Goal: Information Seeking & Learning: Understand process/instructions

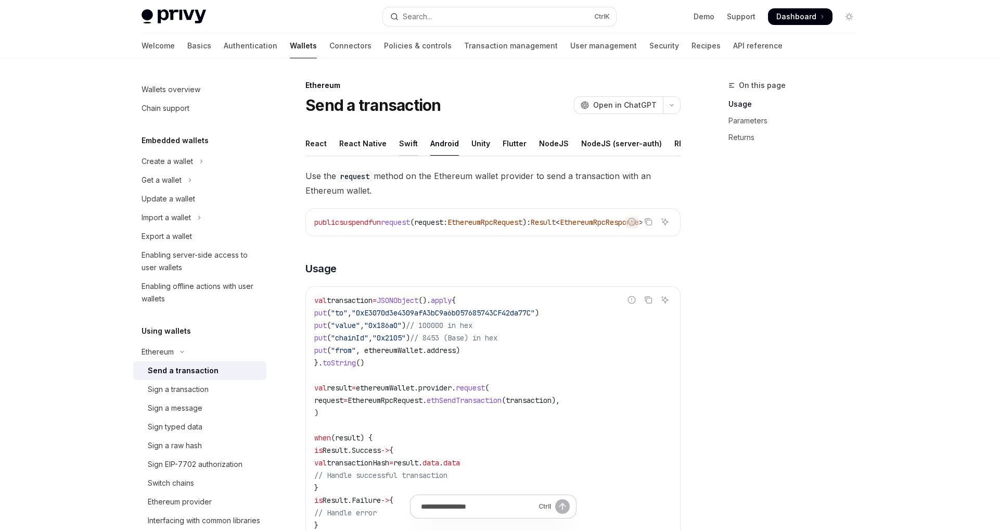
click at [406, 148] on div "Swift" at bounding box center [408, 143] width 19 height 24
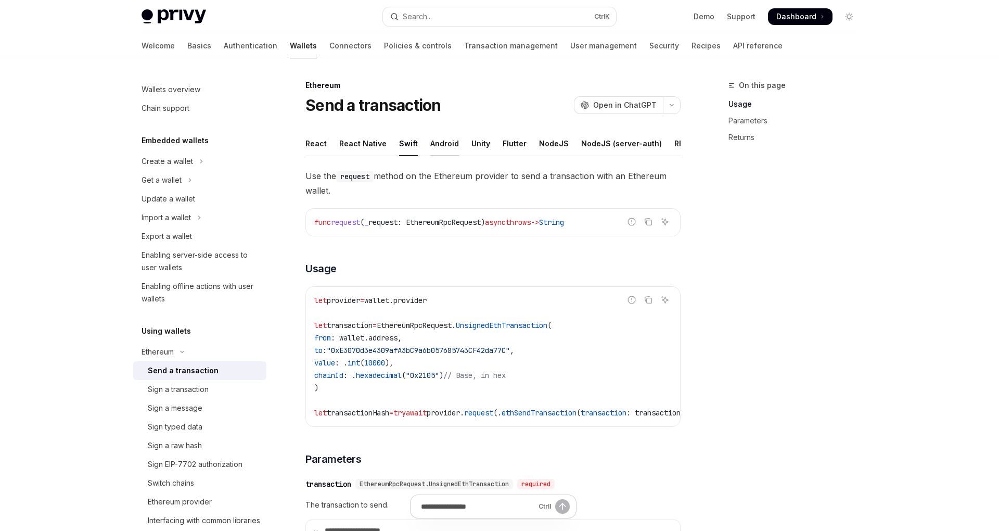
click at [433, 149] on div "Android" at bounding box center [444, 143] width 29 height 24
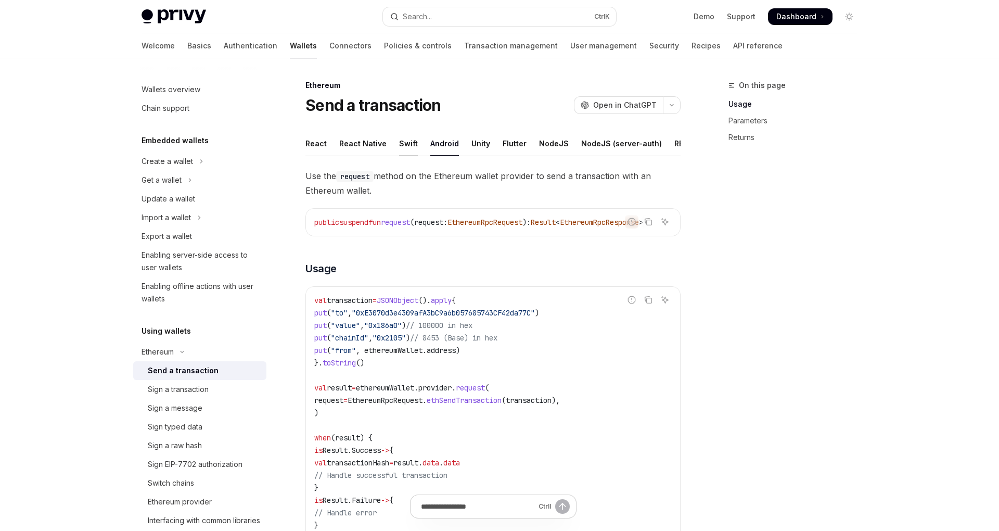
click at [404, 145] on div "Swift" at bounding box center [408, 143] width 19 height 24
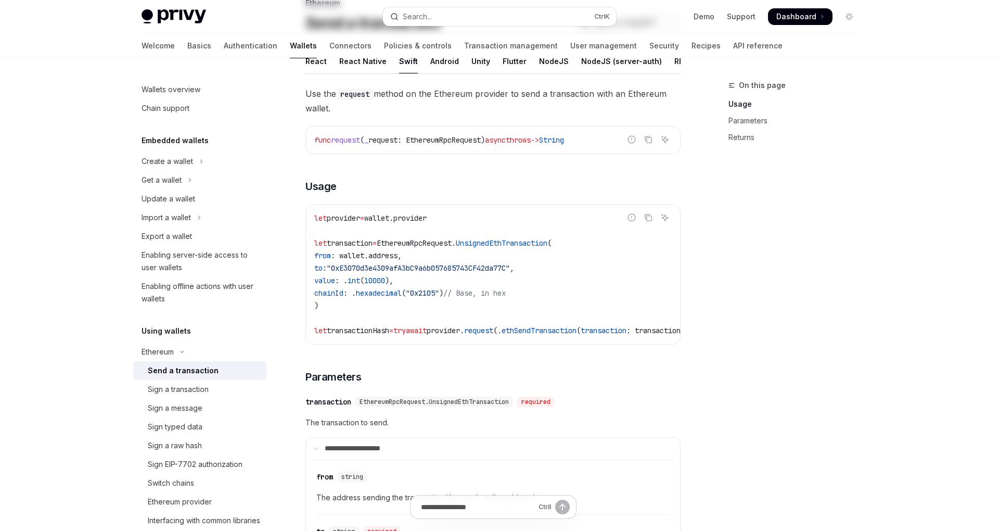
scroll to position [91, 0]
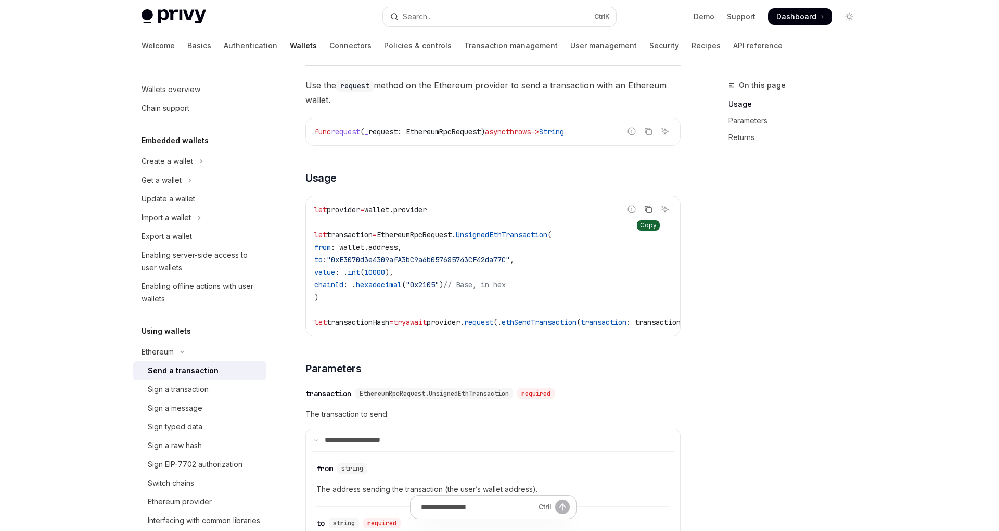
click at [648, 210] on icon "Copy the contents from the code block" at bounding box center [648, 209] width 8 height 8
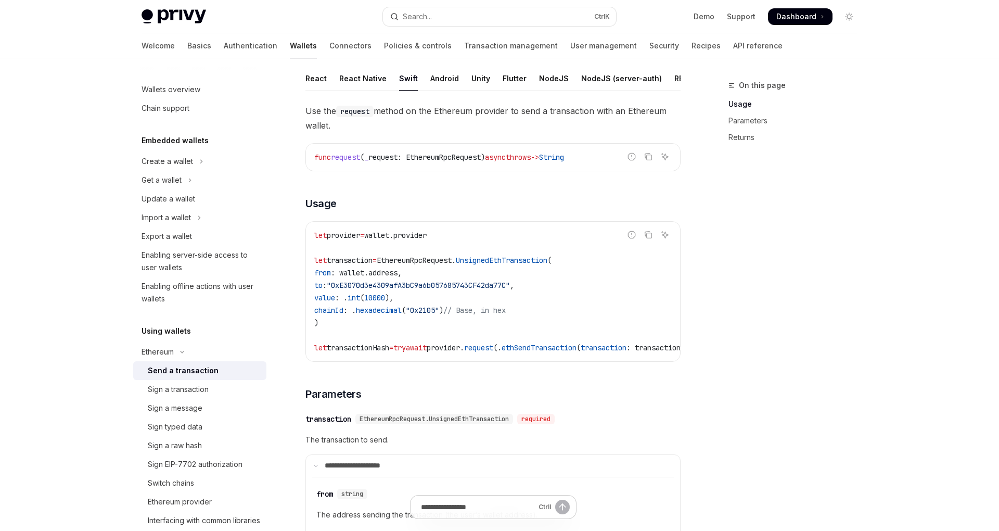
scroll to position [0, 0]
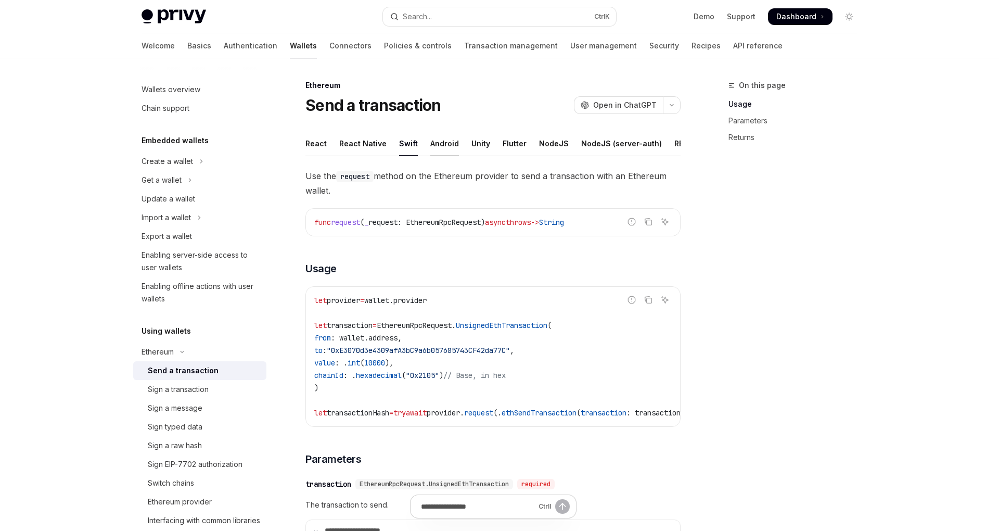
click at [441, 144] on div "Android" at bounding box center [444, 143] width 29 height 24
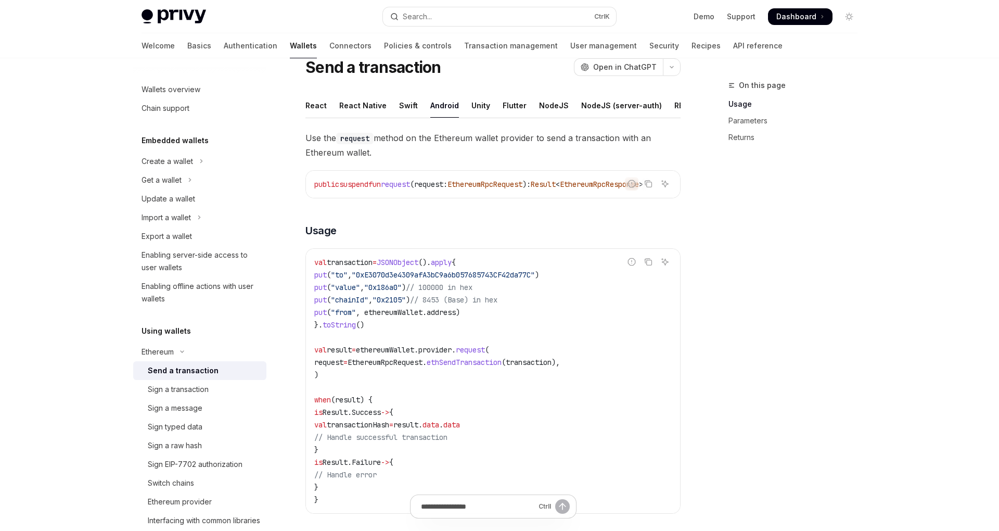
scroll to position [20, 0]
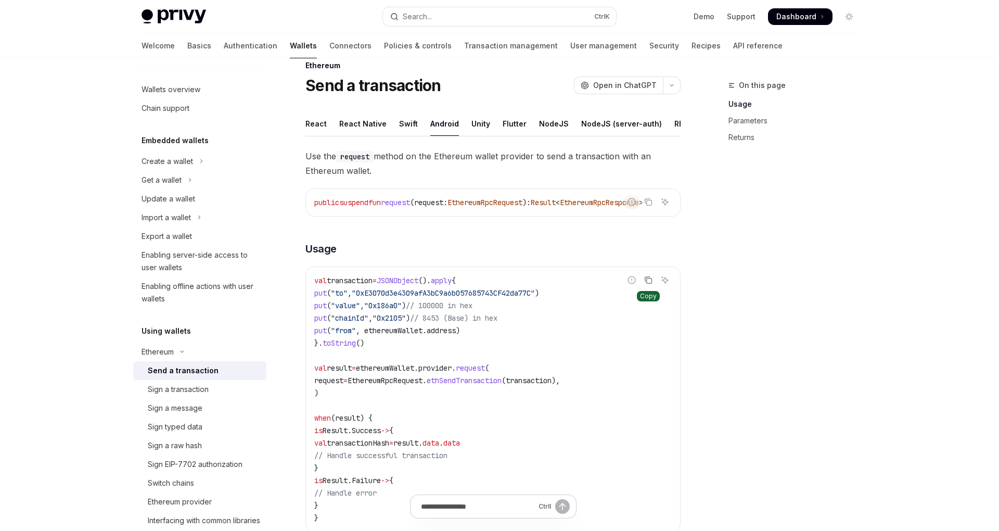
click at [648, 282] on icon "Copy the contents from the code block" at bounding box center [648, 280] width 8 height 8
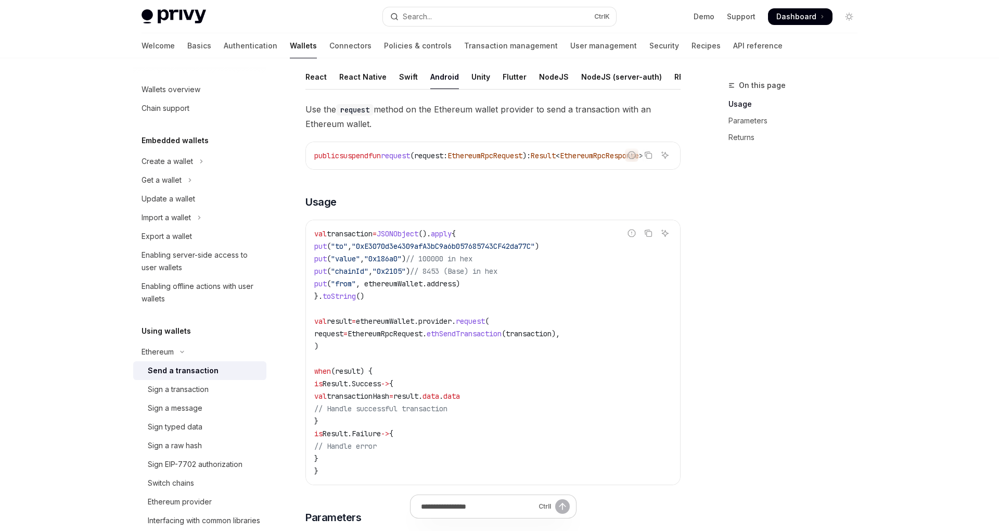
scroll to position [71, 0]
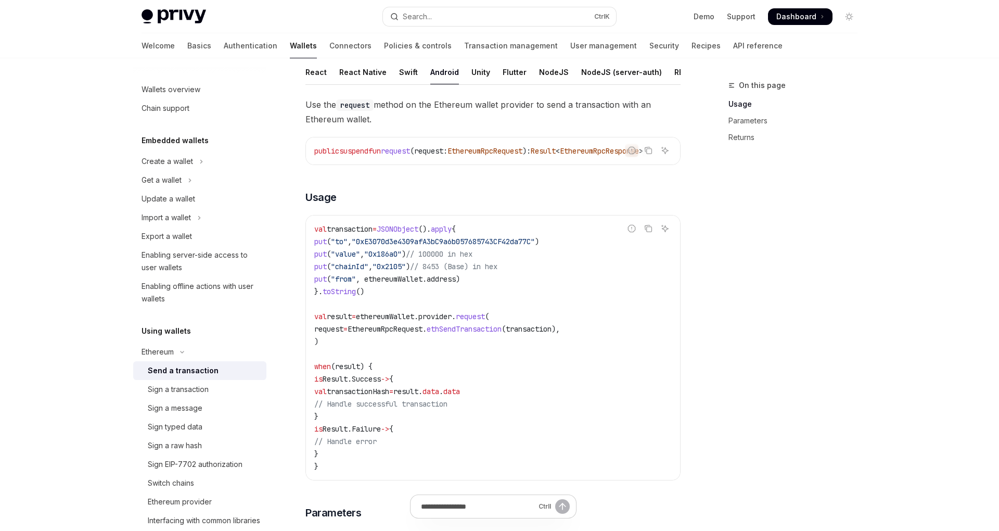
click at [590, 286] on code "val transaction = JSONObject (). apply { put ( "to" , "0xE3070d3e4309afA3bC9a6b…" at bounding box center [492, 348] width 357 height 250
click at [649, 231] on icon "Copy the contents from the code block" at bounding box center [648, 228] width 8 height 8
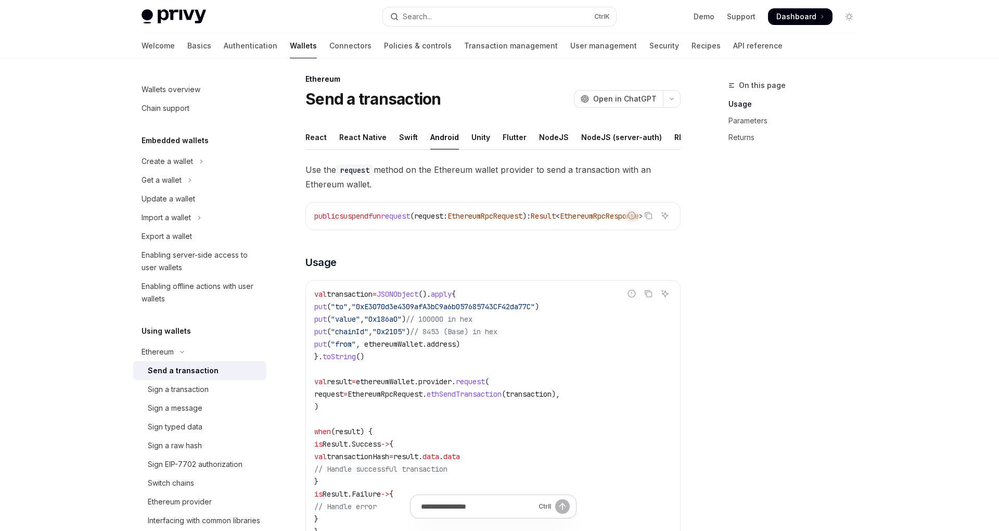
scroll to position [5, 0]
click at [403, 141] on div "Swift" at bounding box center [408, 138] width 19 height 24
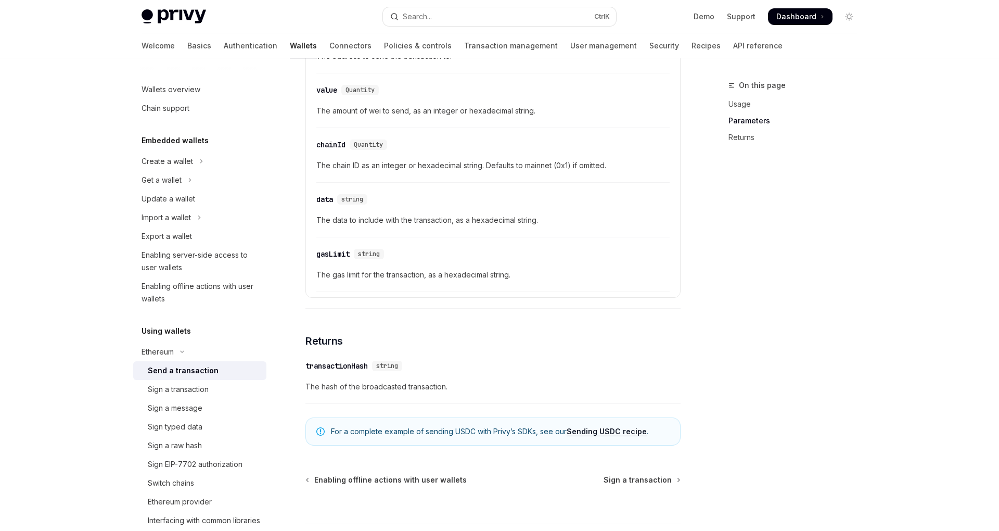
scroll to position [661, 0]
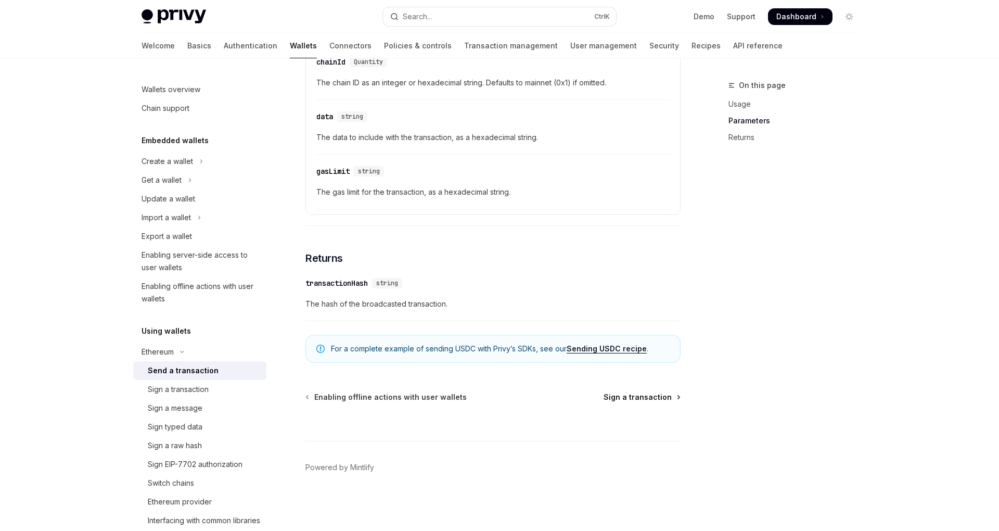
click at [635, 397] on span "Sign a transaction" at bounding box center [638, 397] width 68 height 10
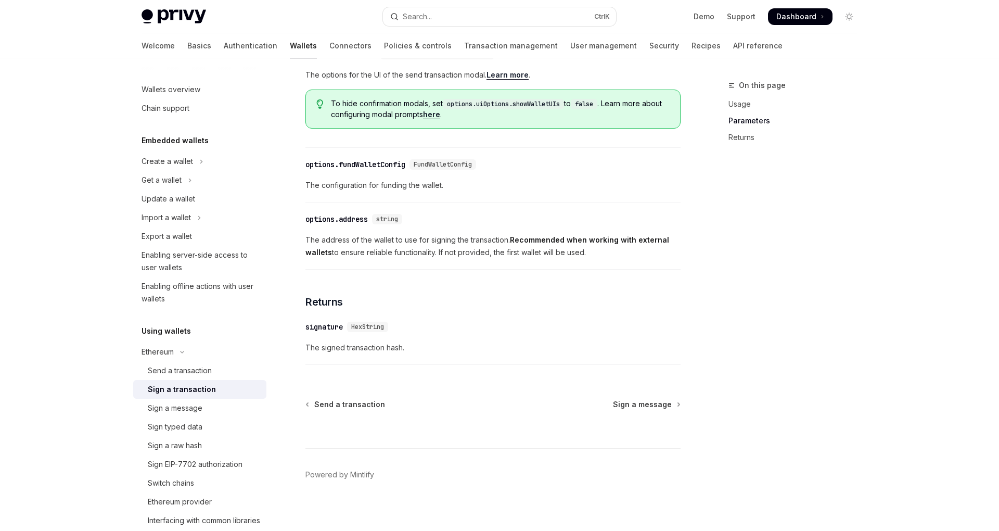
scroll to position [535, 0]
click at [627, 402] on span "Sign a message" at bounding box center [642, 404] width 59 height 10
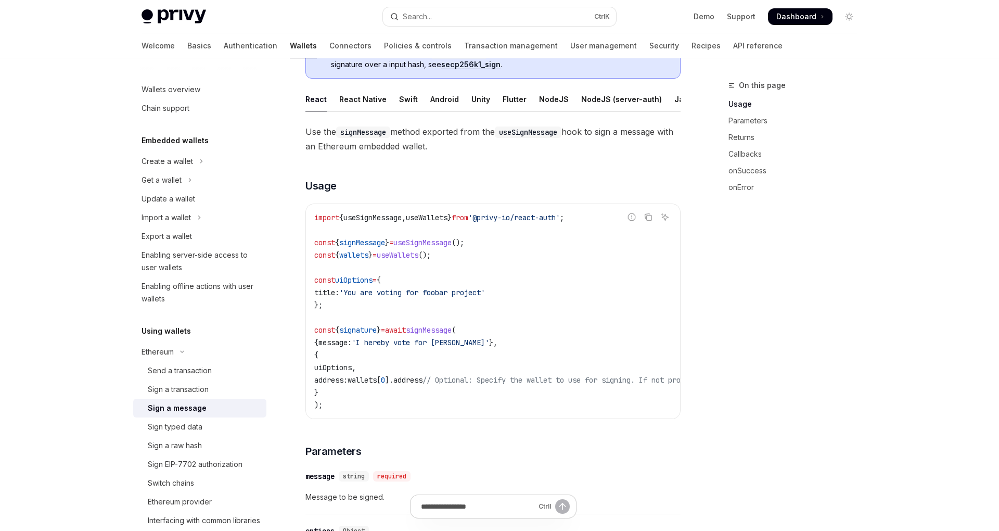
scroll to position [55, 0]
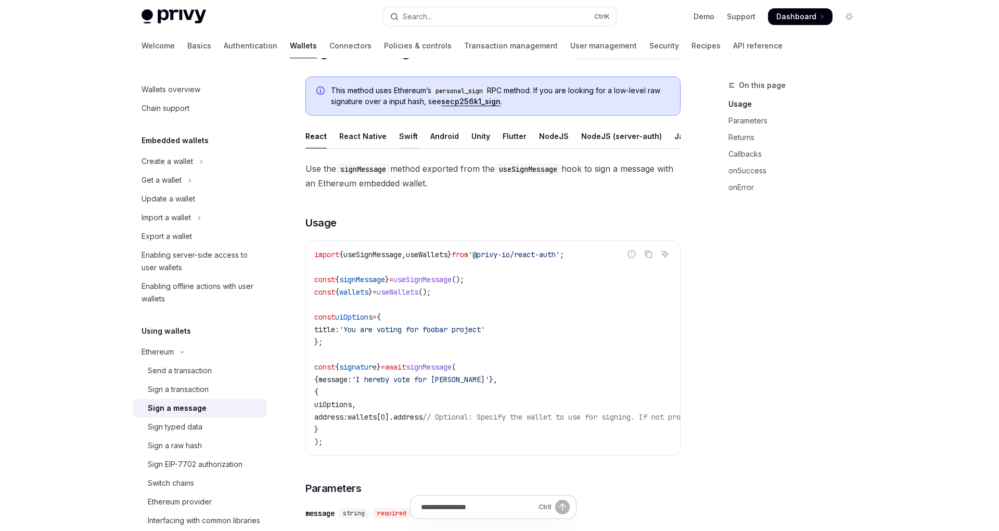
click at [406, 137] on div "Swift" at bounding box center [408, 136] width 19 height 24
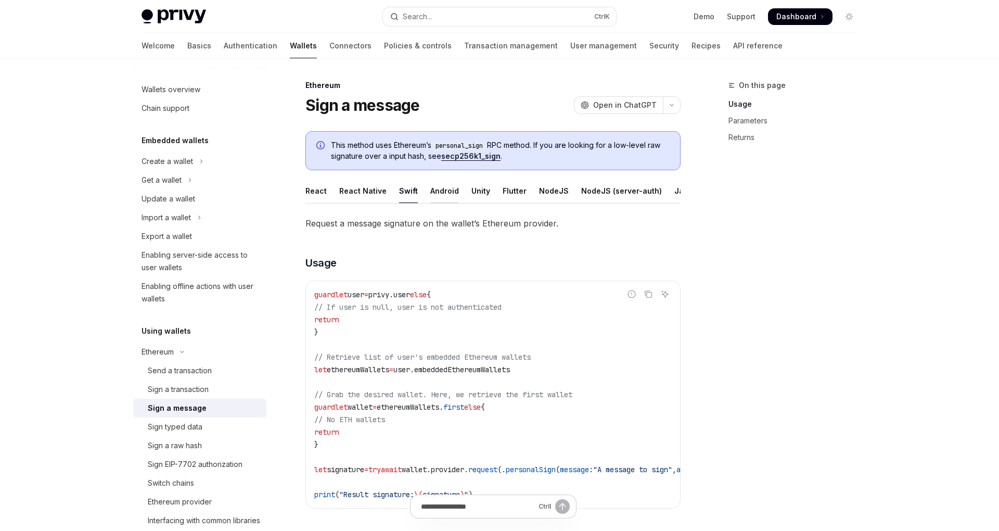
click at [446, 195] on div "Android" at bounding box center [444, 190] width 29 height 24
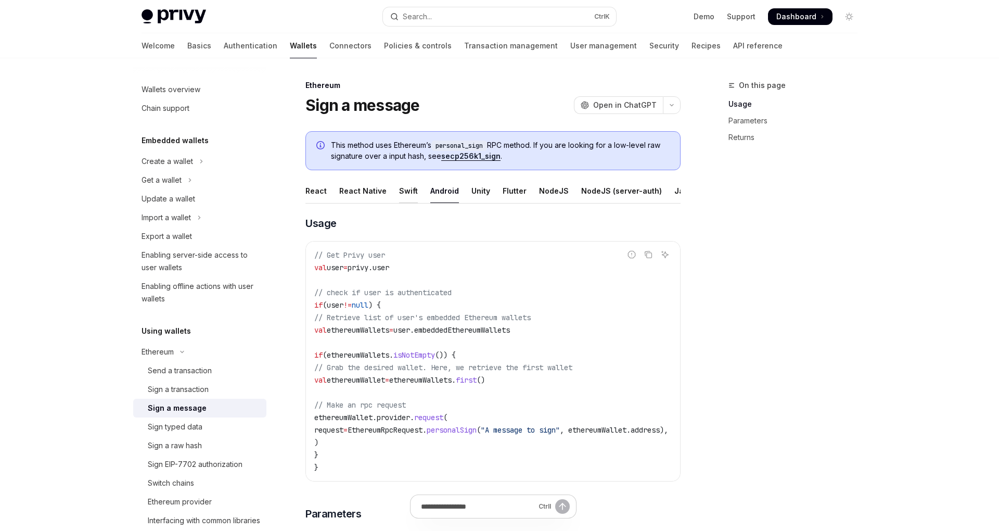
click at [406, 190] on div "Swift" at bounding box center [408, 190] width 19 height 24
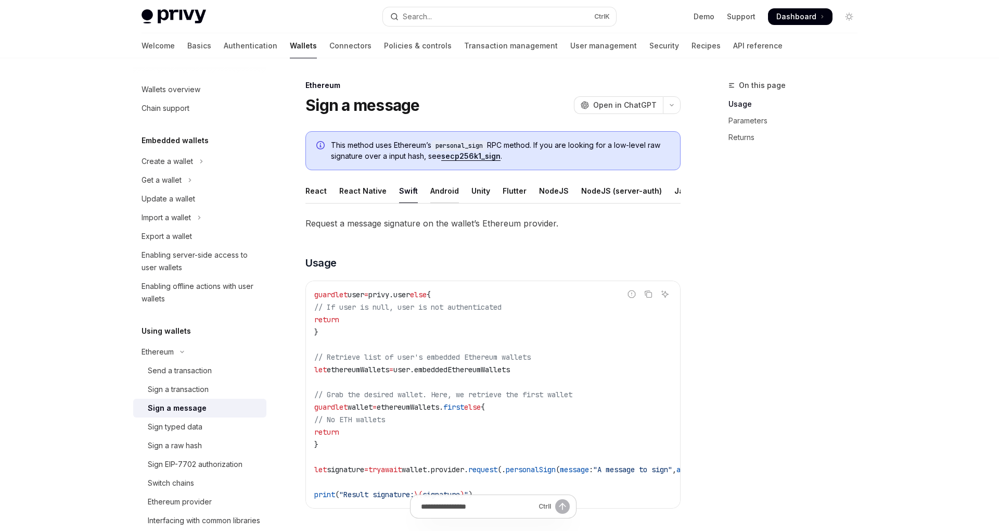
click at [446, 192] on div "Android" at bounding box center [444, 190] width 29 height 24
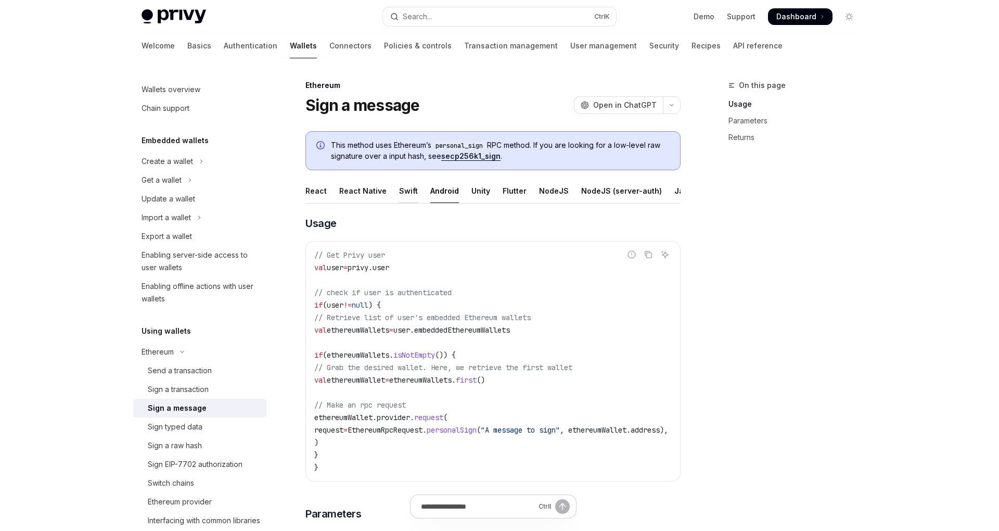
click at [402, 191] on div "Swift" at bounding box center [408, 190] width 19 height 24
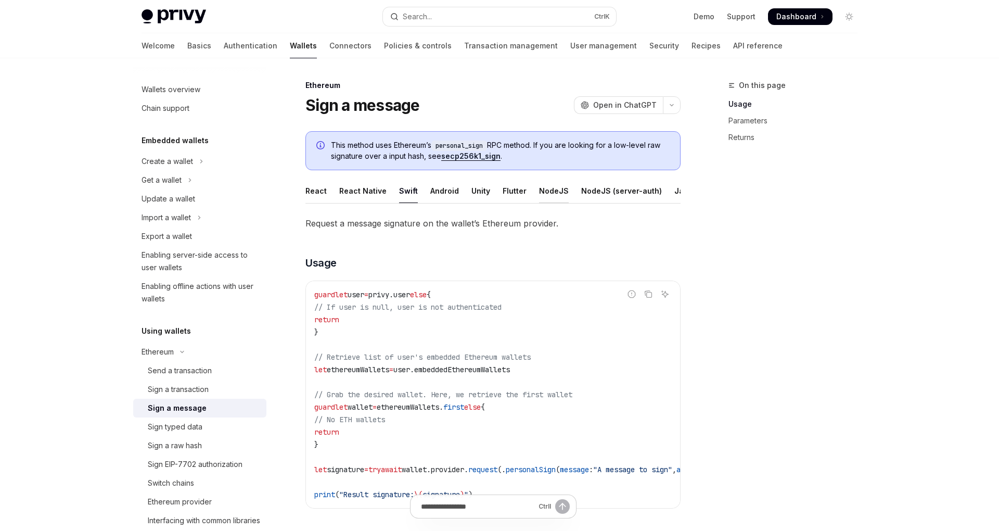
click at [549, 193] on div "NodeJS" at bounding box center [554, 190] width 30 height 24
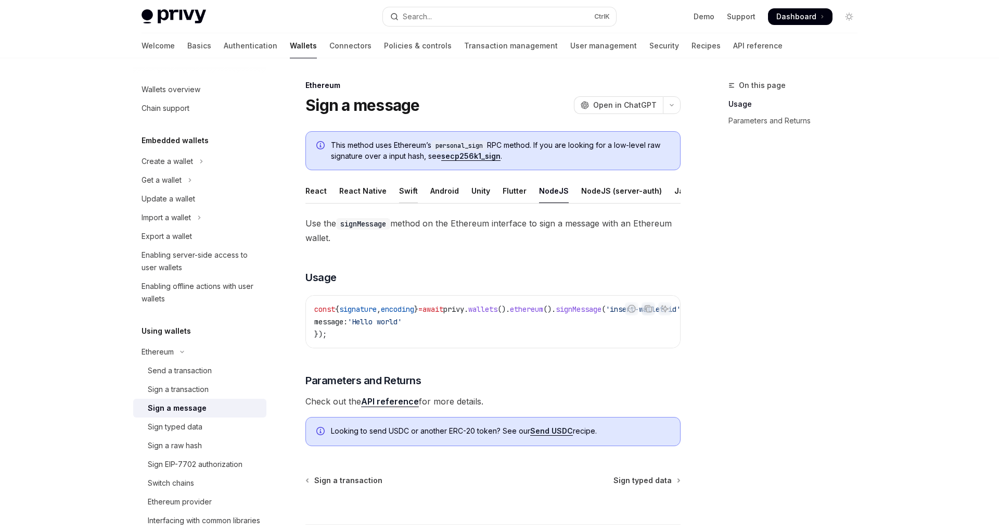
click at [404, 191] on div "Swift" at bounding box center [408, 190] width 19 height 24
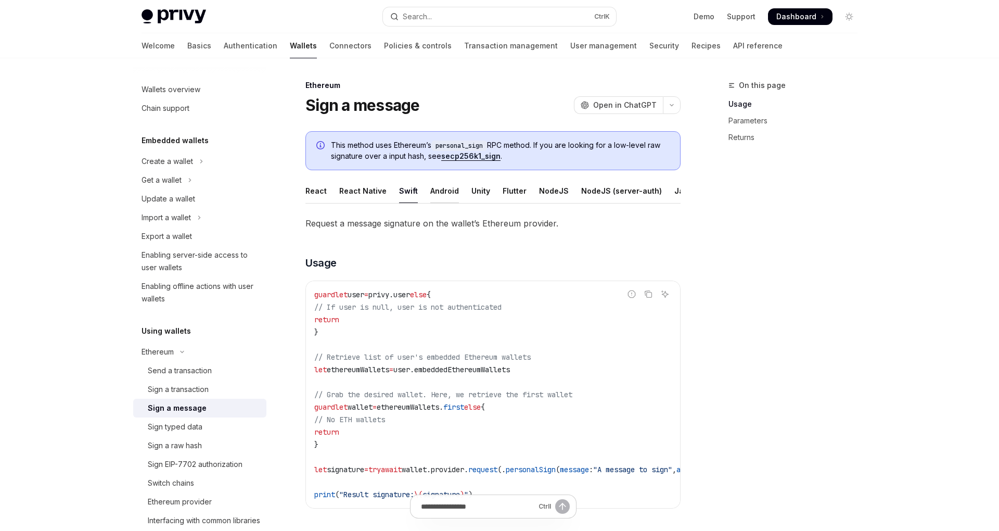
click at [438, 196] on div "Android" at bounding box center [444, 190] width 29 height 24
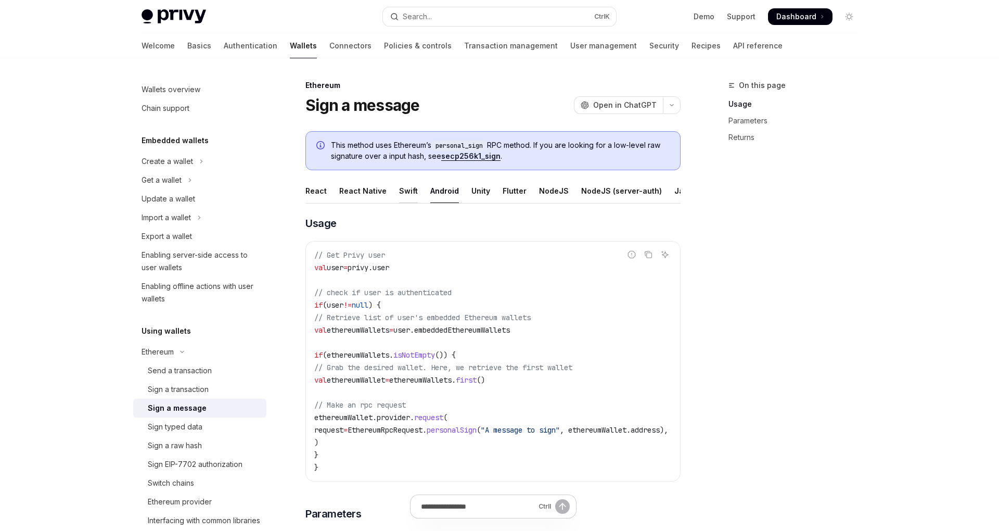
click at [401, 191] on div "Swift" at bounding box center [408, 190] width 19 height 24
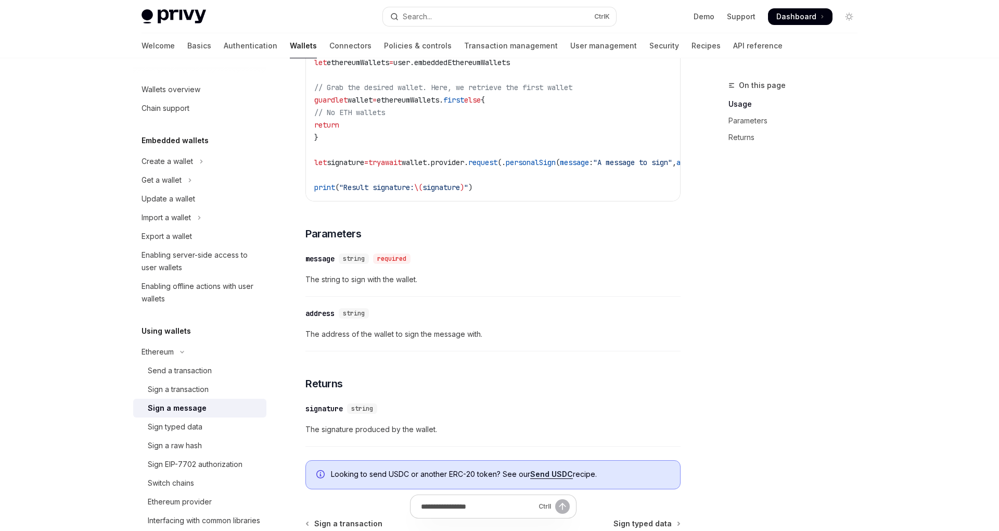
scroll to position [309, 0]
click at [183, 387] on div "Sign a transaction" at bounding box center [178, 389] width 61 height 12
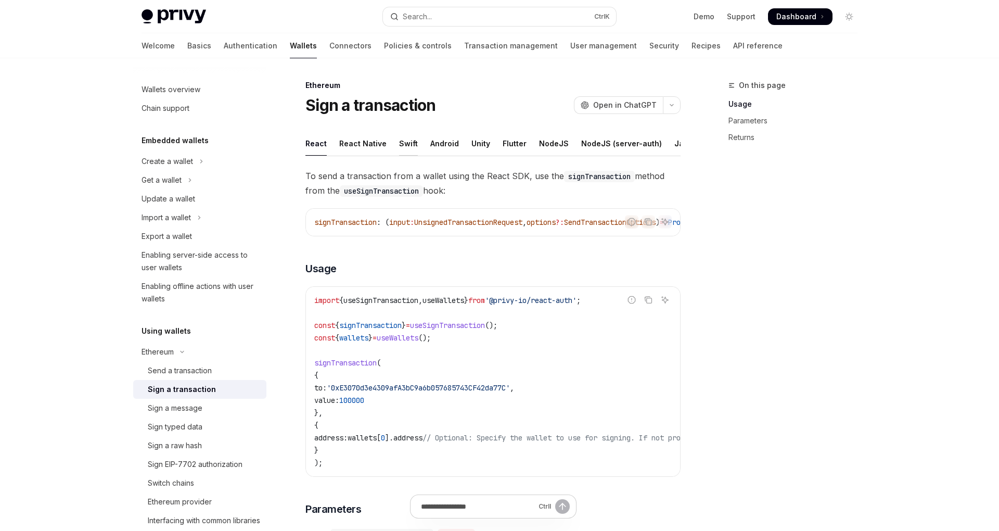
click at [403, 146] on div "Swift" at bounding box center [408, 143] width 19 height 24
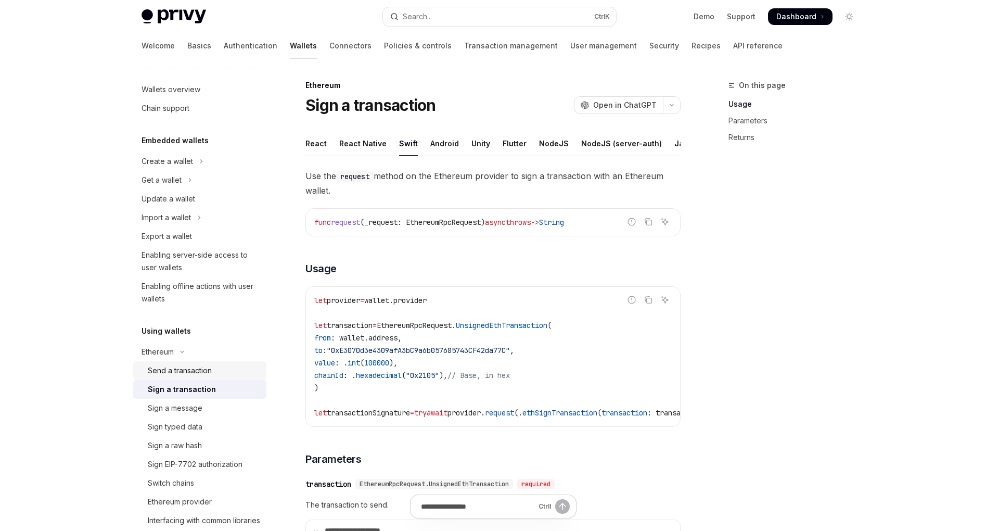
click at [178, 370] on div "Send a transaction" at bounding box center [180, 370] width 64 height 12
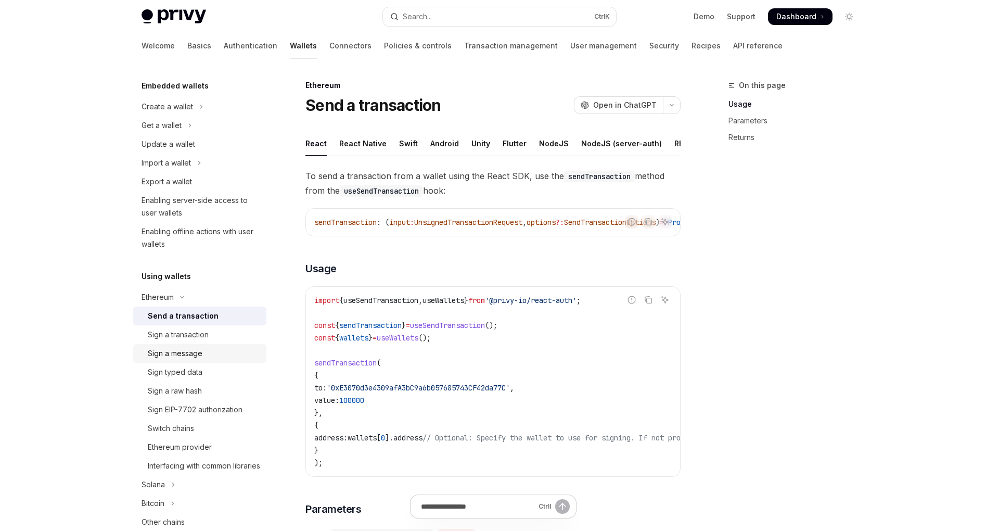
scroll to position [130, 0]
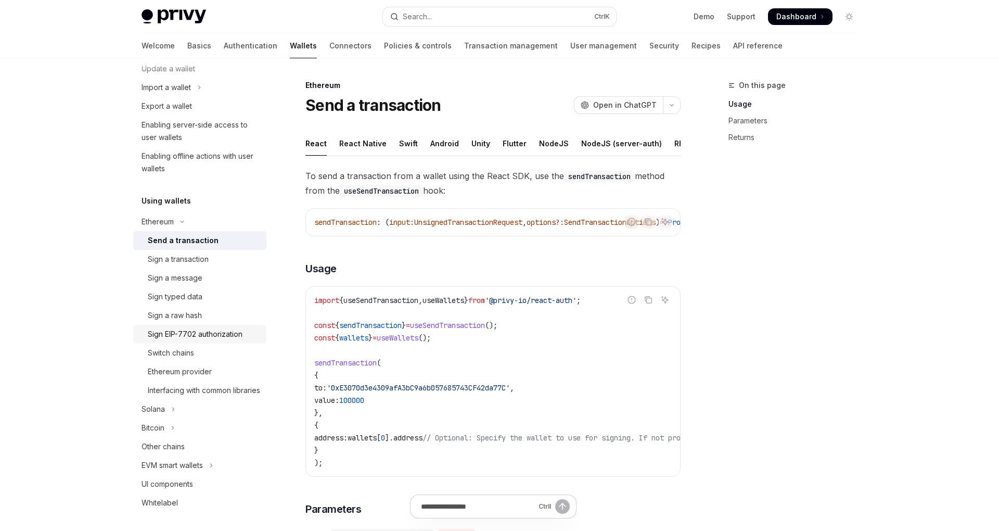
click at [190, 335] on div "Sign EIP-7702 authorization" at bounding box center [195, 334] width 95 height 12
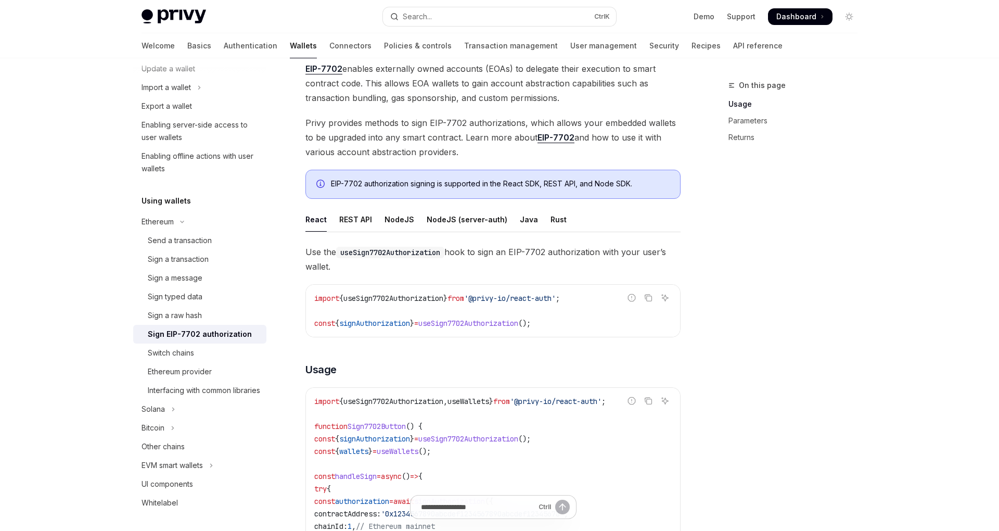
scroll to position [70, 0]
click at [520, 221] on div "Java" at bounding box center [529, 219] width 18 height 24
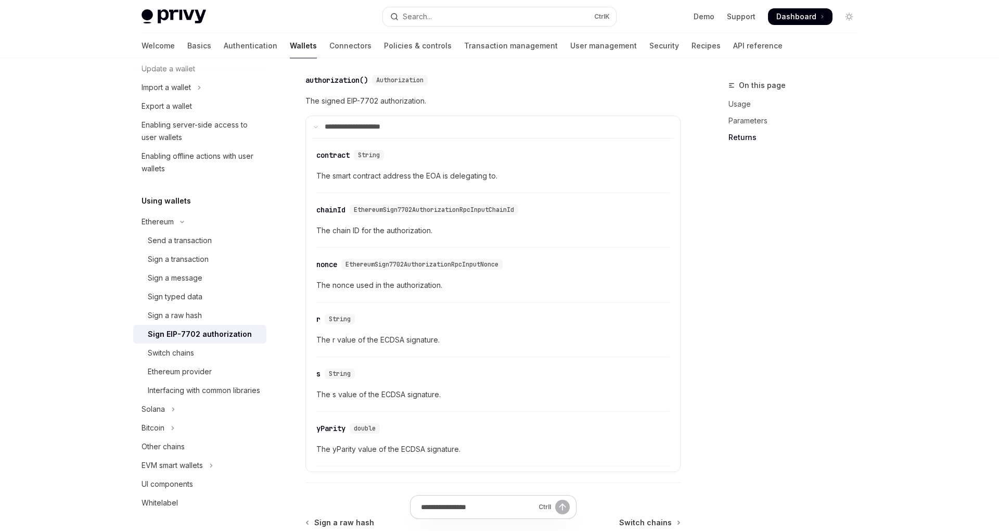
scroll to position [1130, 0]
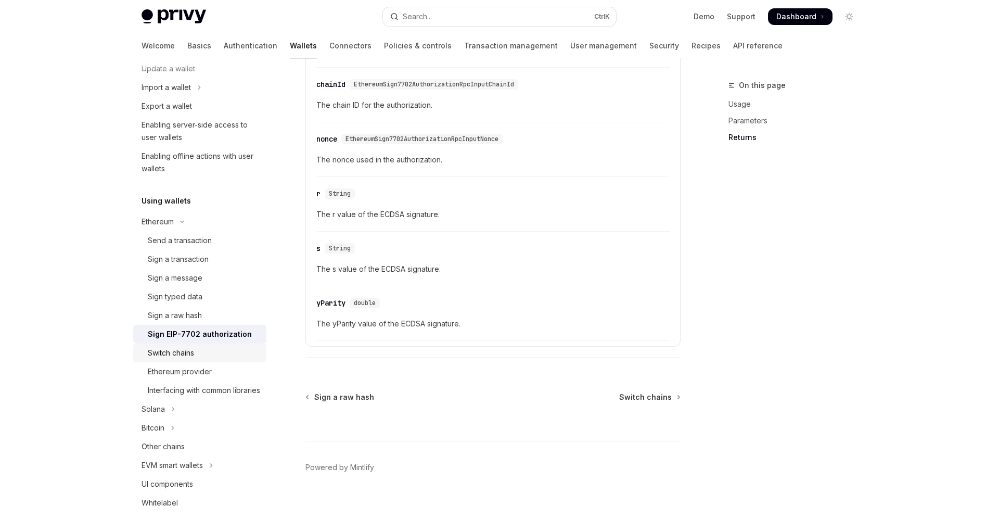
click at [198, 356] on div "Switch chains" at bounding box center [204, 353] width 112 height 12
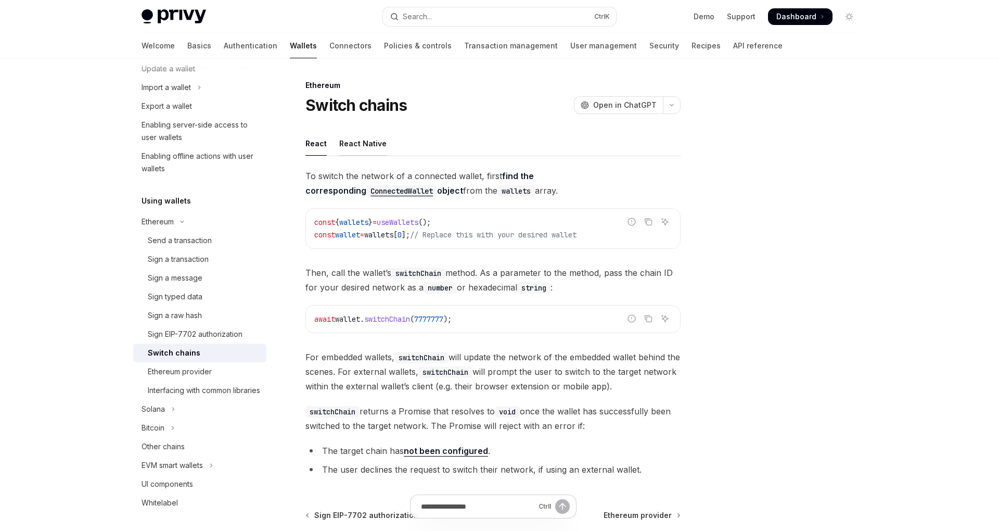
click at [362, 145] on div "React Native" at bounding box center [362, 143] width 47 height 24
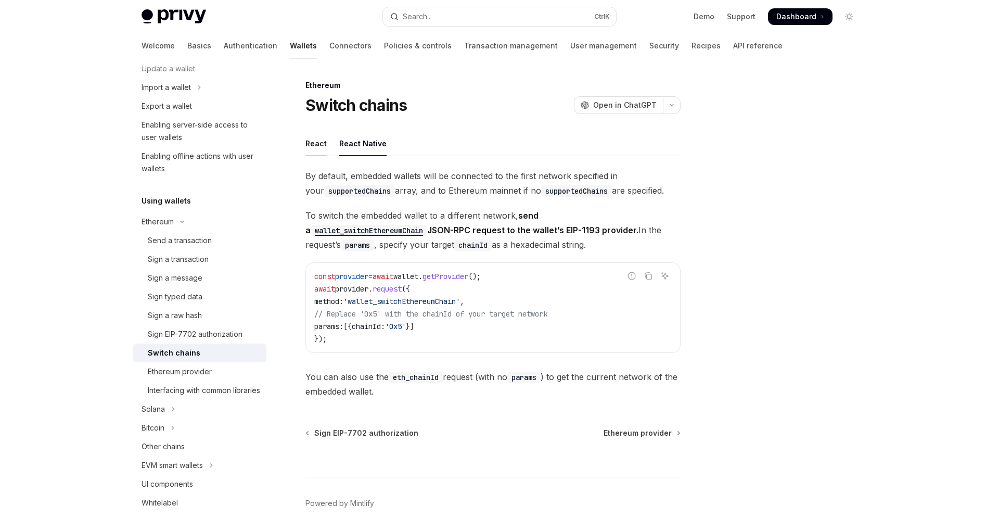
click at [315, 145] on div "React" at bounding box center [315, 143] width 21 height 24
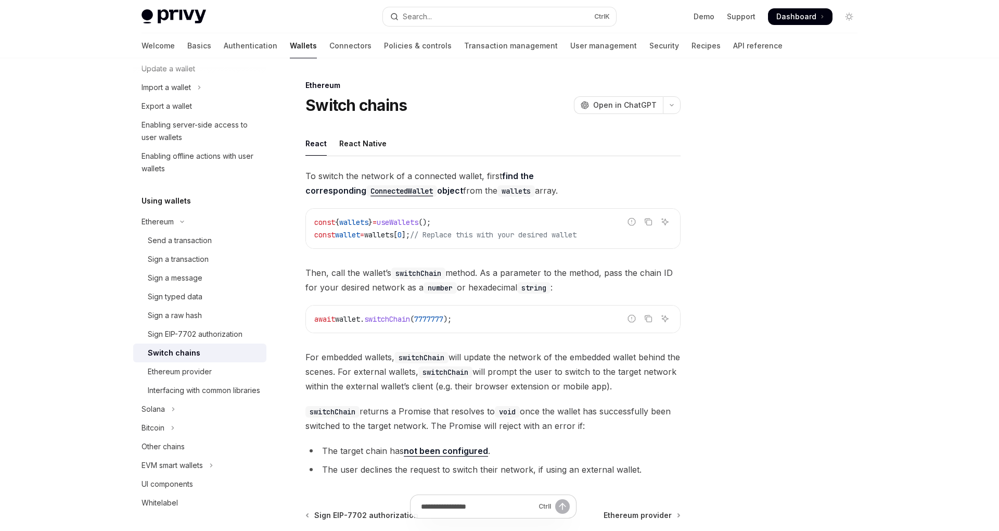
scroll to position [118, 0]
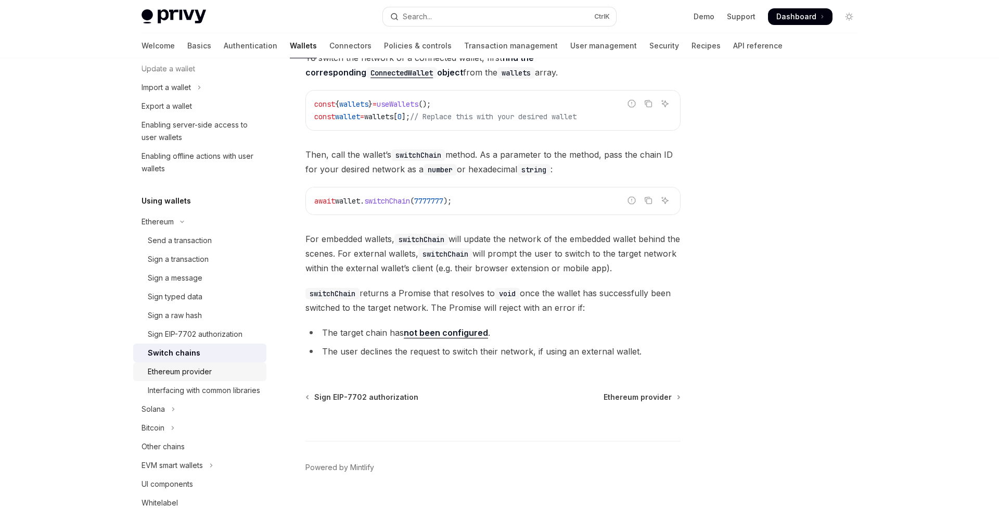
click at [183, 372] on div "Ethereum provider" at bounding box center [180, 371] width 64 height 12
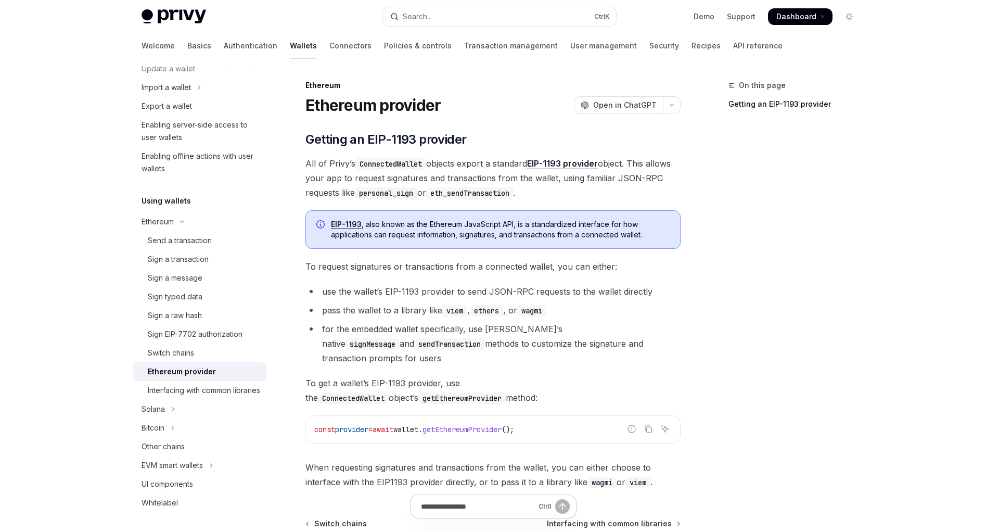
scroll to position [112, 0]
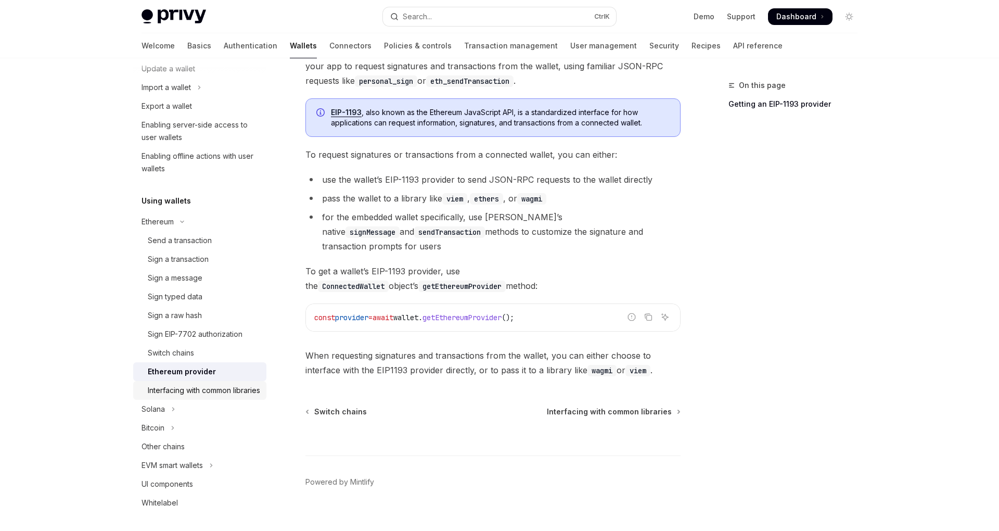
click at [203, 388] on div "Interfacing with common libraries" at bounding box center [204, 390] width 112 height 12
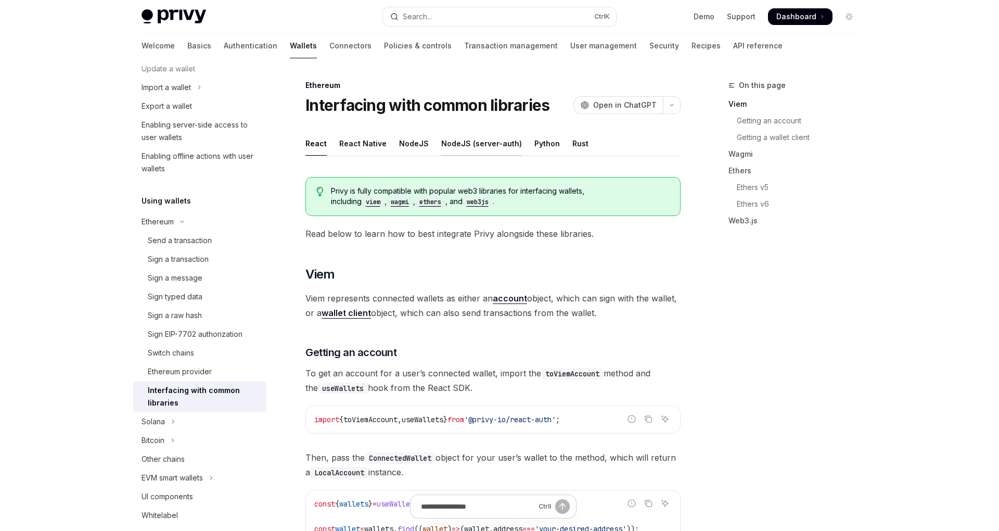
click at [466, 148] on div "NodeJS (server-auth)" at bounding box center [481, 143] width 81 height 24
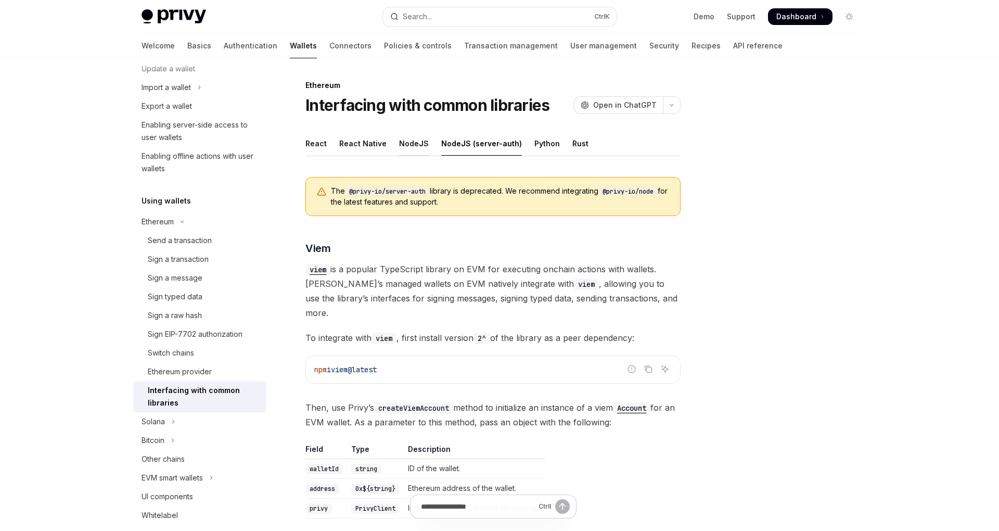
click at [412, 146] on div "NodeJS" at bounding box center [414, 143] width 30 height 24
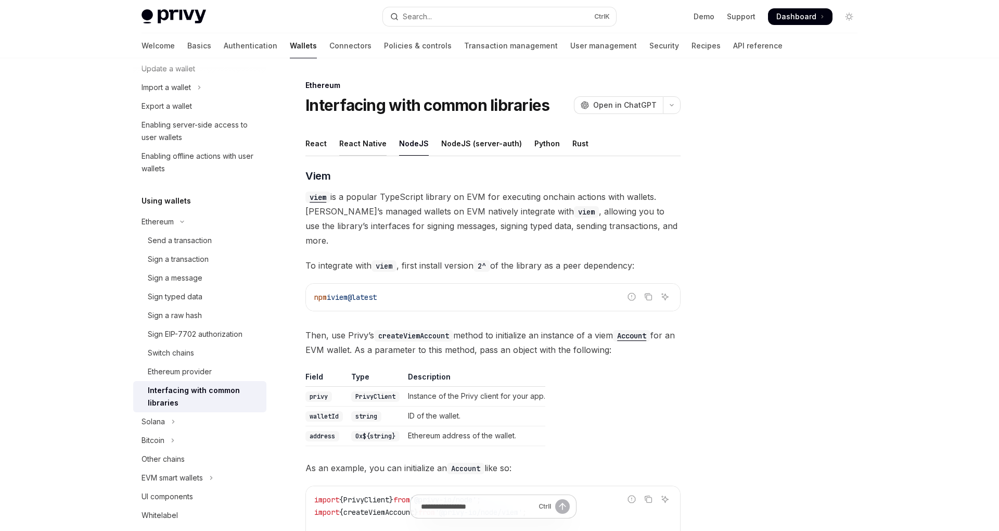
click at [372, 145] on div "React Native" at bounding box center [362, 143] width 47 height 24
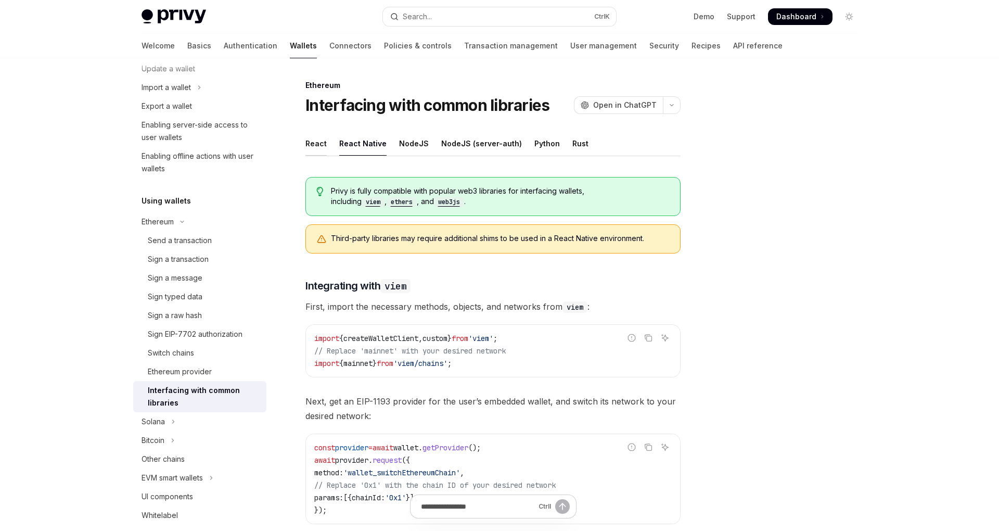
click at [316, 145] on div "React" at bounding box center [315, 143] width 21 height 24
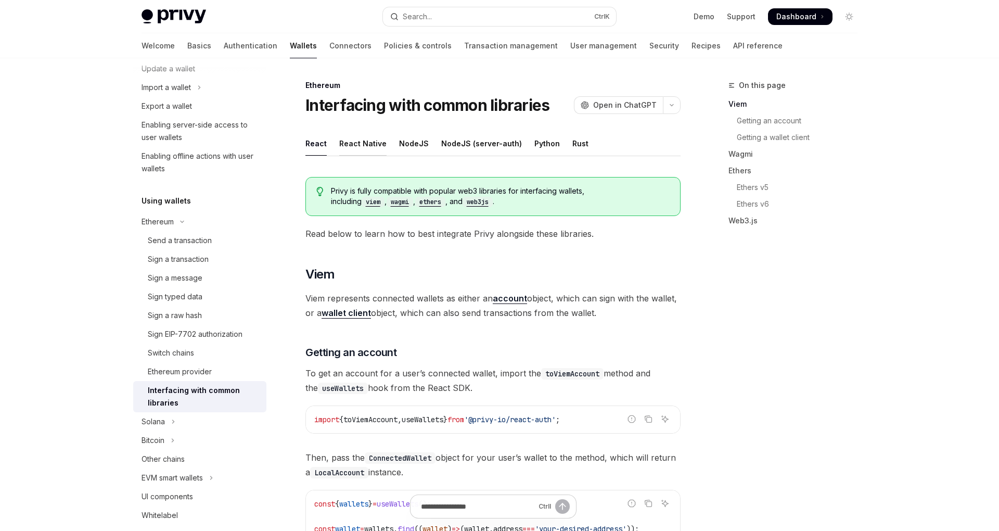
click at [365, 140] on div "React Native" at bounding box center [362, 143] width 47 height 24
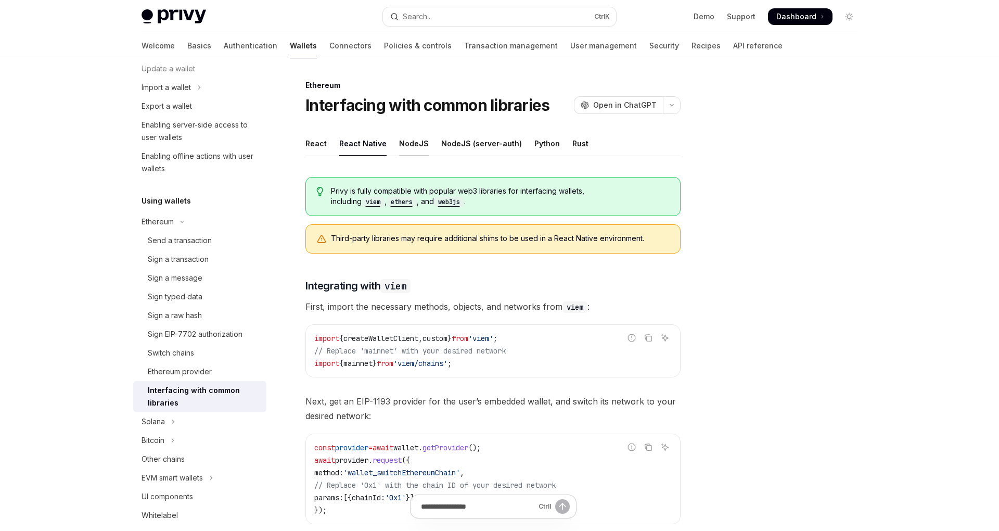
click at [408, 150] on div "NodeJS" at bounding box center [414, 143] width 30 height 24
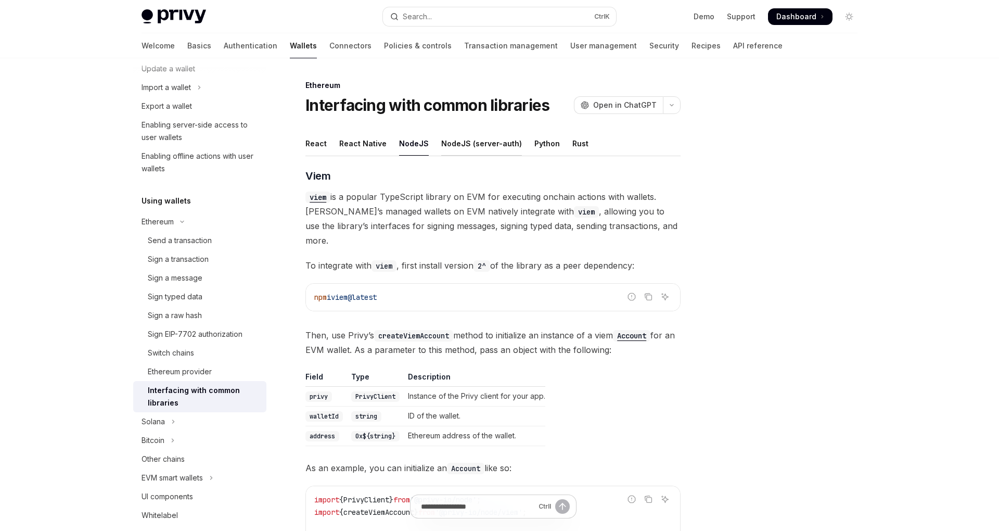
click at [463, 150] on div "NodeJS (server-auth)" at bounding box center [481, 143] width 81 height 24
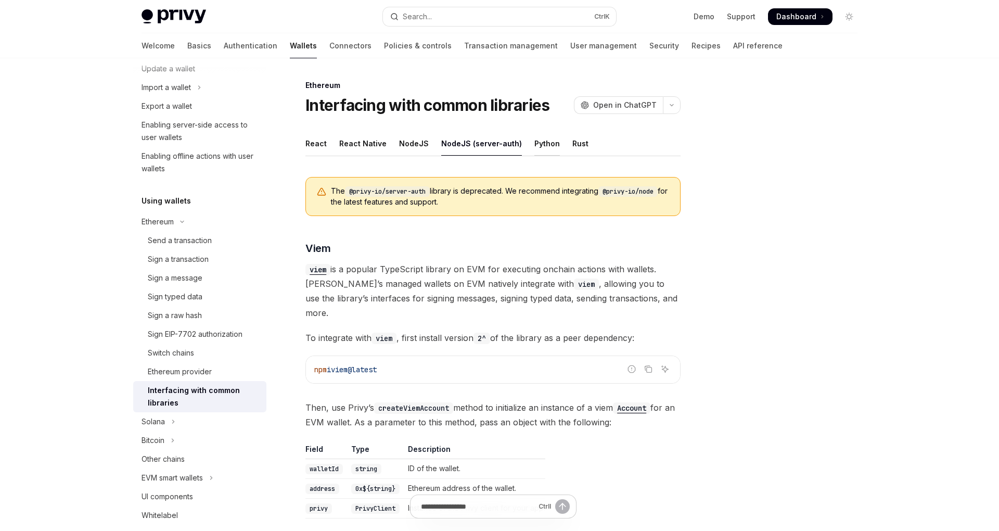
click at [534, 147] on div "Python" at bounding box center [546, 143] width 25 height 24
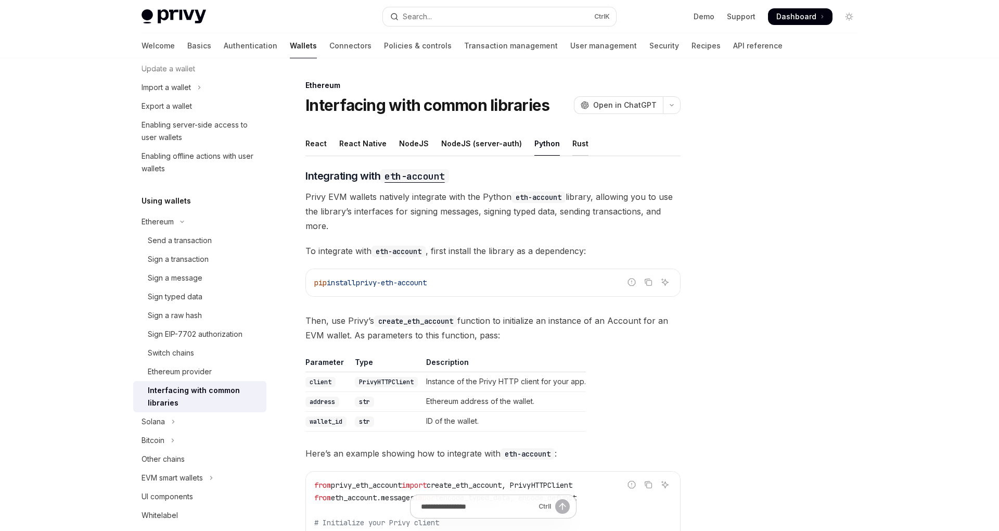
click at [572, 142] on div "Rust" at bounding box center [580, 143] width 16 height 24
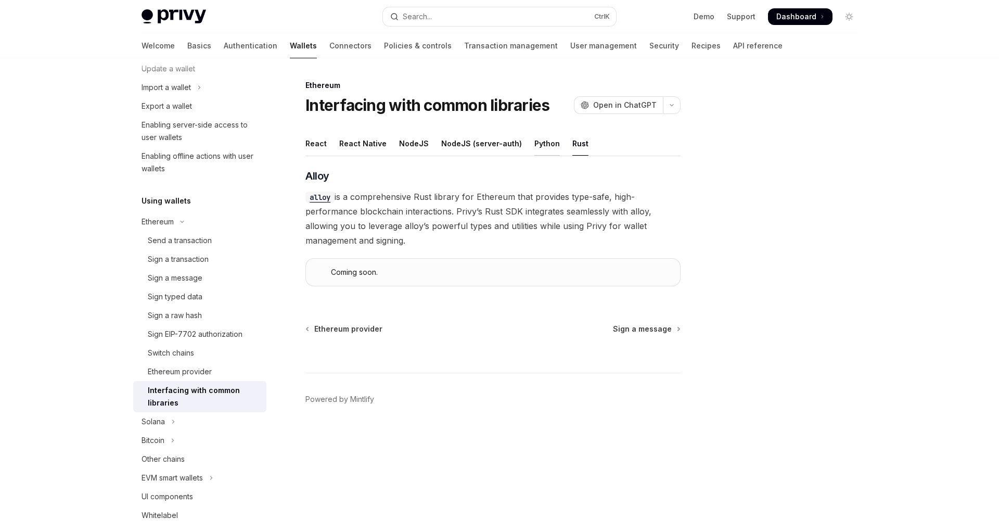
click at [541, 145] on div "Python" at bounding box center [546, 143] width 25 height 24
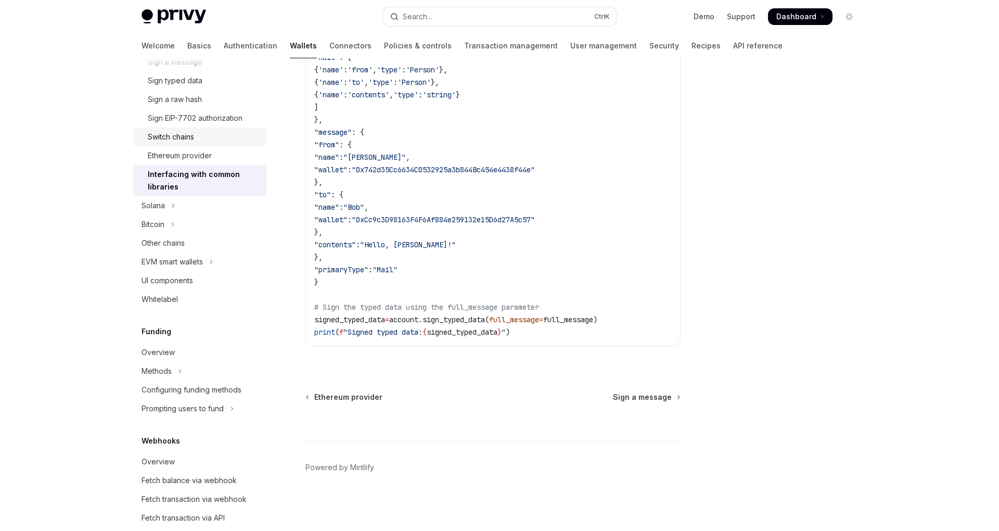
scroll to position [347, 0]
click at [172, 205] on icon "Toggle Solana section" at bounding box center [173, 205] width 4 height 12
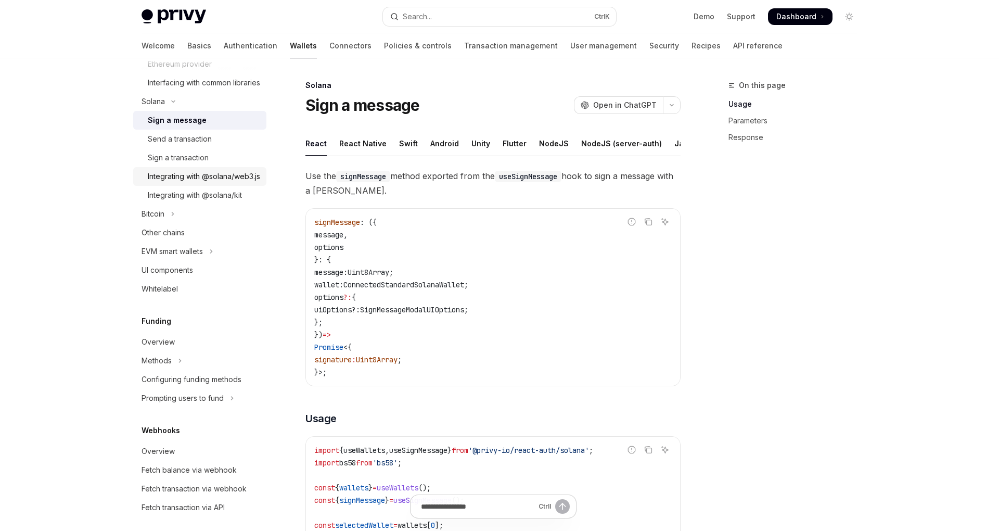
scroll to position [440, 0]
click at [171, 221] on button "Bitcoin" at bounding box center [199, 211] width 133 height 19
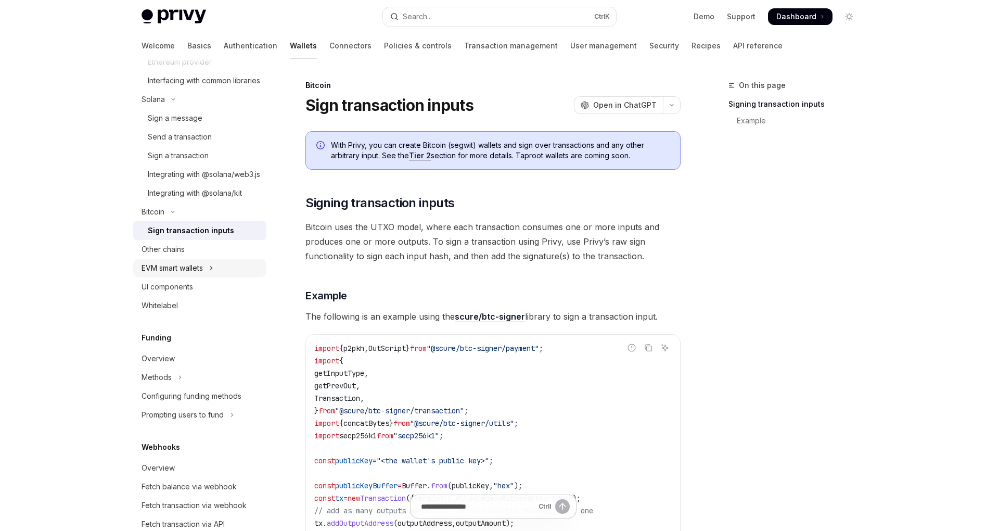
click at [188, 274] on div "EVM smart wallets" at bounding box center [172, 268] width 61 height 12
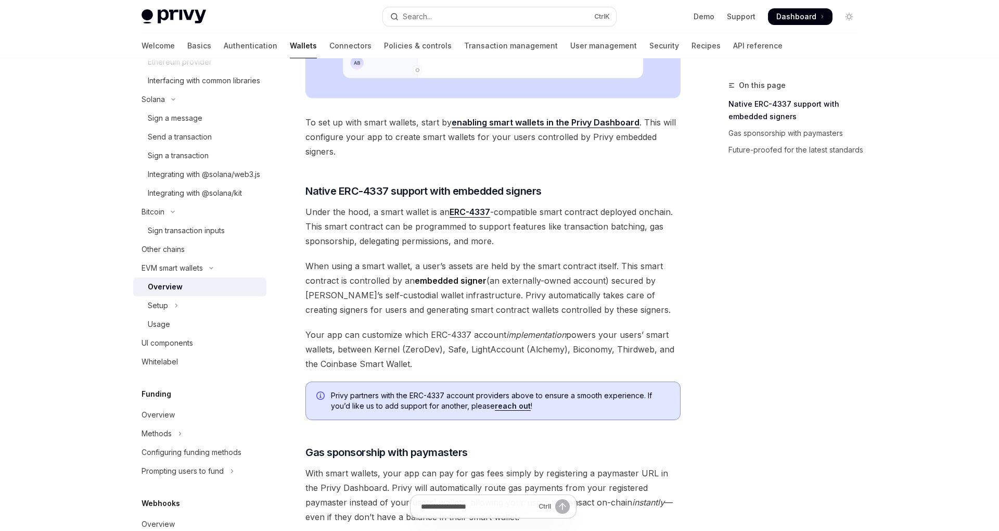
scroll to position [730, 0]
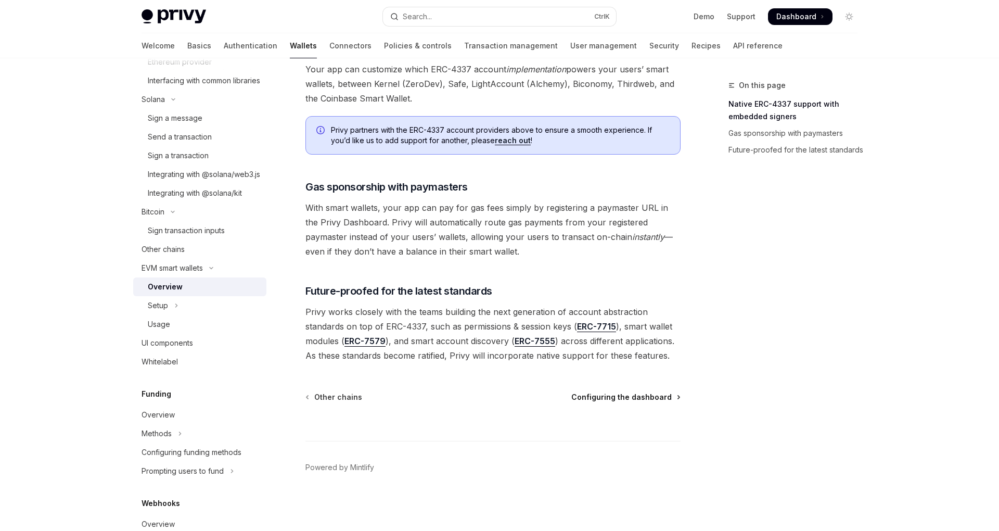
click at [599, 396] on span "Configuring the dashboard" at bounding box center [621, 397] width 100 height 10
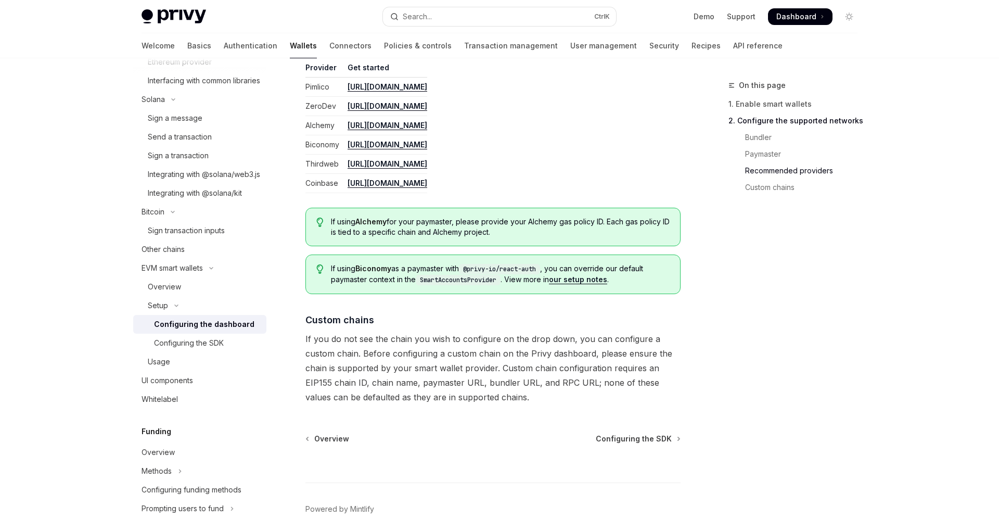
scroll to position [1341, 0]
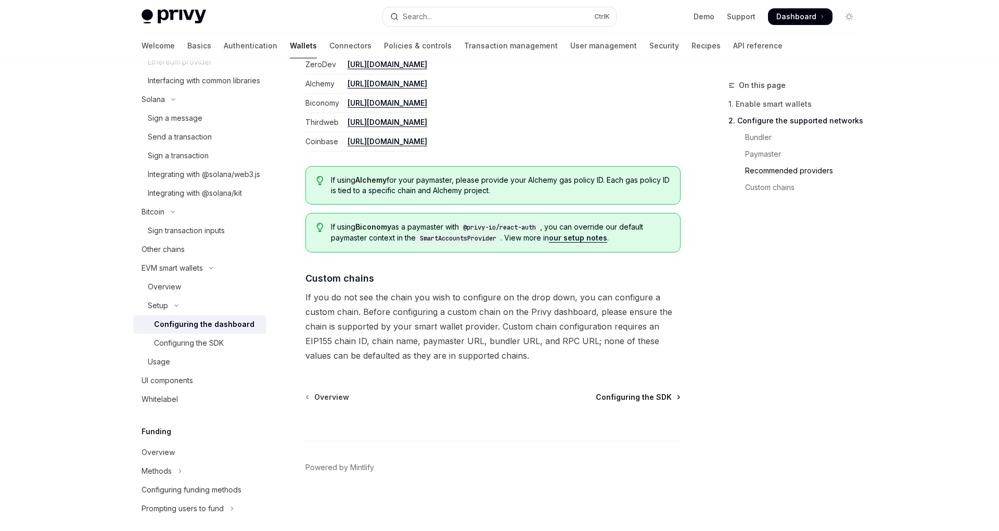
click at [623, 396] on span "Configuring the SDK" at bounding box center [634, 397] width 76 height 10
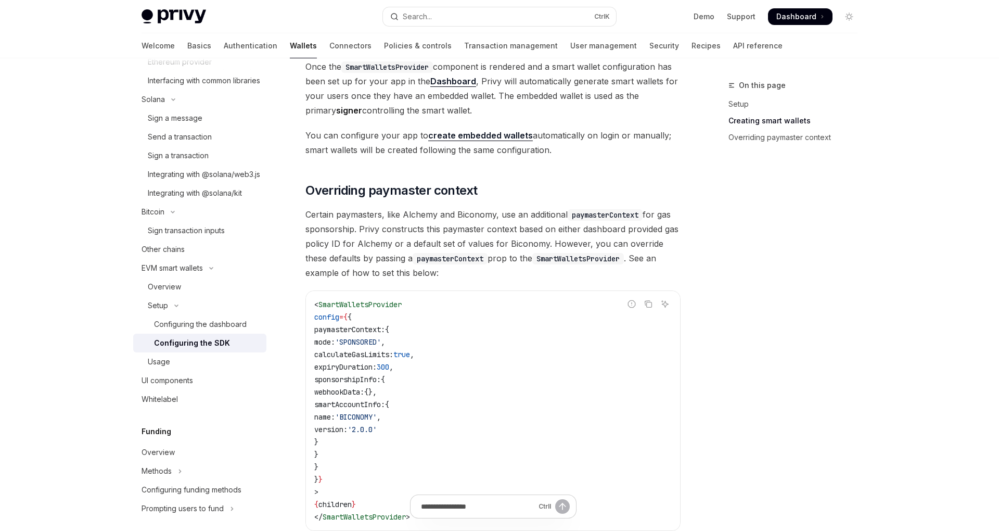
scroll to position [840, 0]
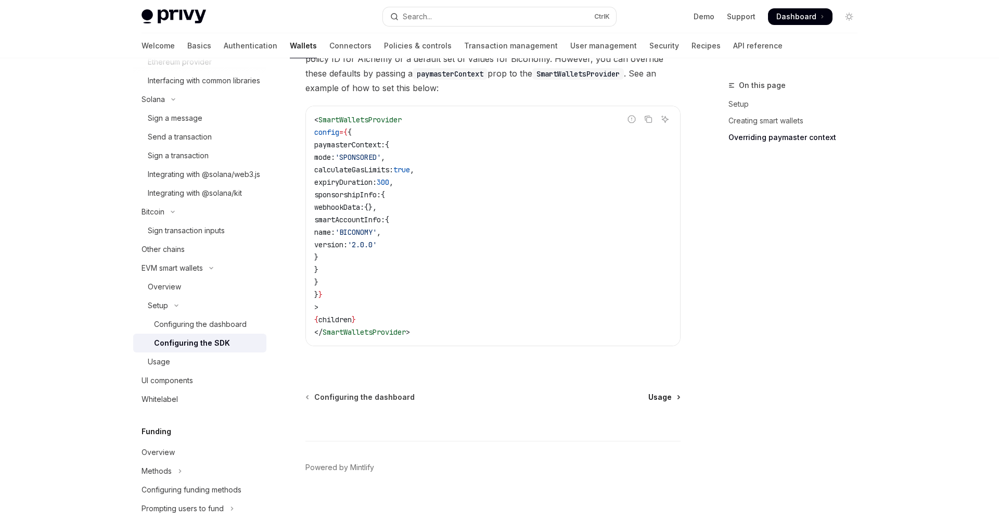
click at [657, 396] on span "Usage" at bounding box center [659, 397] width 23 height 10
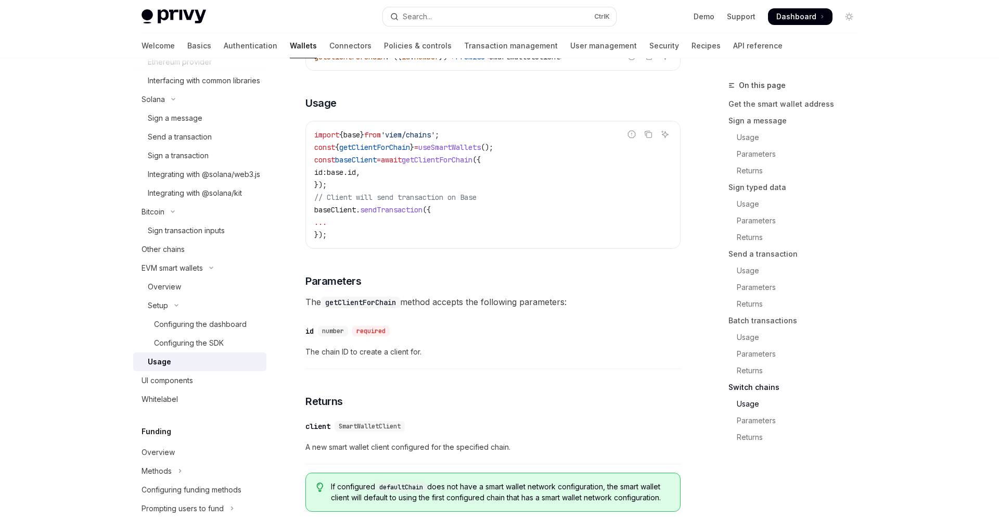
scroll to position [3137, 0]
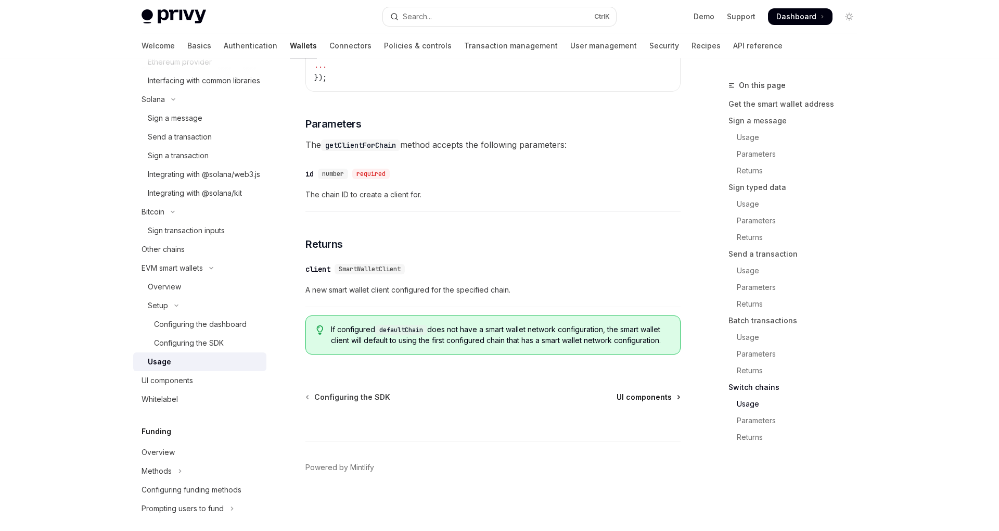
click at [631, 399] on span "UI components" at bounding box center [644, 397] width 55 height 10
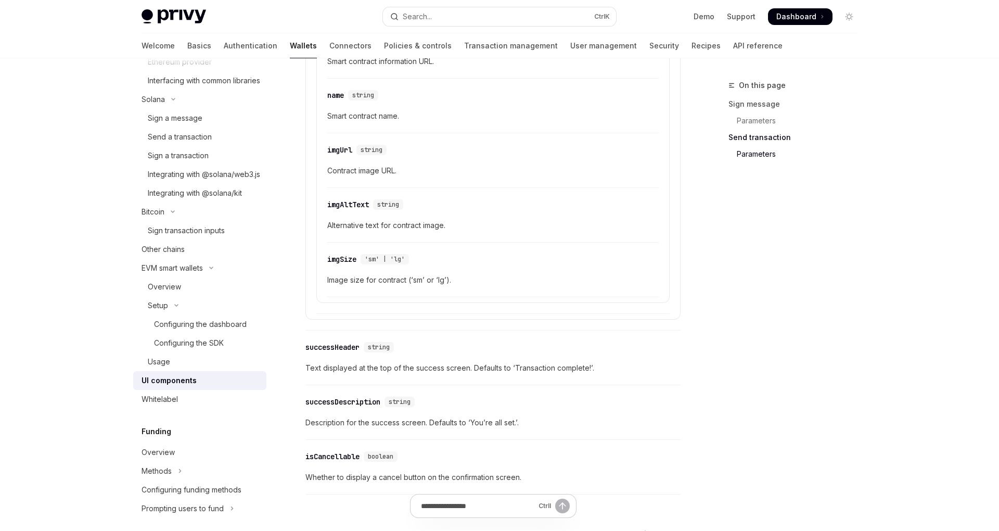
scroll to position [1819, 0]
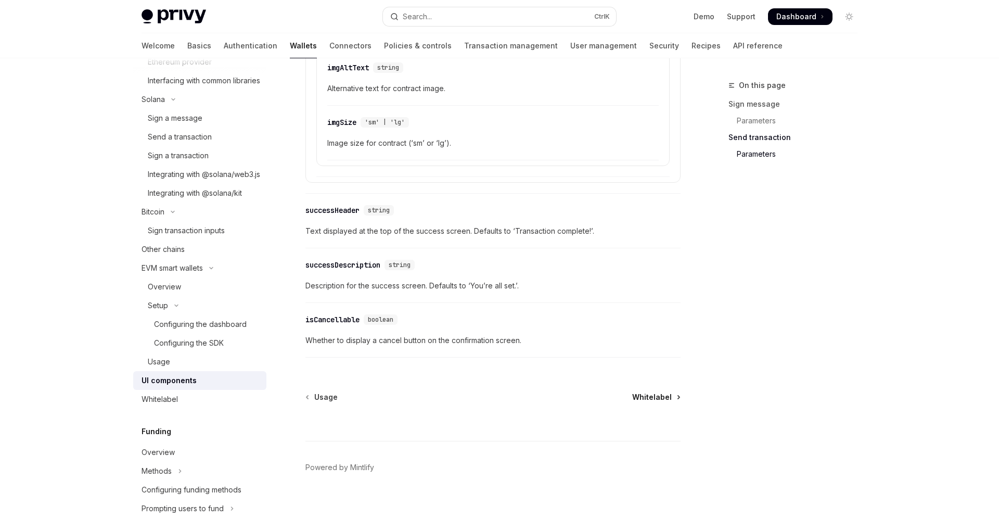
click at [649, 401] on span "Whitelabel" at bounding box center [652, 397] width 40 height 10
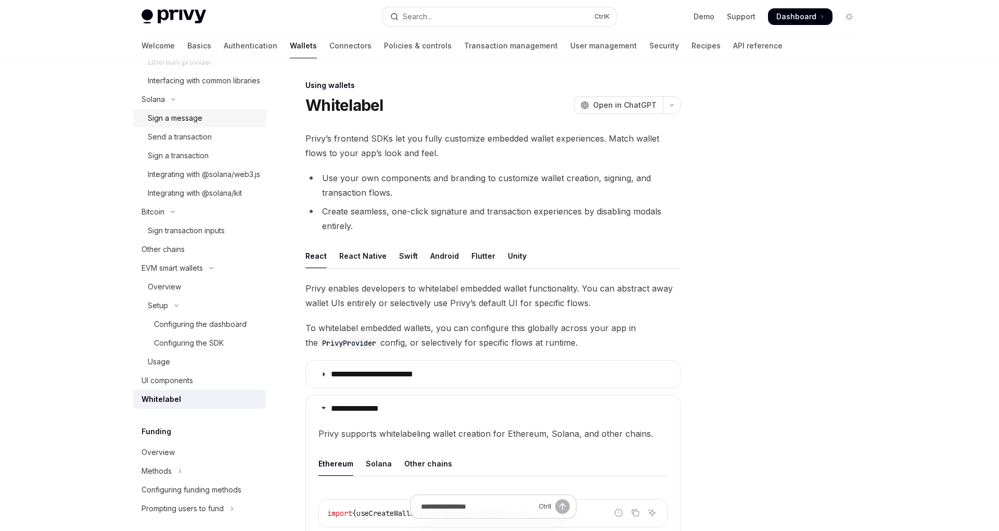
click at [175, 124] on div "Sign a message" at bounding box center [175, 118] width 55 height 12
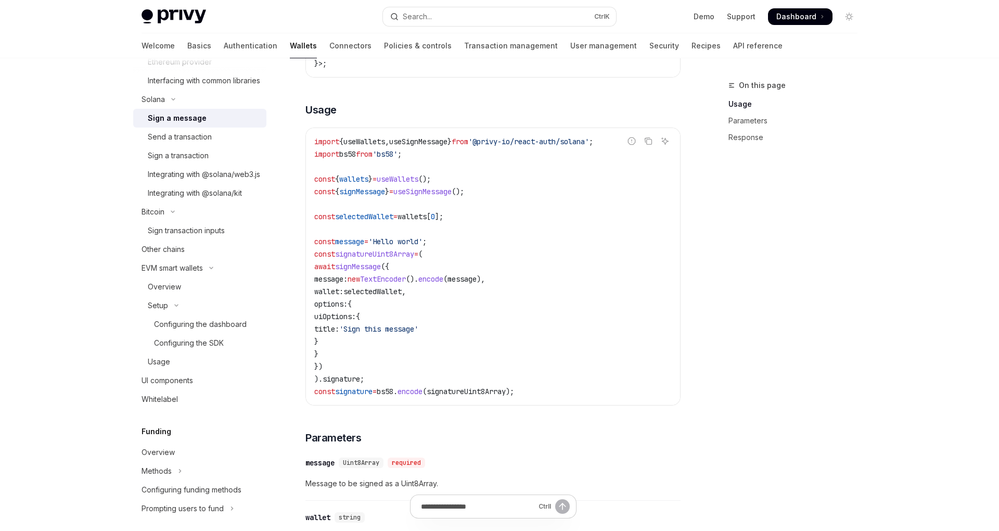
scroll to position [308, 0]
click at [173, 143] on div "Send a transaction" at bounding box center [180, 137] width 64 height 12
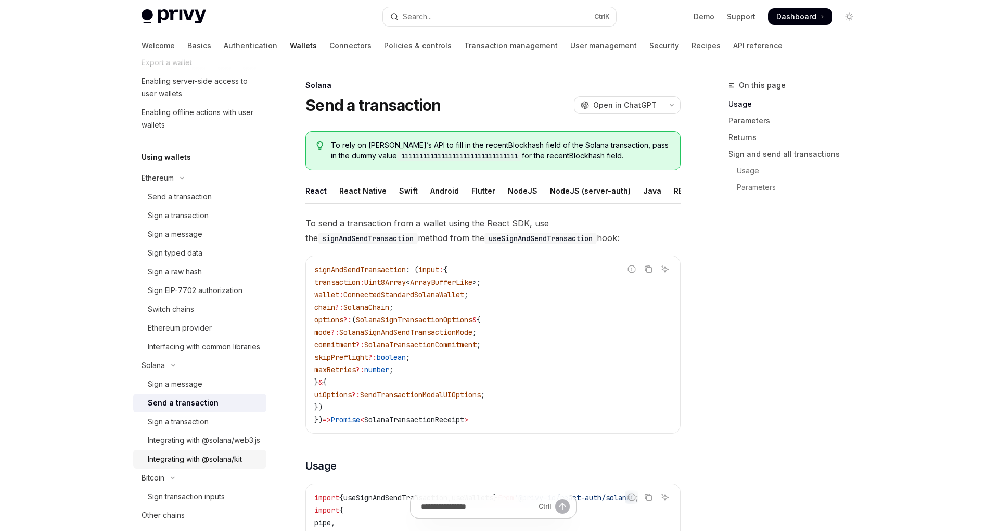
scroll to position [172, 0]
click at [176, 200] on div "Send a transaction" at bounding box center [180, 199] width 64 height 12
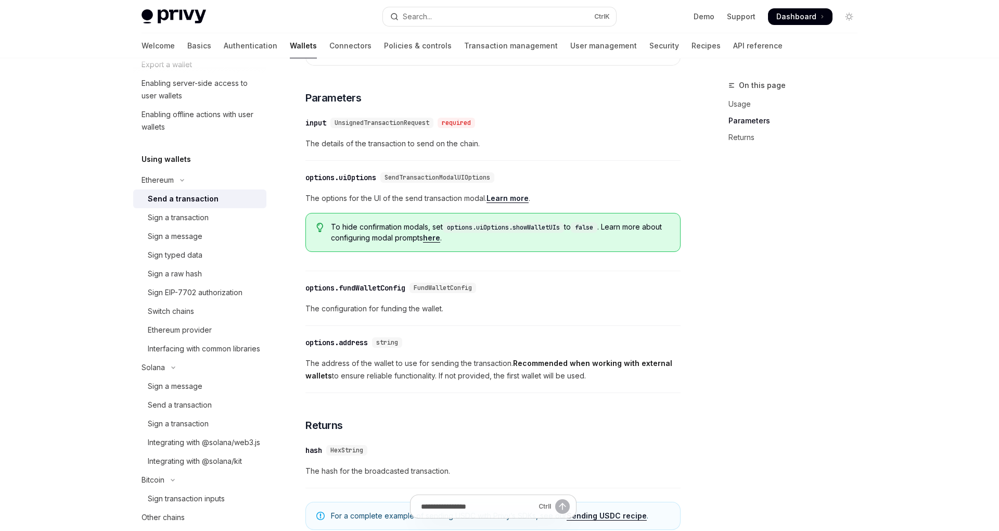
scroll to position [579, 0]
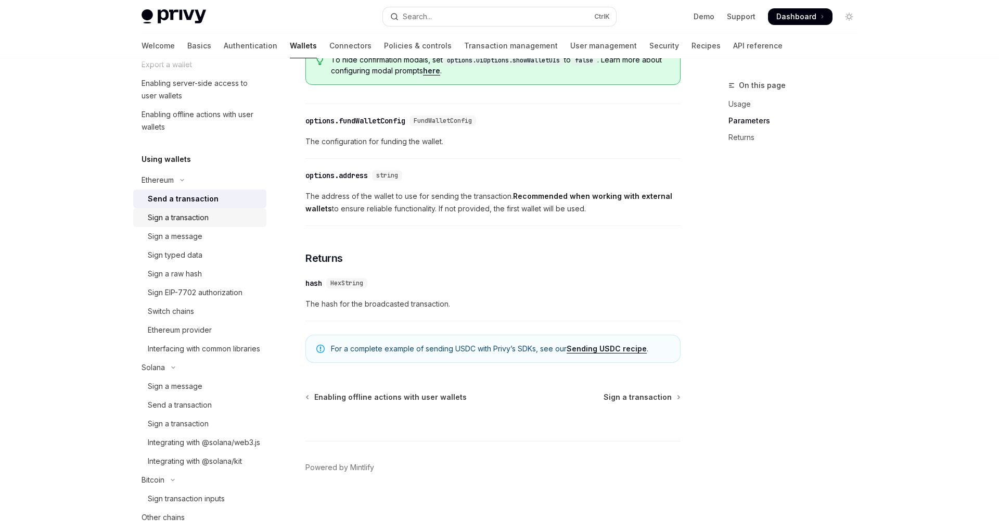
click at [188, 221] on div "Sign a transaction" at bounding box center [178, 217] width 61 height 12
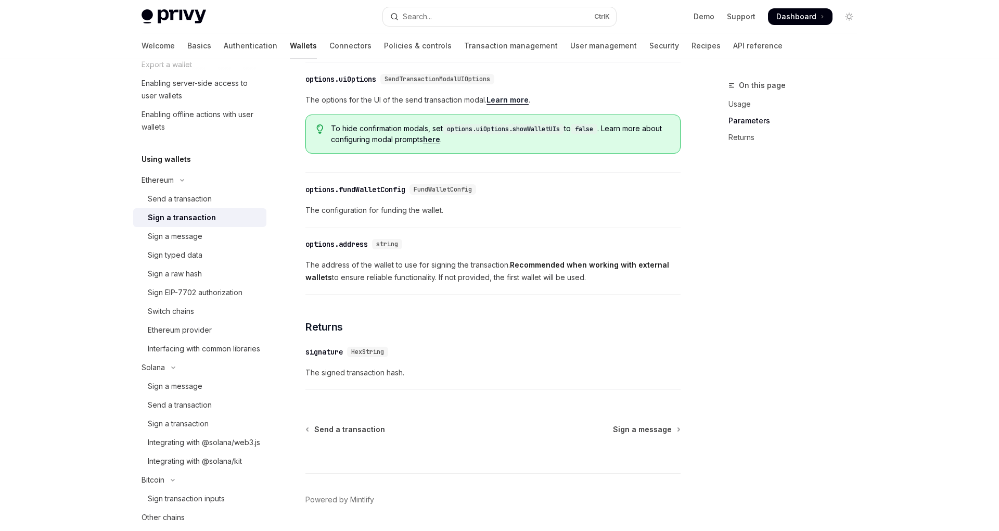
scroll to position [542, 0]
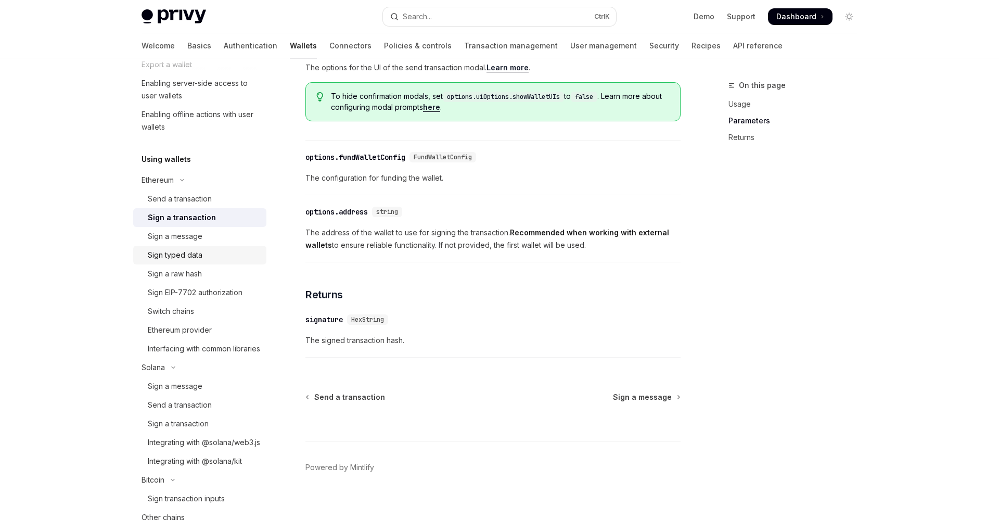
click at [188, 255] on div "Sign typed data" at bounding box center [175, 255] width 55 height 12
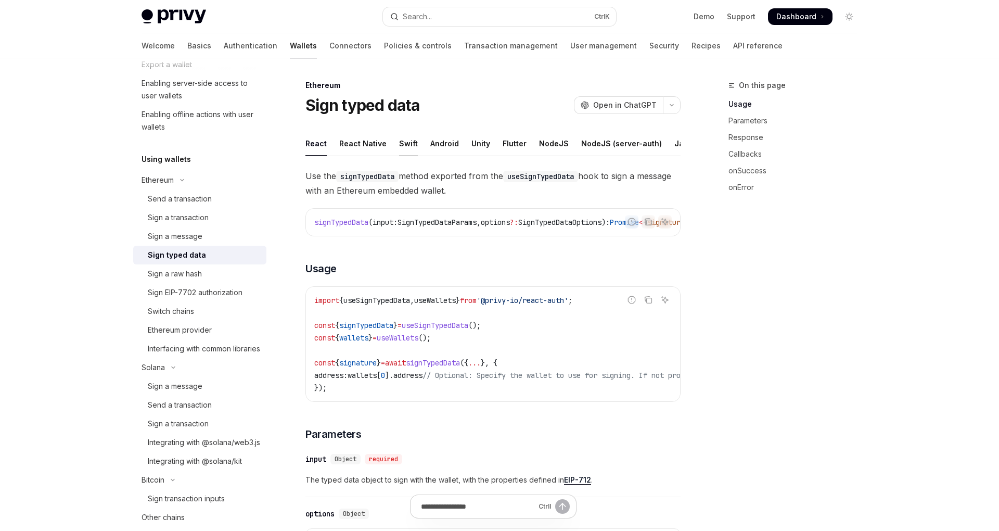
click at [402, 142] on div "Swift" at bounding box center [408, 143] width 19 height 24
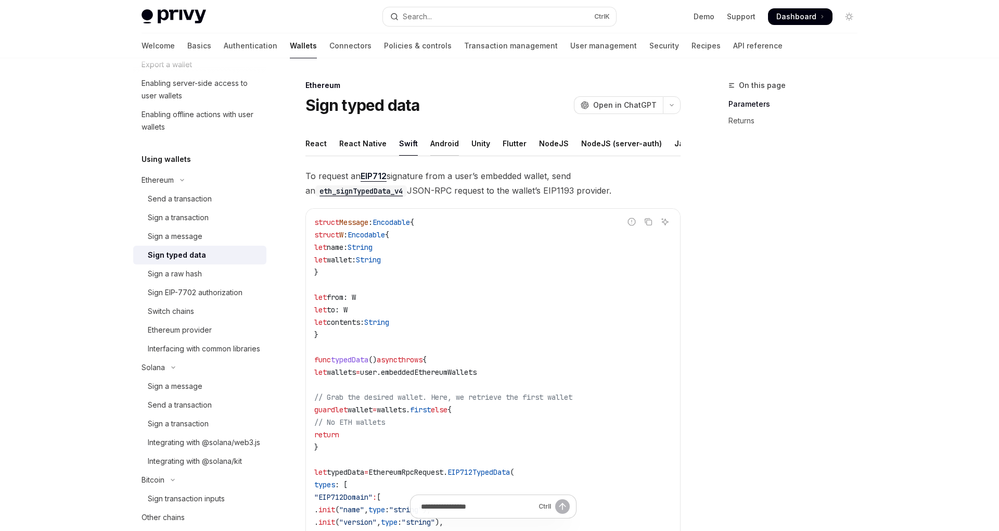
click at [439, 143] on div "Android" at bounding box center [444, 143] width 29 height 24
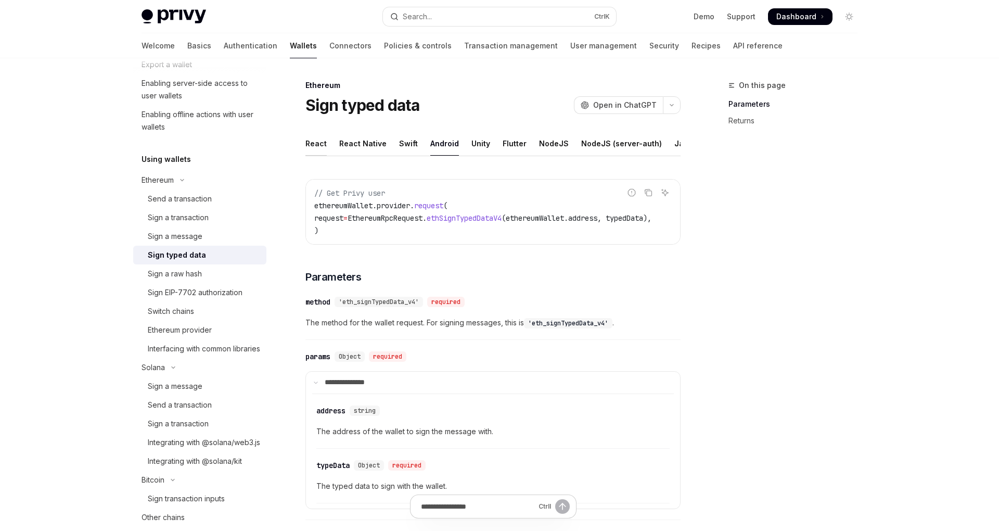
click at [320, 146] on div "React" at bounding box center [315, 143] width 21 height 24
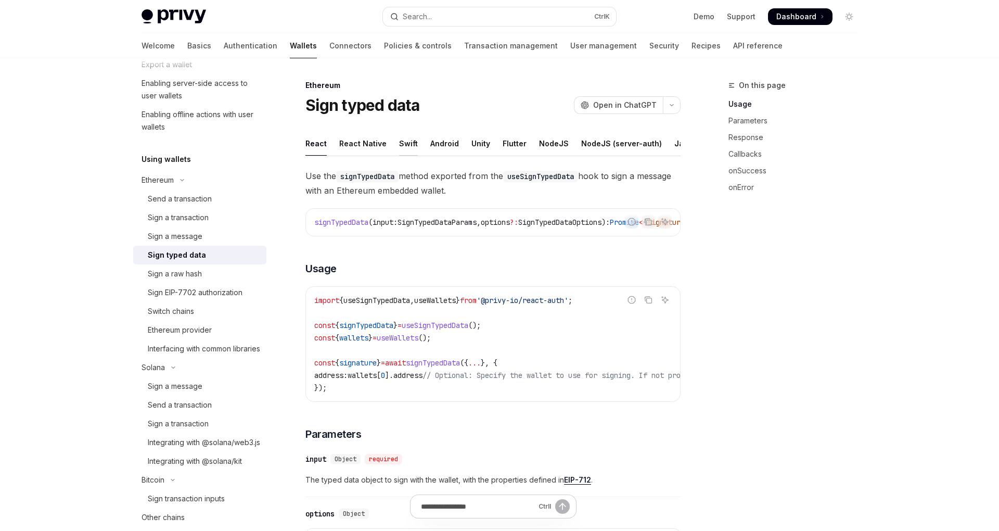
click at [408, 144] on div "Swift" at bounding box center [408, 143] width 19 height 24
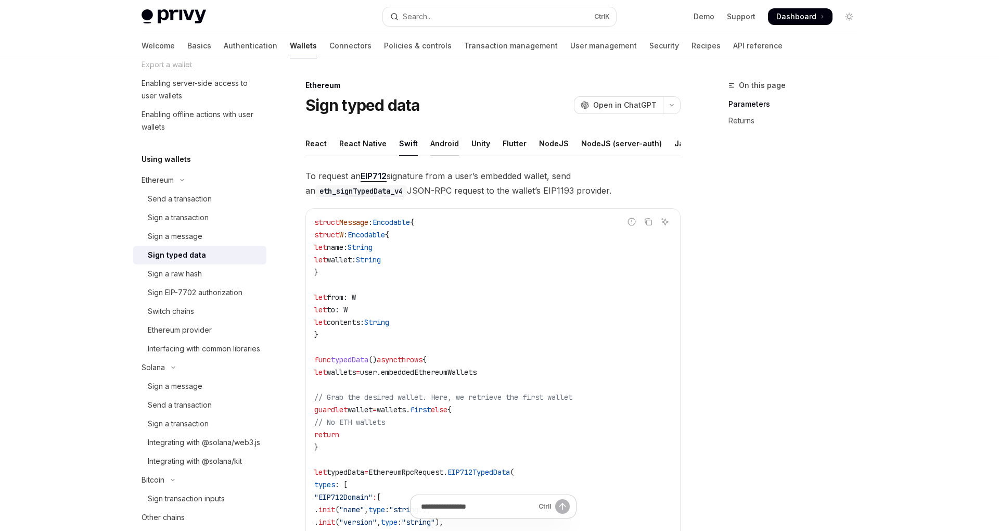
click at [439, 145] on div "Android" at bounding box center [444, 143] width 29 height 24
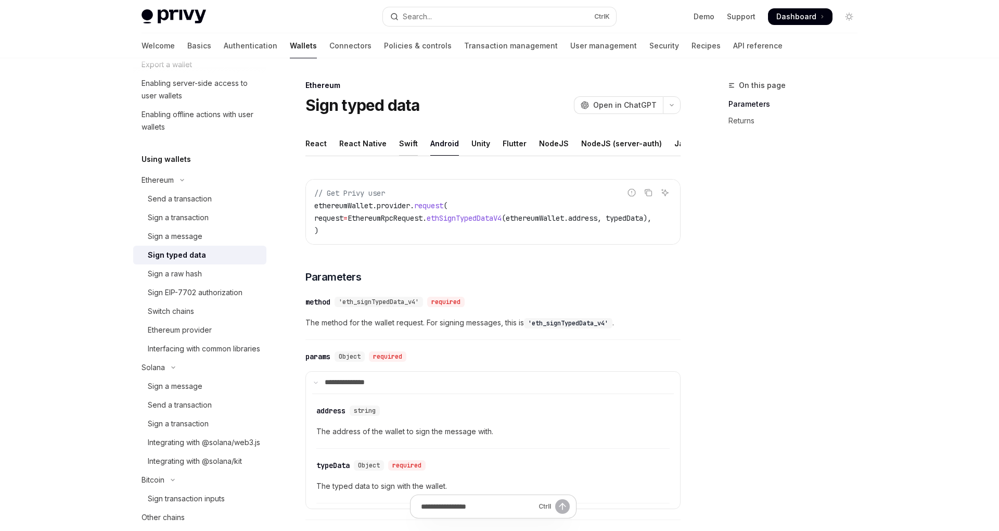
click at [406, 144] on div "Swift" at bounding box center [408, 143] width 19 height 24
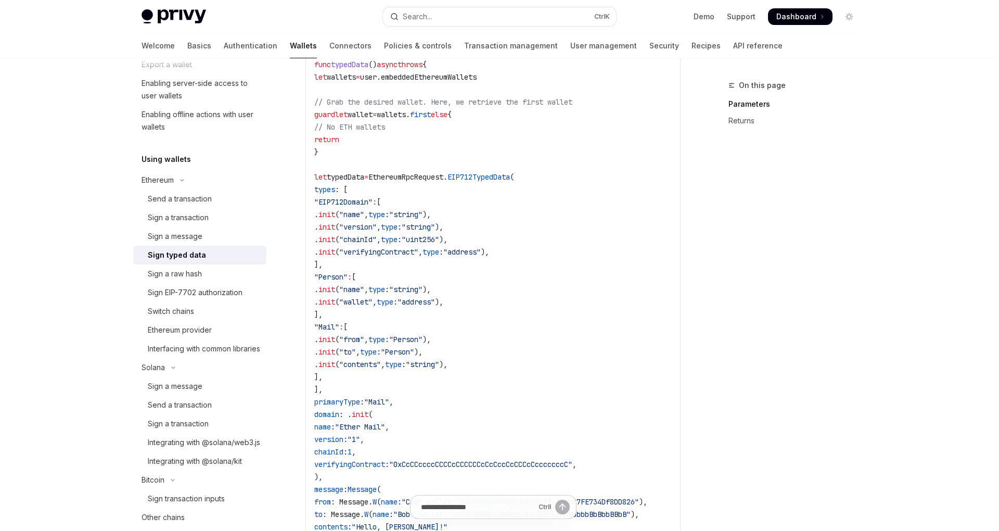
scroll to position [289, 0]
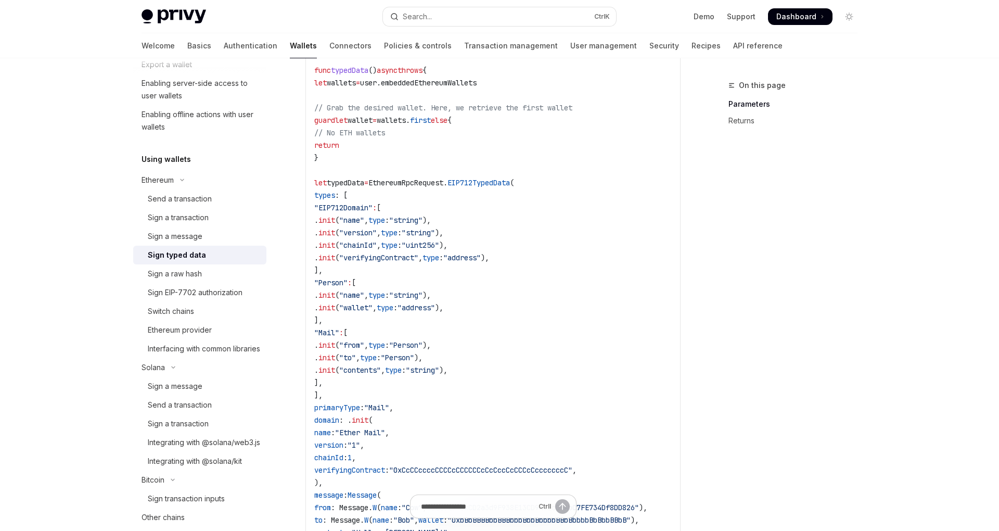
click at [339, 332] on span ""Mail"" at bounding box center [326, 332] width 25 height 9
click at [360, 355] on span "," at bounding box center [358, 357] width 4 height 9
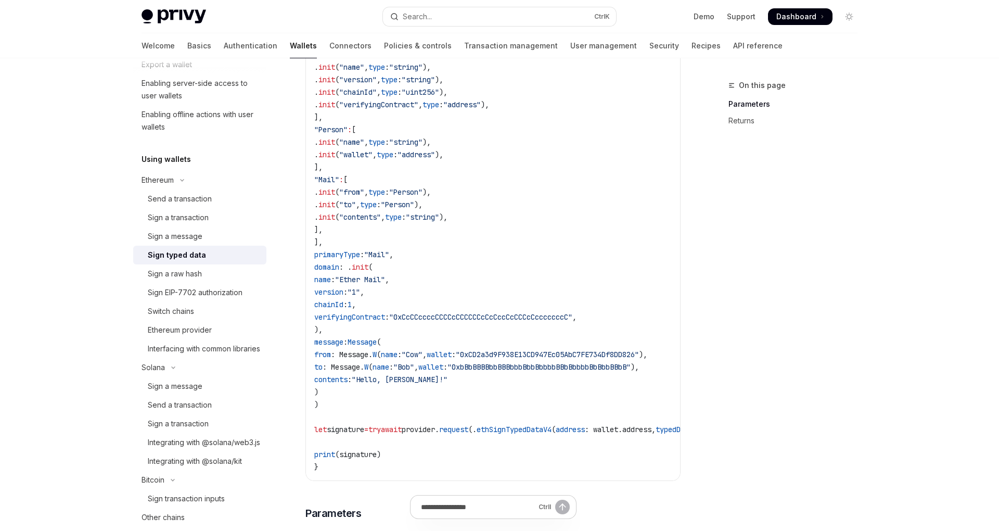
scroll to position [447, 0]
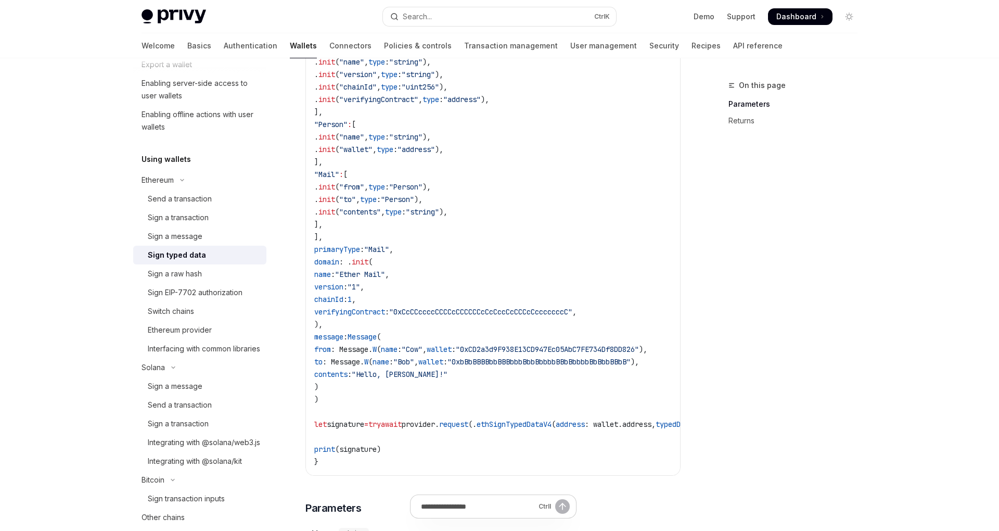
click at [339, 263] on span "domain" at bounding box center [326, 261] width 25 height 9
click at [343, 333] on span "message" at bounding box center [328, 336] width 29 height 9
click at [355, 380] on code "struct Message : Encodable { struct W : Encodable { let name: String let wallet…" at bounding box center [543, 117] width 458 height 699
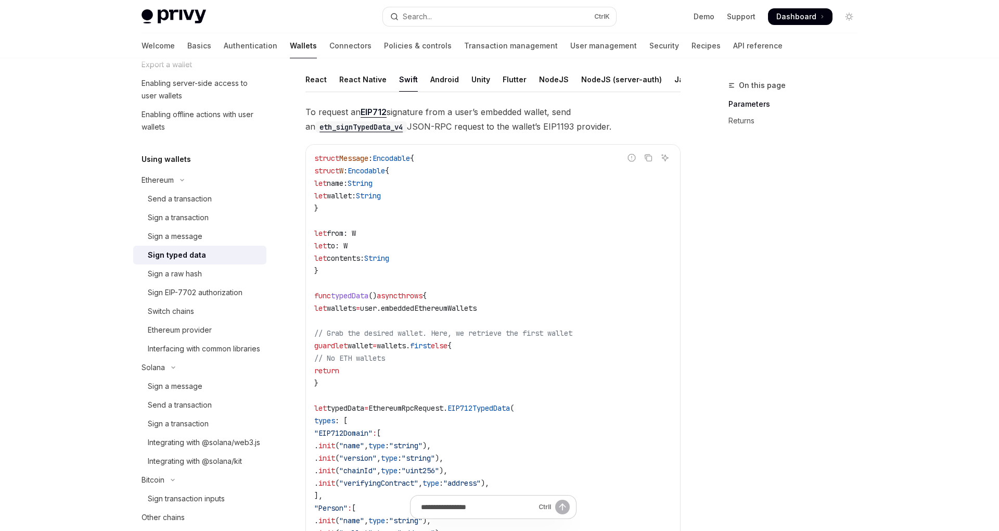
scroll to position [0, 0]
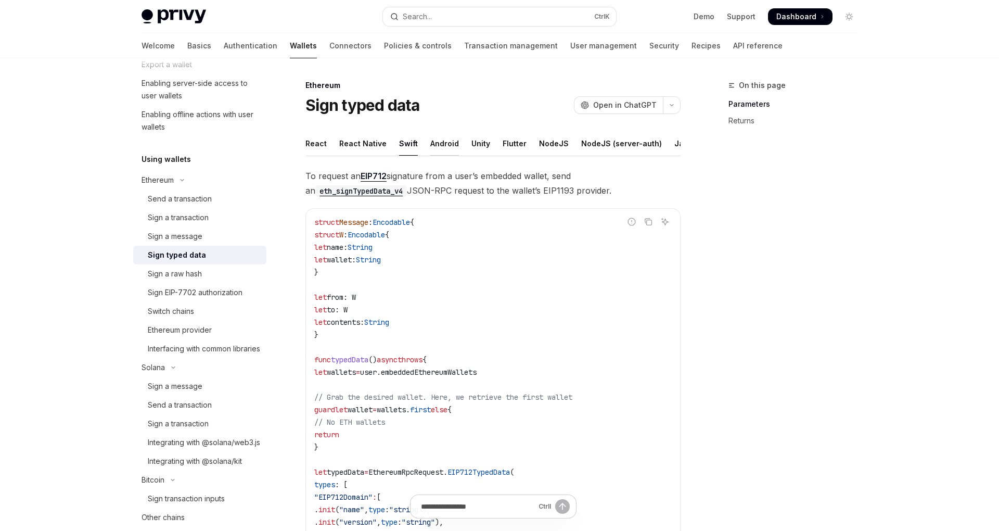
click at [439, 143] on div "Android" at bounding box center [444, 143] width 29 height 24
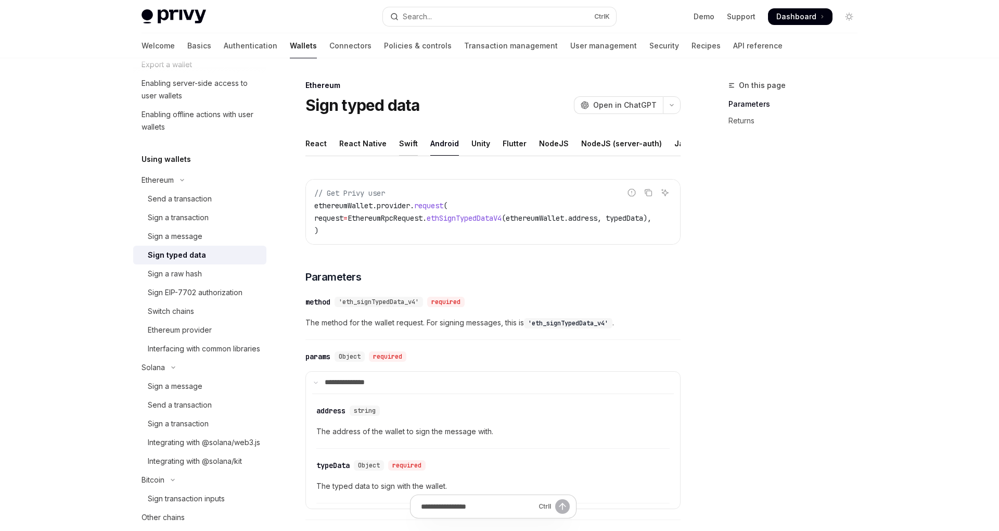
click at [404, 143] on div "Swift" at bounding box center [408, 143] width 19 height 24
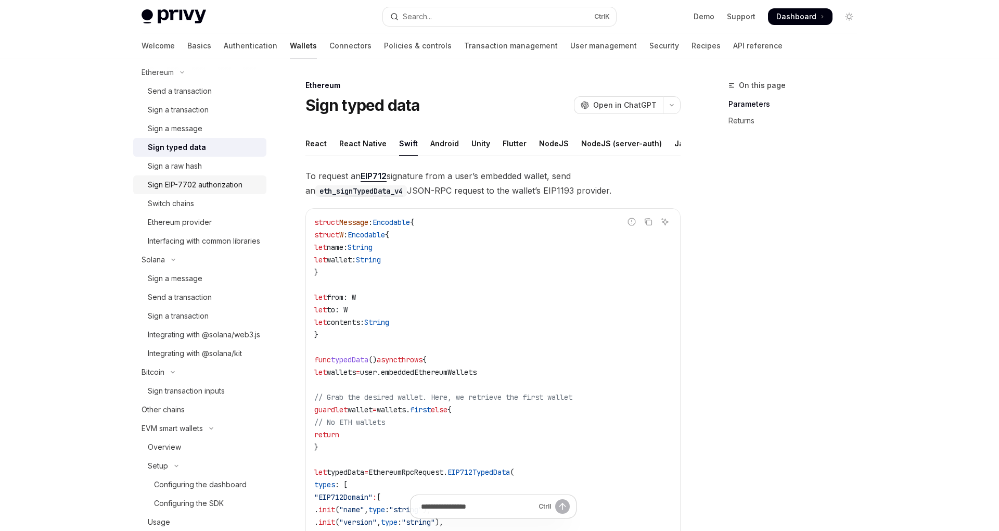
scroll to position [281, 0]
click at [175, 206] on div "Switch chains" at bounding box center [171, 202] width 46 height 12
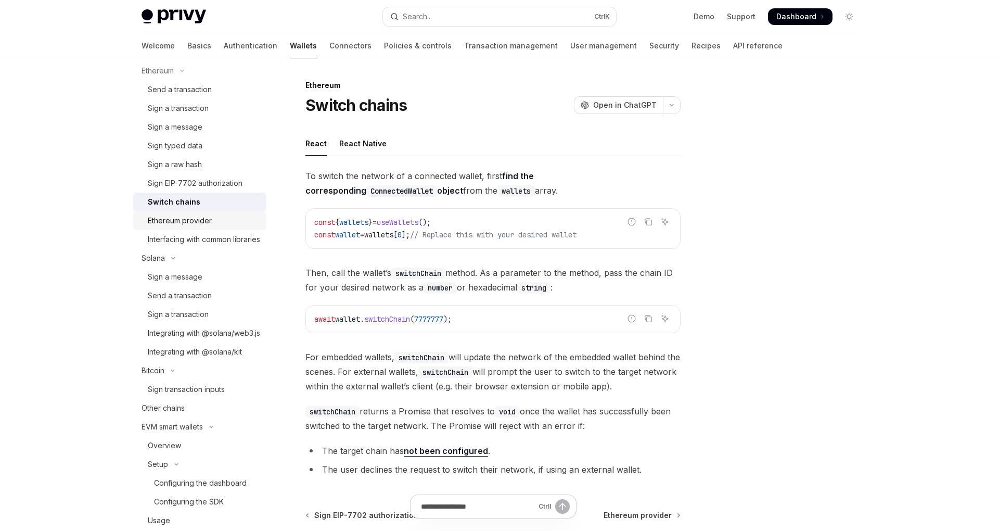
click at [182, 225] on div "Ethereum provider" at bounding box center [180, 220] width 64 height 12
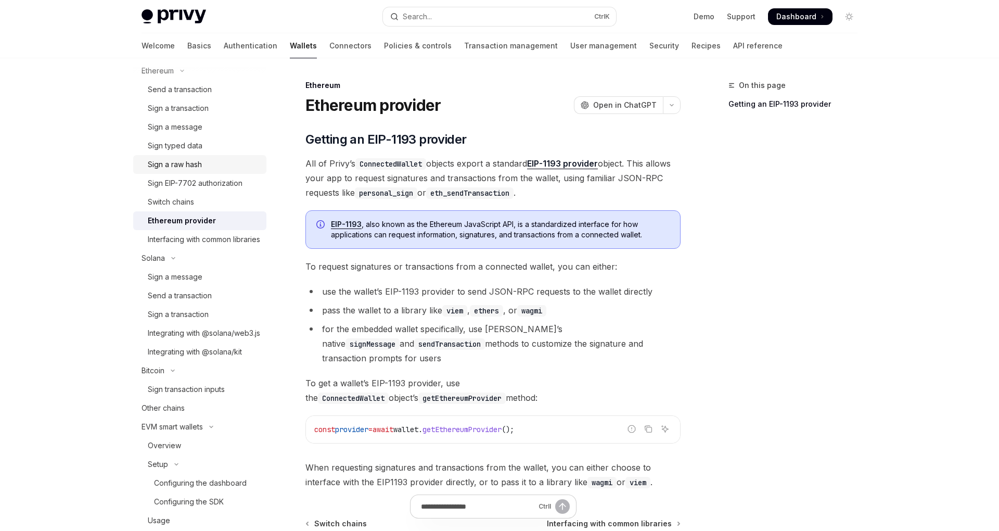
click at [168, 167] on div "Sign a raw hash" at bounding box center [175, 164] width 54 height 12
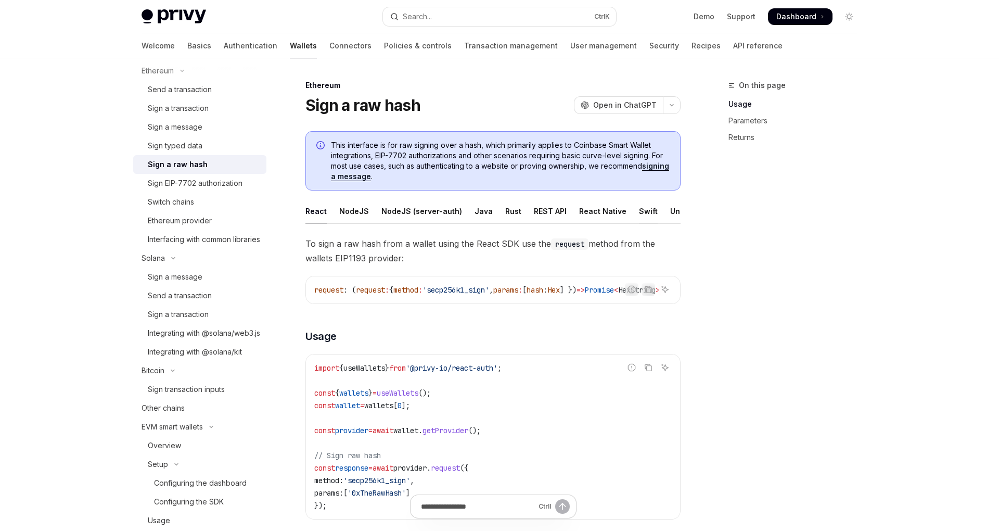
click at [639, 212] on div "Swift" at bounding box center [648, 211] width 19 height 24
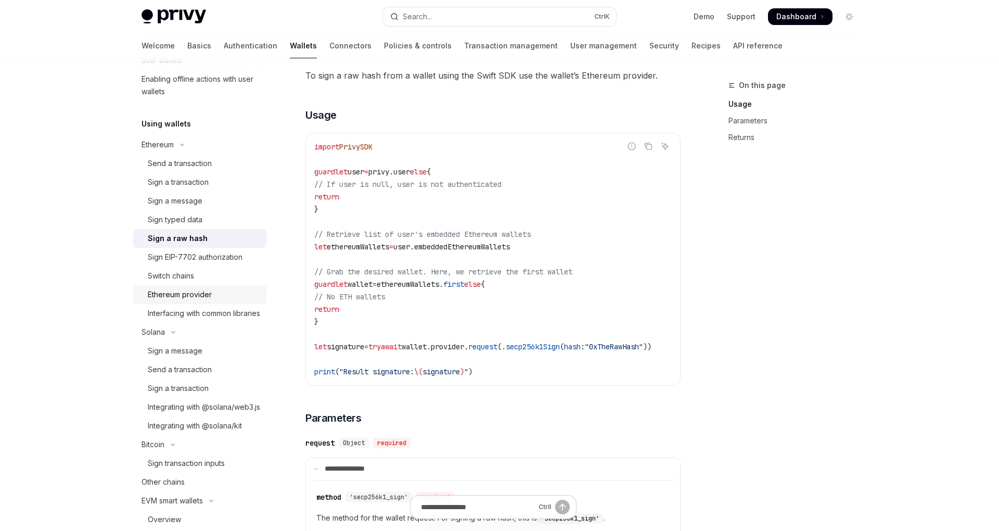
scroll to position [204, 0]
click at [183, 221] on div "Sign typed data" at bounding box center [175, 222] width 55 height 12
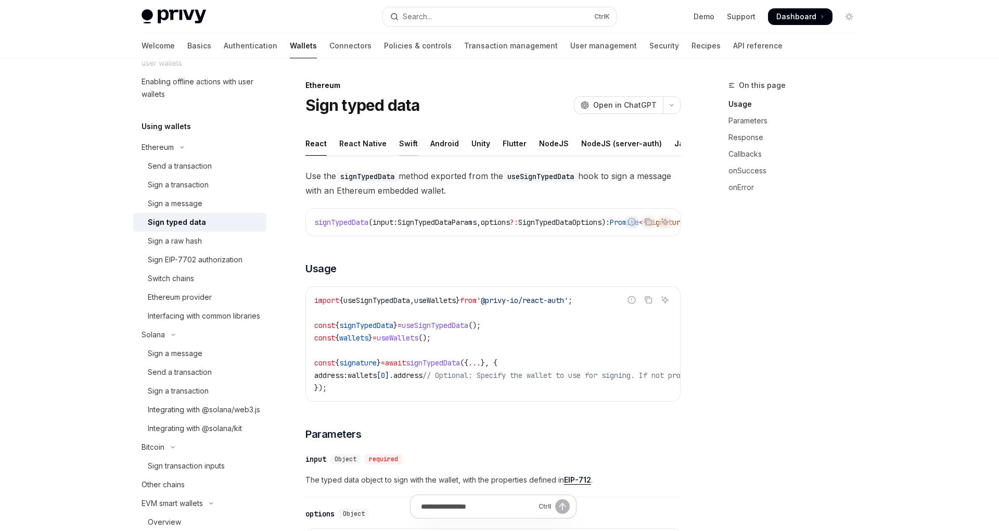
click at [408, 142] on div "Swift" at bounding box center [408, 143] width 19 height 24
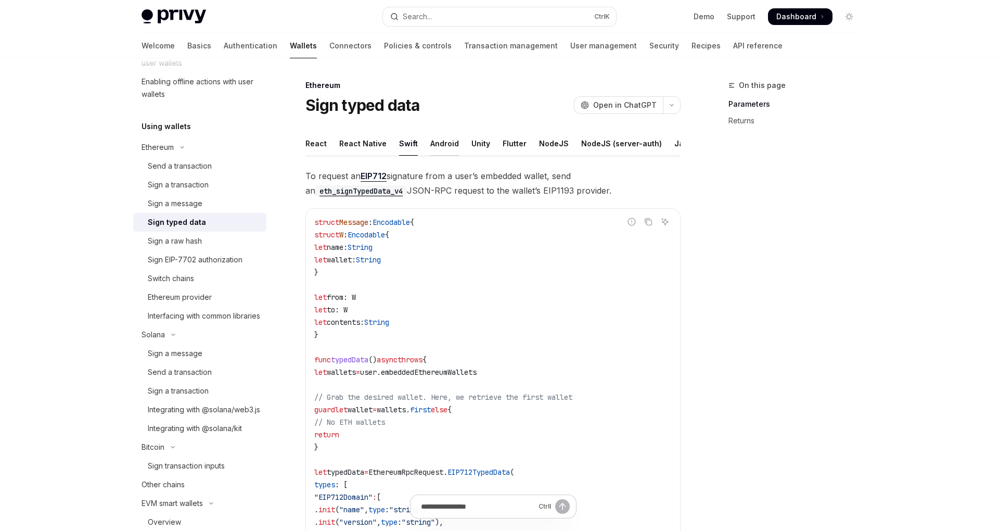
click at [442, 143] on div "Android" at bounding box center [444, 143] width 29 height 24
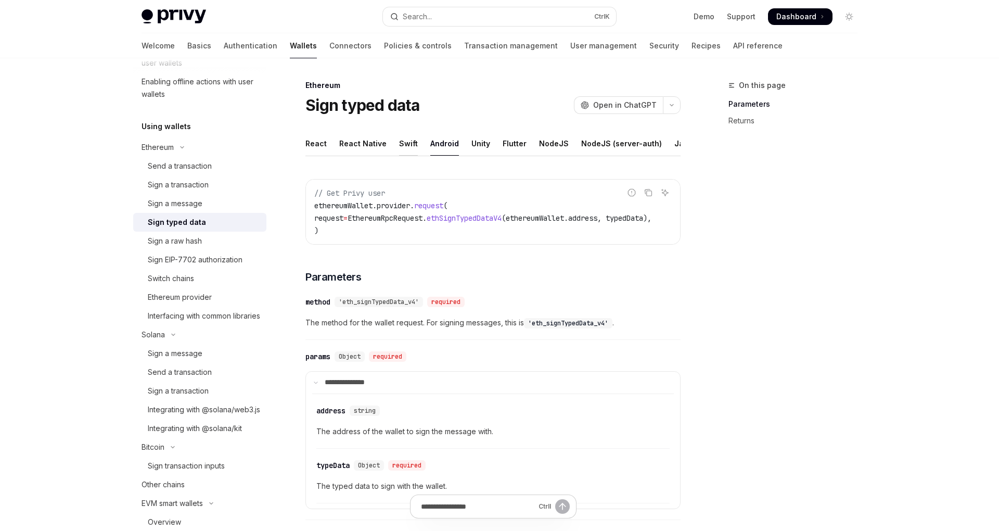
click at [406, 144] on div "Swift" at bounding box center [408, 143] width 19 height 24
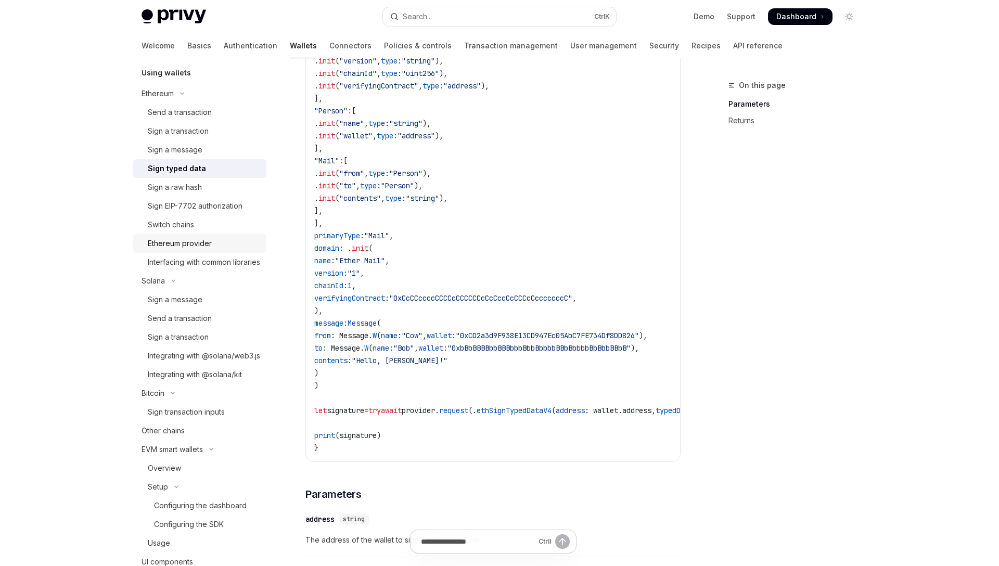
scroll to position [258, 0]
click at [191, 247] on div "Ethereum provider" at bounding box center [180, 244] width 64 height 12
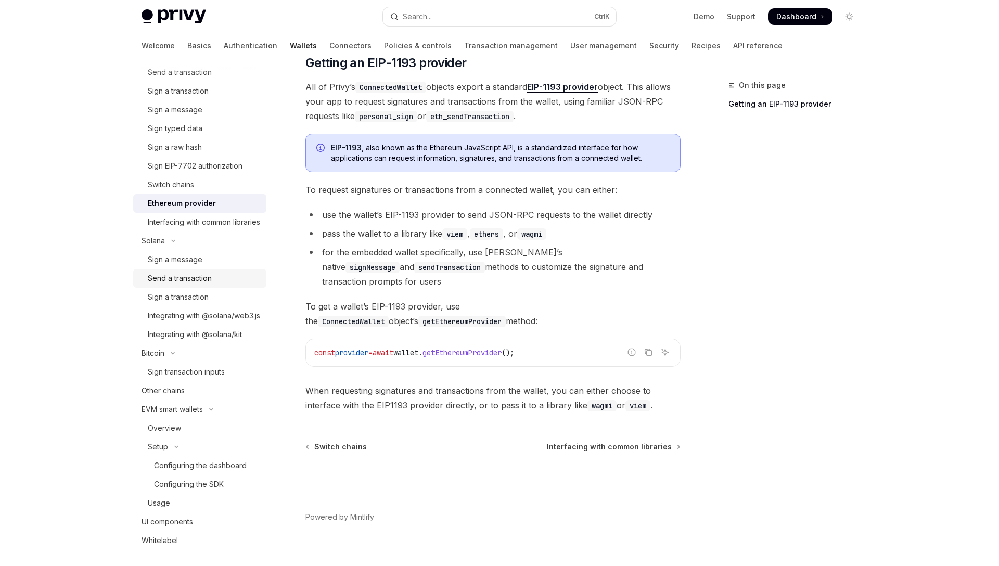
scroll to position [313, 0]
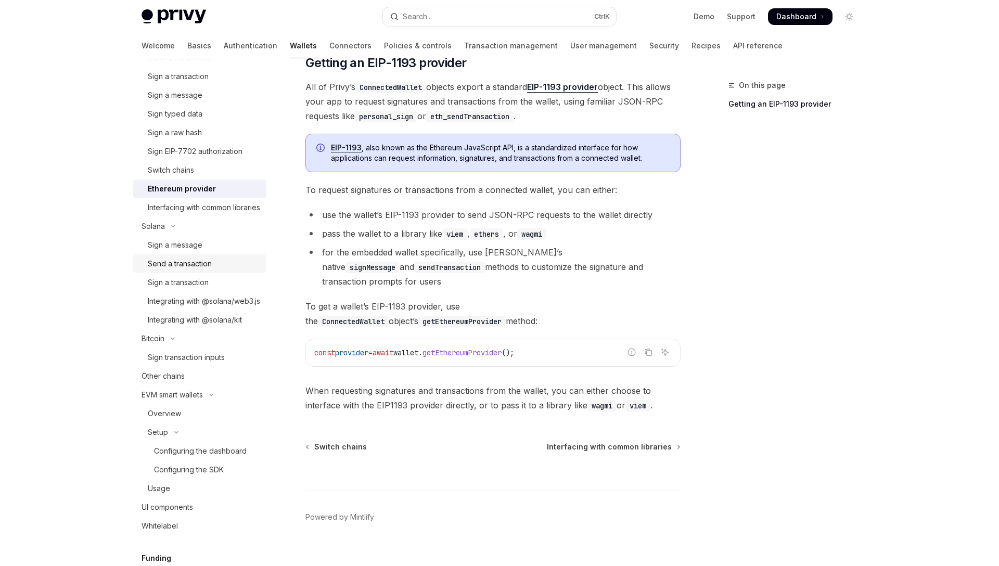
click at [185, 270] on div "Send a transaction" at bounding box center [180, 264] width 64 height 12
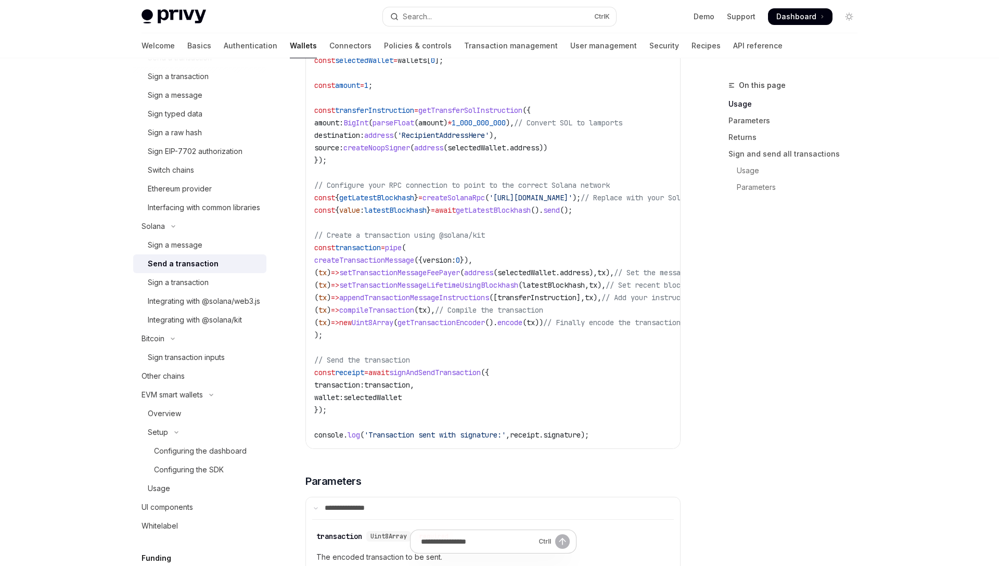
scroll to position [677, 0]
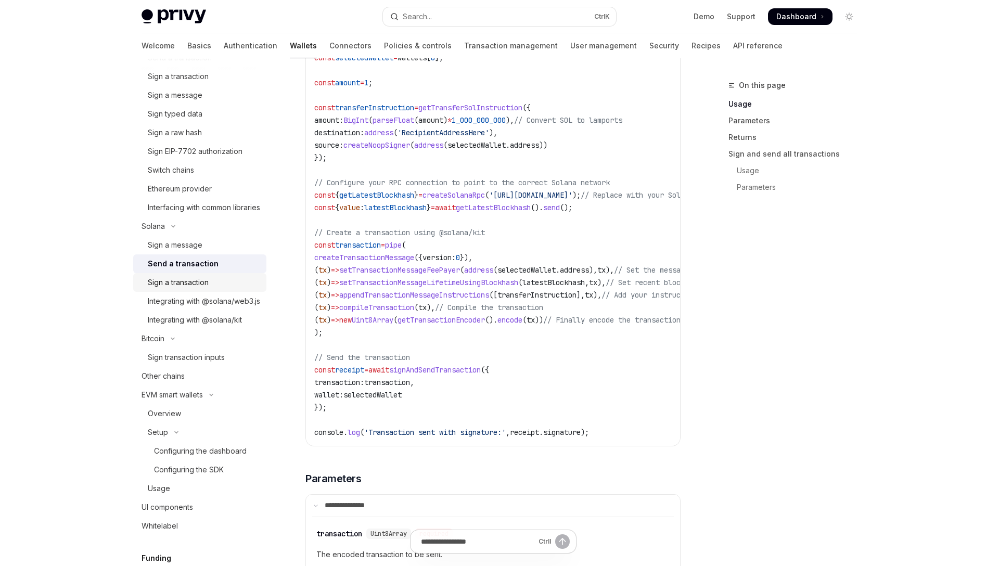
click at [178, 289] on div "Sign a transaction" at bounding box center [178, 282] width 61 height 12
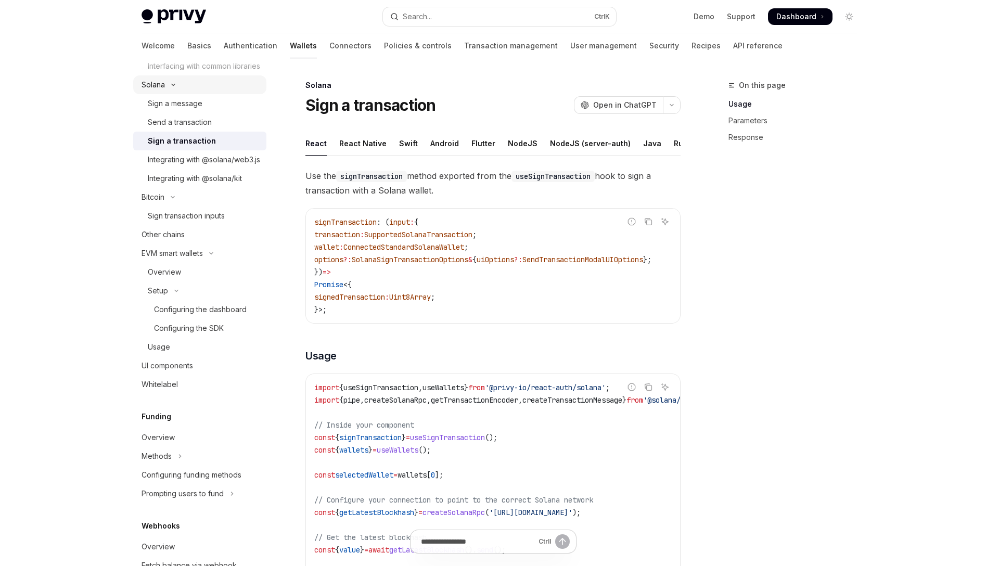
scroll to position [430, 0]
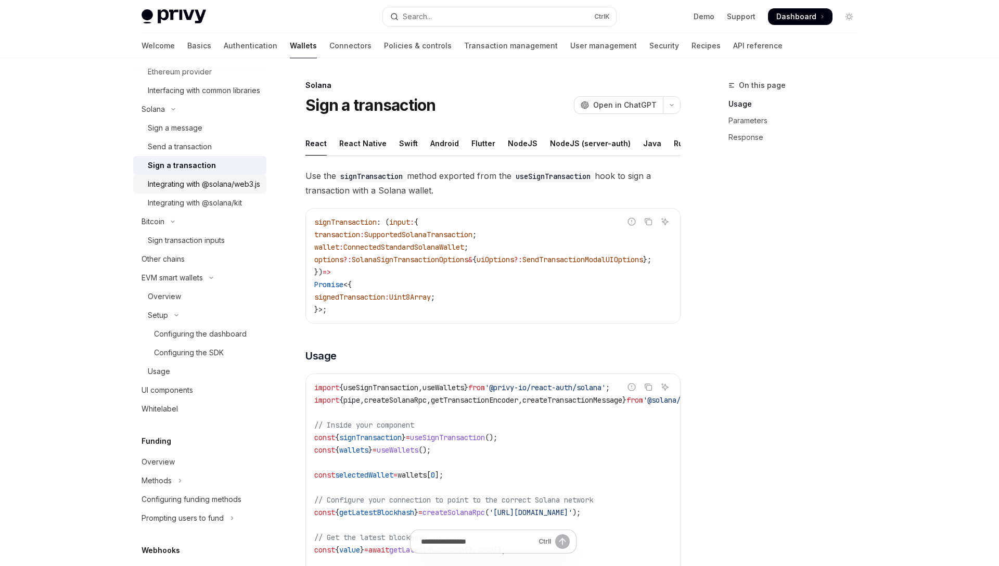
click at [175, 190] on div "Integrating with @solana/web3.js" at bounding box center [204, 184] width 112 height 12
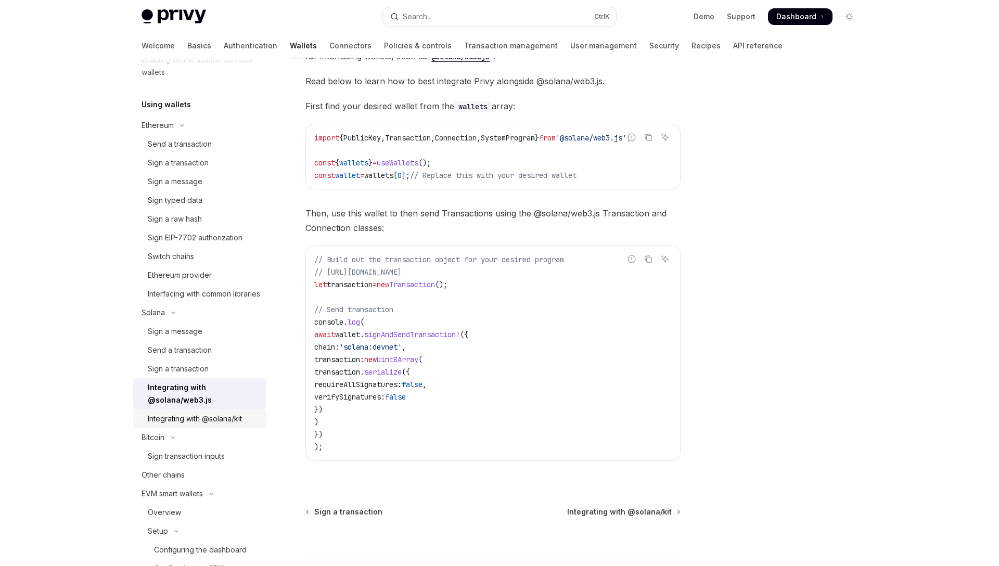
scroll to position [223, 0]
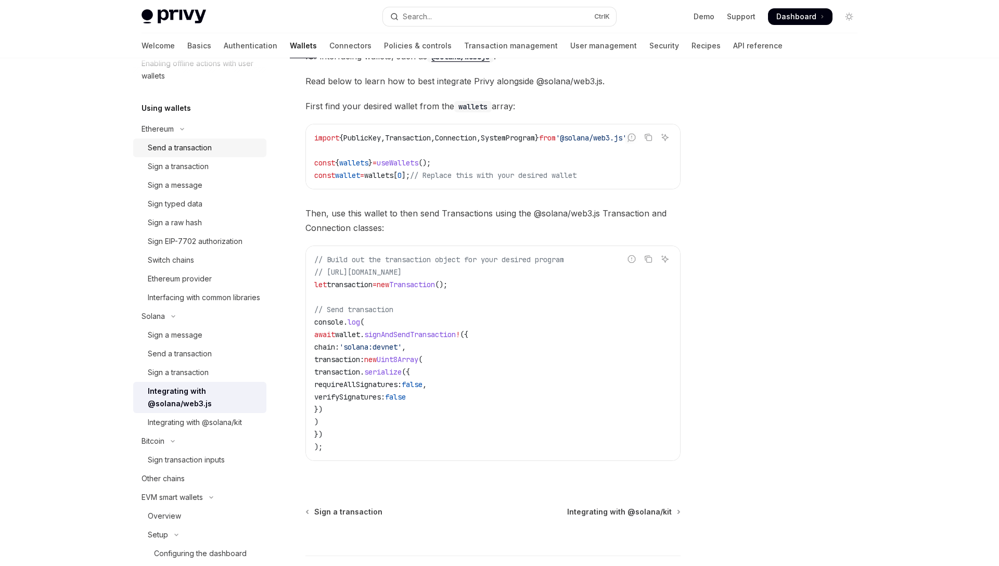
click at [181, 150] on div "Send a transaction" at bounding box center [180, 148] width 64 height 12
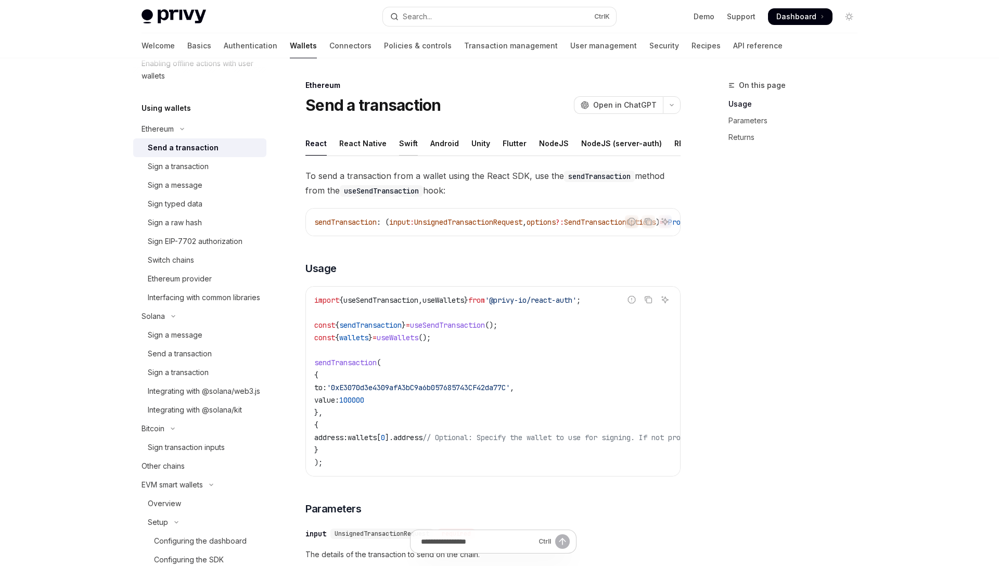
click at [402, 144] on div "Swift" at bounding box center [408, 143] width 19 height 24
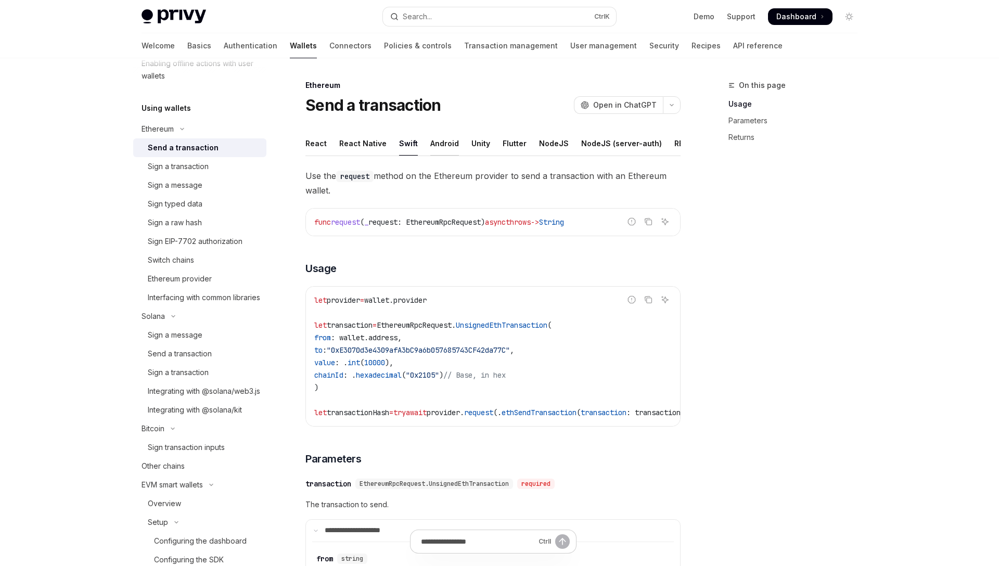
click at [440, 145] on div "Android" at bounding box center [444, 143] width 29 height 24
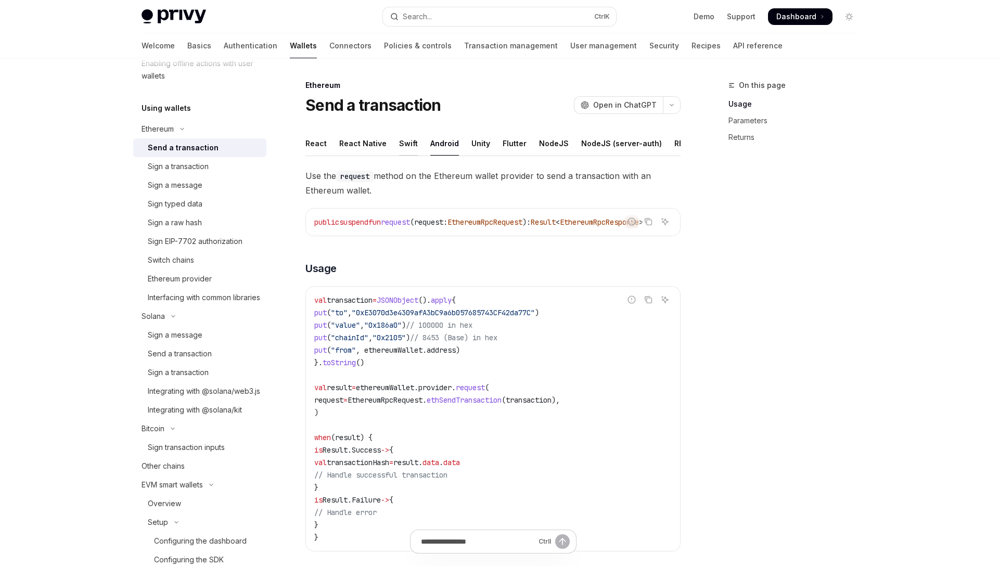
click at [408, 143] on div "Swift" at bounding box center [408, 143] width 19 height 24
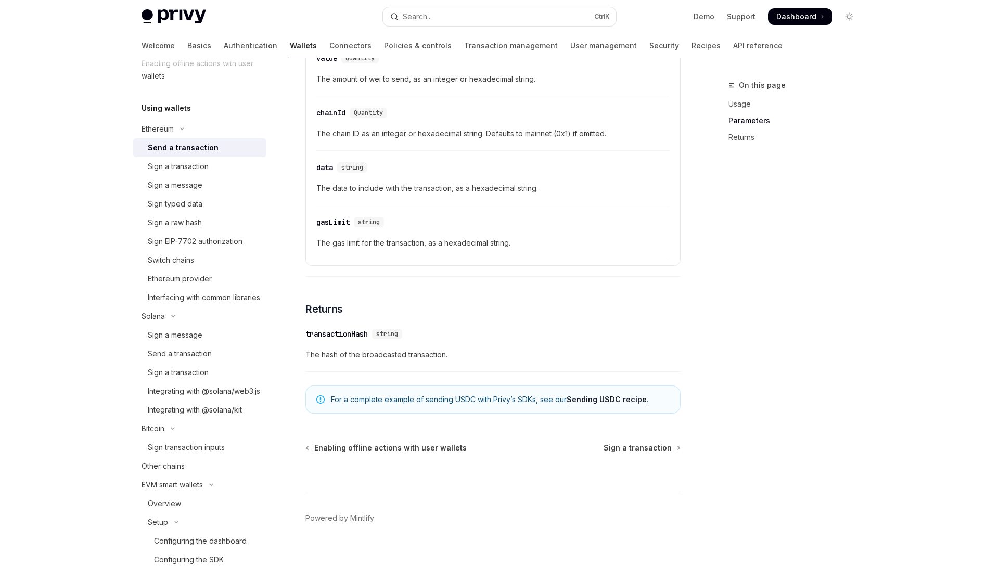
scroll to position [625, 0]
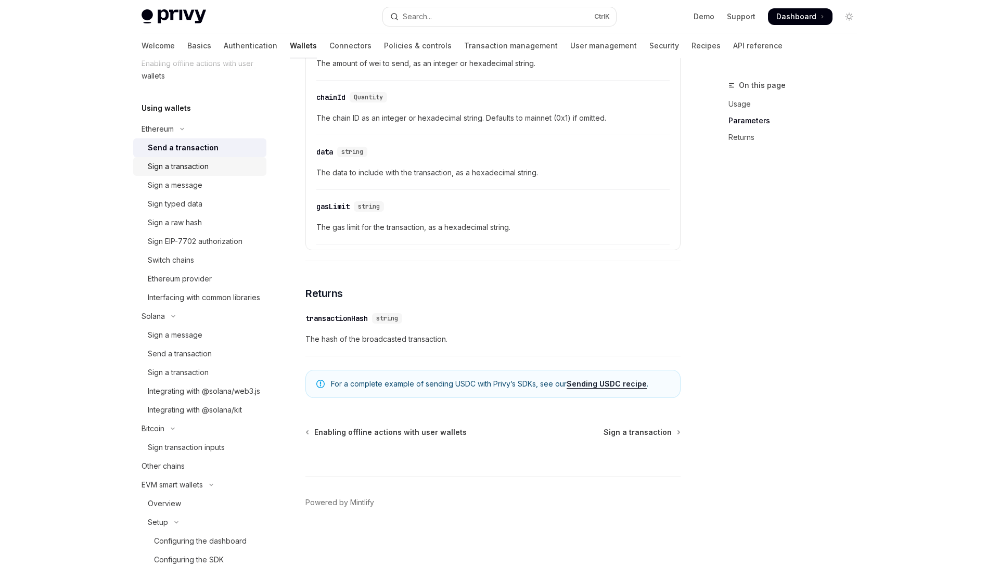
click at [160, 170] on div "Sign a transaction" at bounding box center [178, 166] width 61 height 12
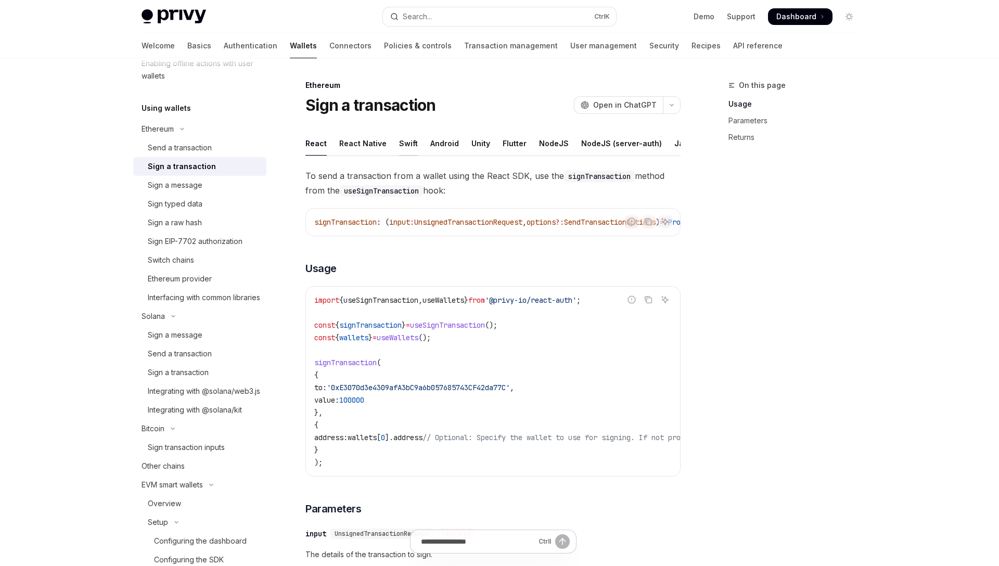
click at [406, 146] on div "Swift" at bounding box center [408, 143] width 19 height 24
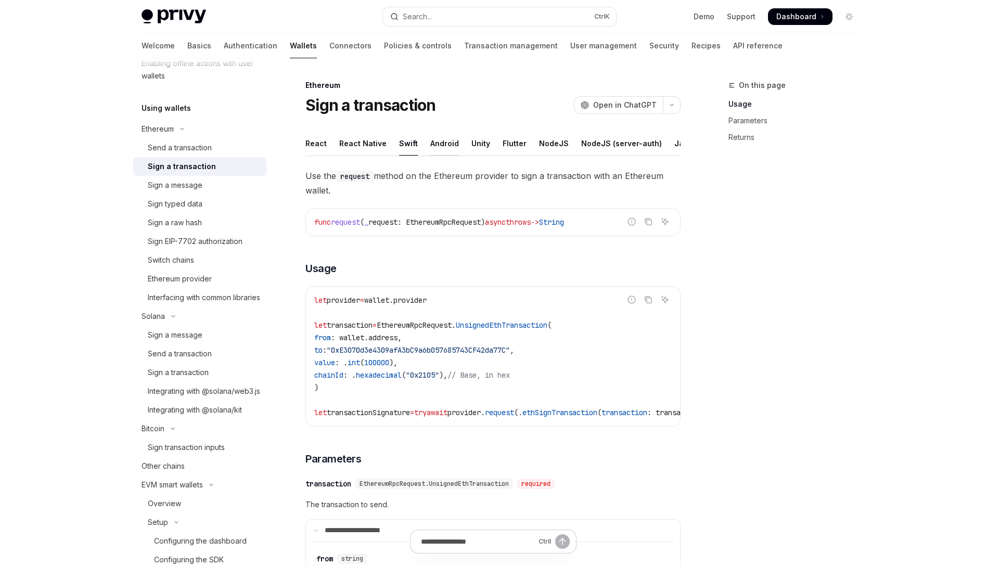
click at [442, 147] on div "Android" at bounding box center [444, 143] width 29 height 24
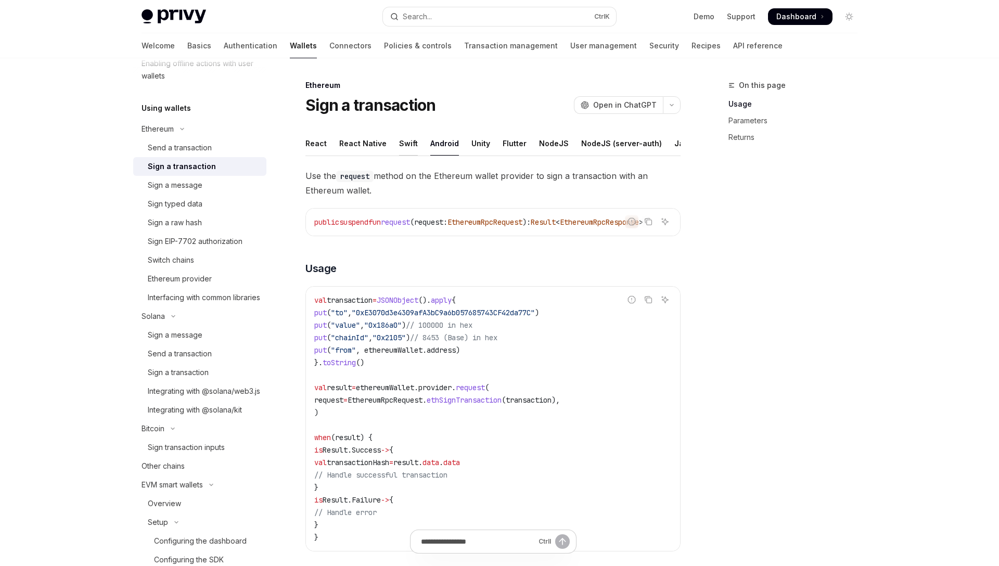
click at [408, 148] on div "Swift" at bounding box center [408, 143] width 19 height 24
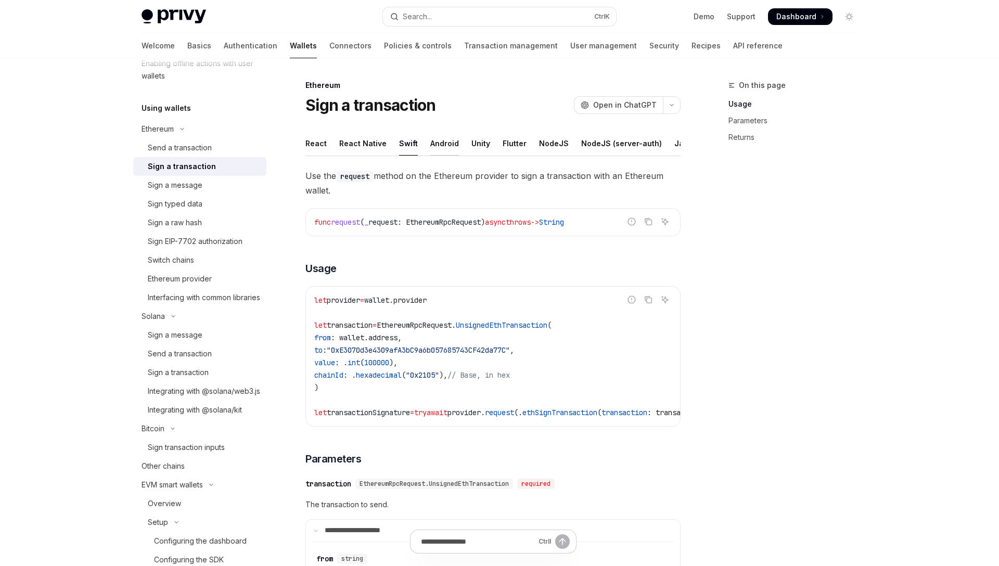
click at [441, 146] on div "Android" at bounding box center [444, 143] width 29 height 24
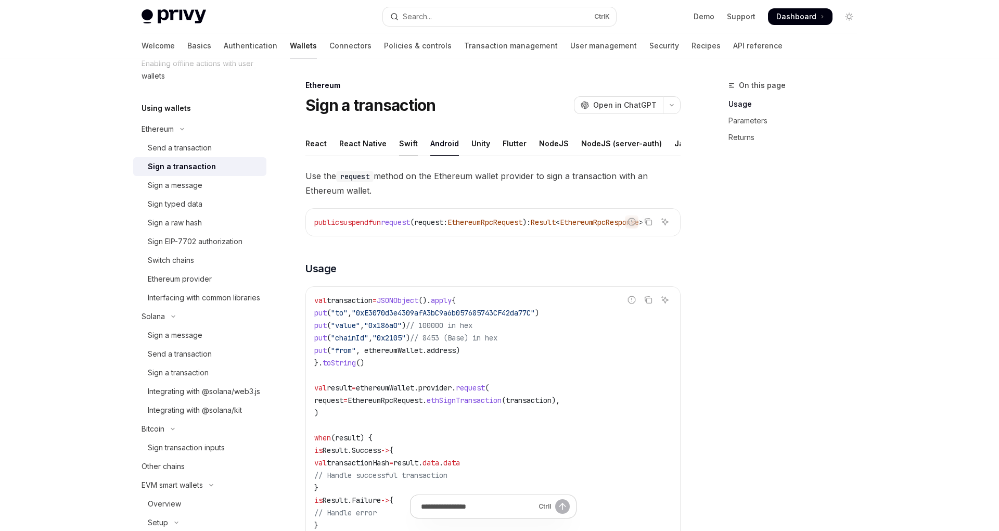
click at [404, 140] on div "Swift" at bounding box center [408, 143] width 19 height 24
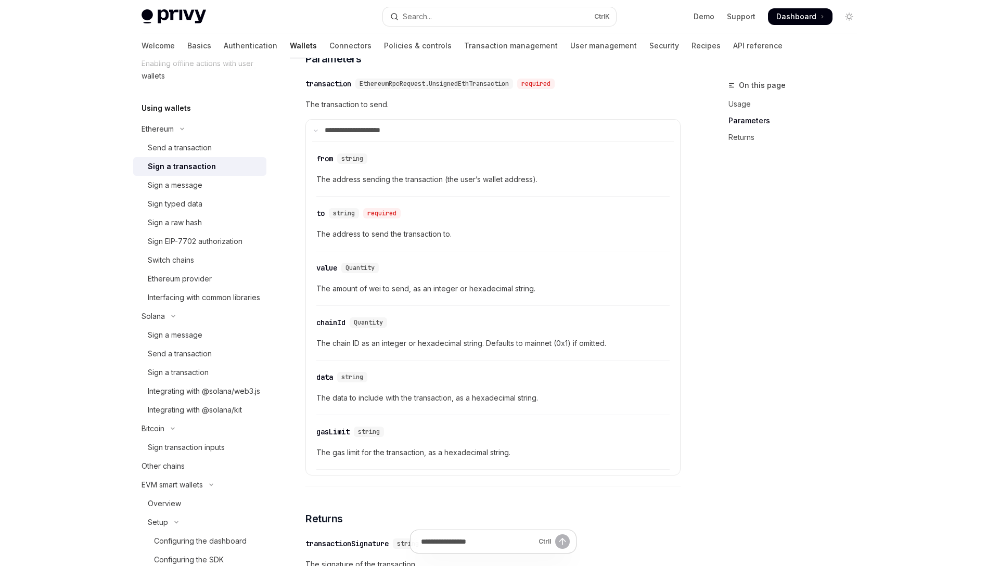
scroll to position [399, 0]
click at [171, 190] on div "Sign a message" at bounding box center [175, 185] width 55 height 12
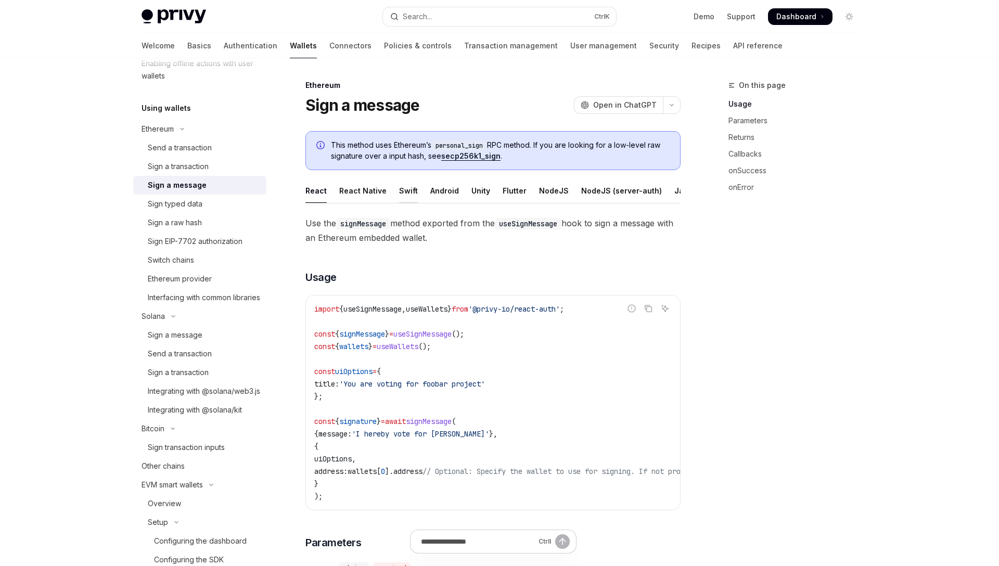
click at [406, 193] on div "Swift" at bounding box center [408, 190] width 19 height 24
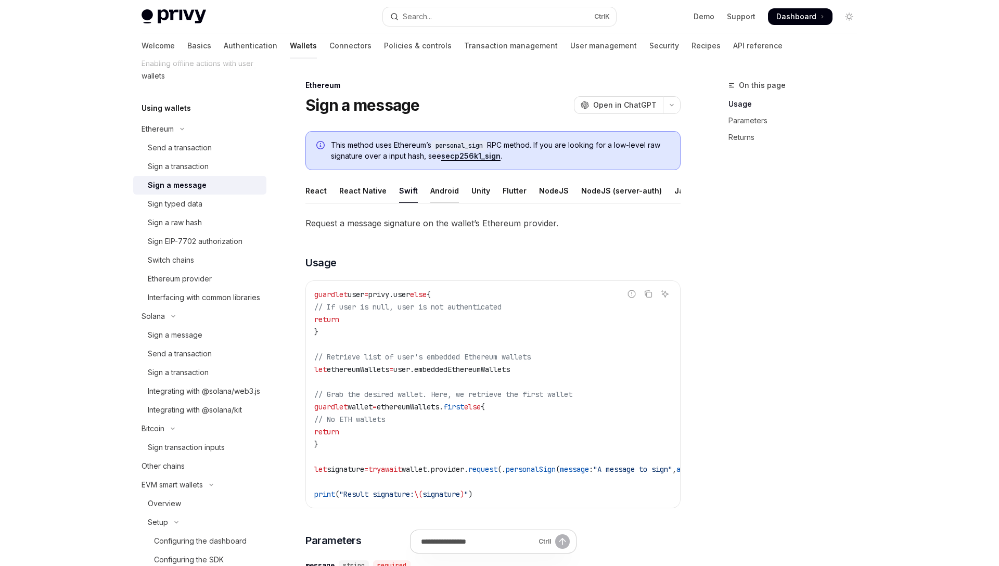
click at [439, 194] on div "Android" at bounding box center [444, 190] width 29 height 24
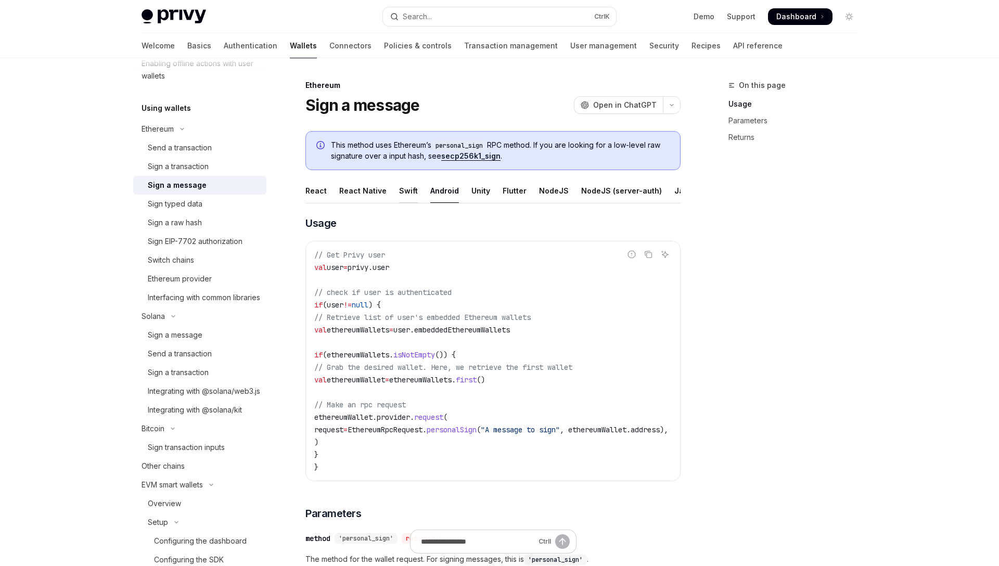
click at [406, 192] on div "Swift" at bounding box center [408, 190] width 19 height 24
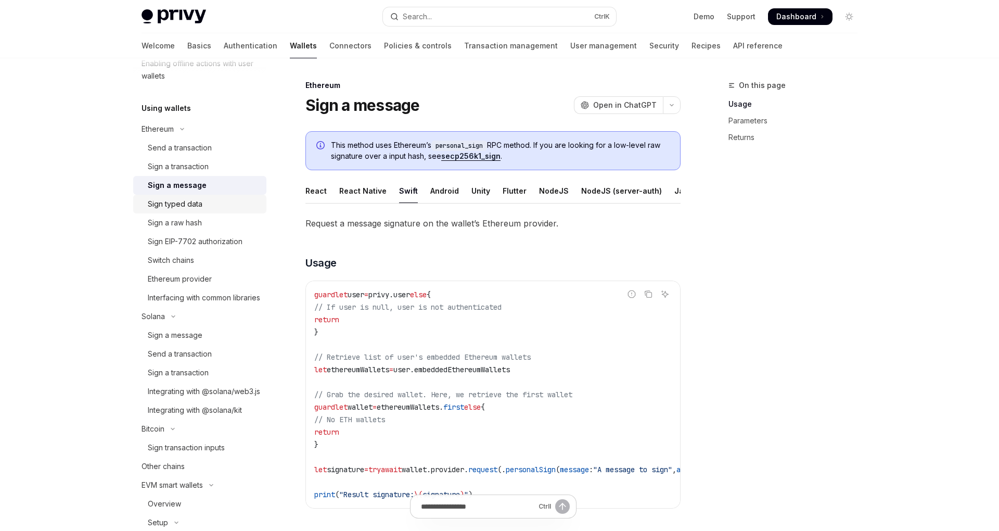
click at [189, 206] on div "Sign typed data" at bounding box center [175, 204] width 55 height 12
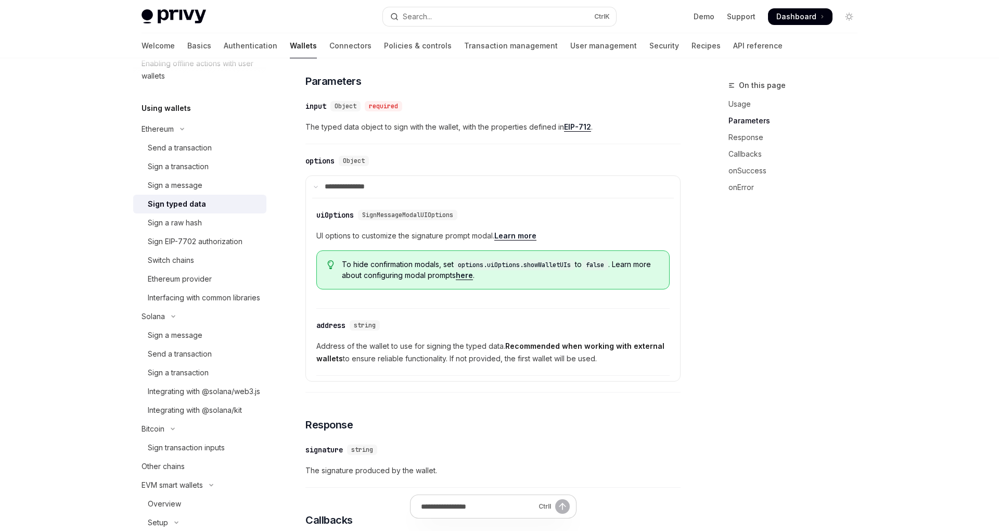
scroll to position [344, 0]
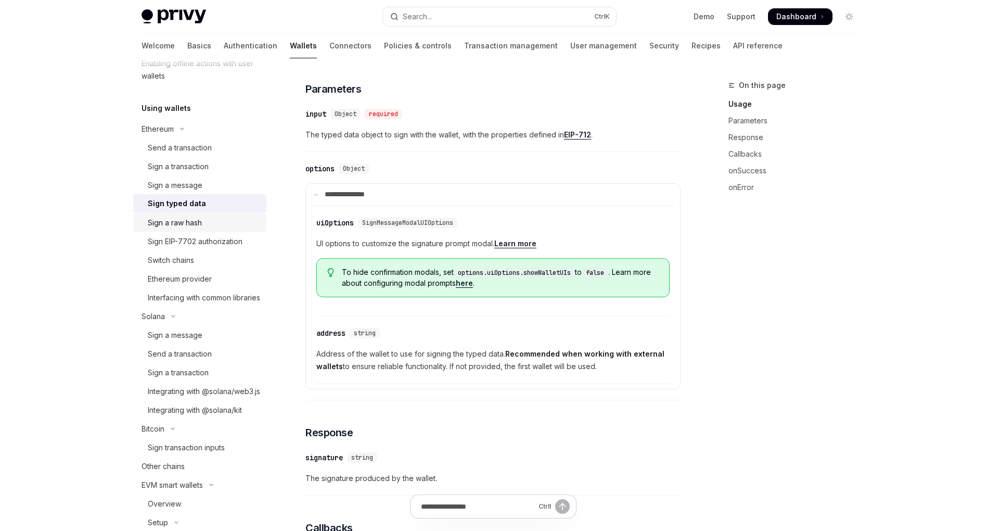
click at [186, 222] on div "Sign a raw hash" at bounding box center [175, 222] width 54 height 12
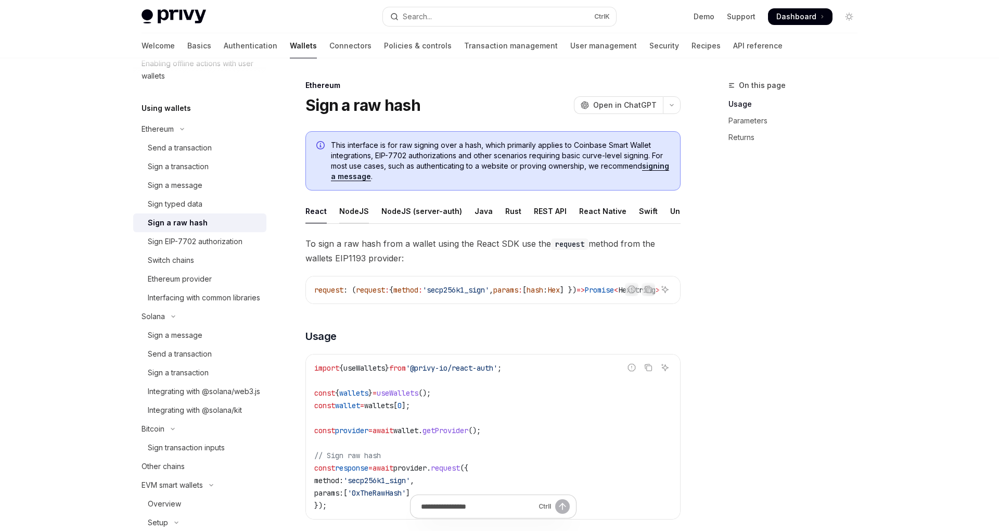
click at [361, 211] on div "NodeJS" at bounding box center [354, 211] width 30 height 24
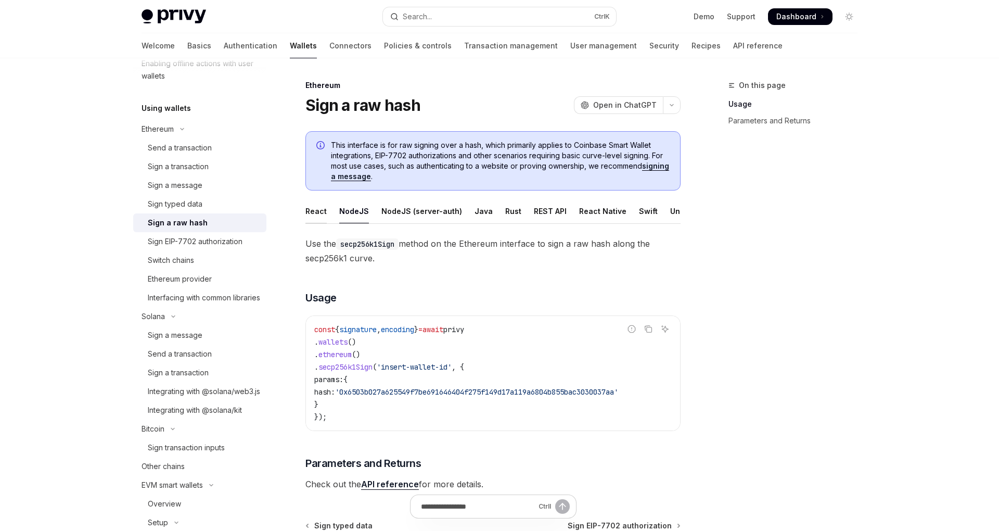
click at [319, 212] on div "React" at bounding box center [315, 211] width 21 height 24
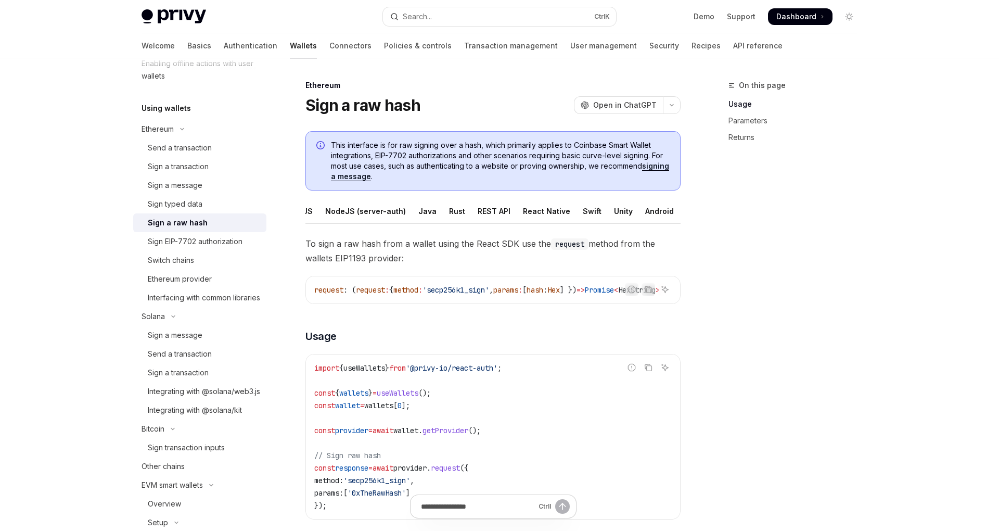
scroll to position [0, 71]
click at [403, 215] on div "Java" at bounding box center [412, 211] width 18 height 24
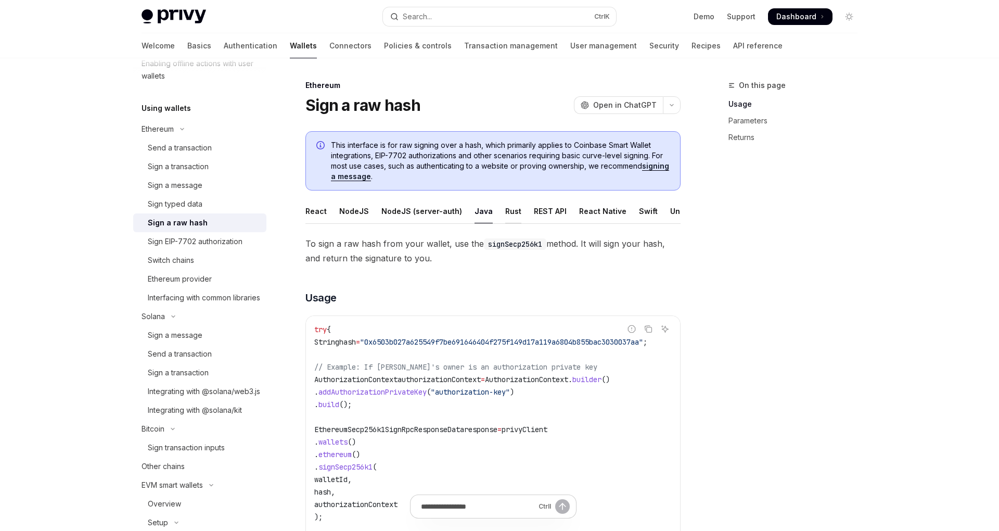
click at [505, 210] on div "Rust" at bounding box center [513, 211] width 16 height 24
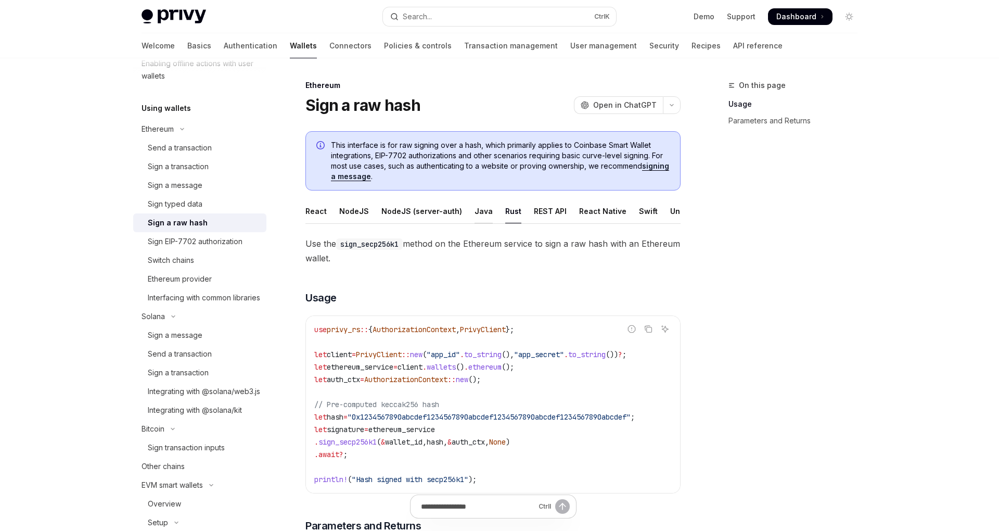
click at [475, 215] on div "Java" at bounding box center [484, 211] width 18 height 24
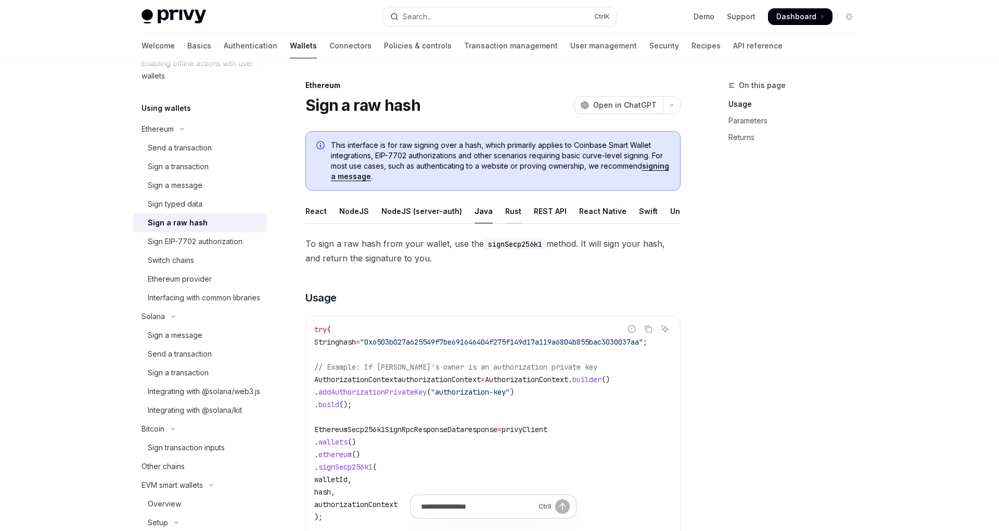
click at [505, 211] on div "Rust" at bounding box center [513, 211] width 16 height 24
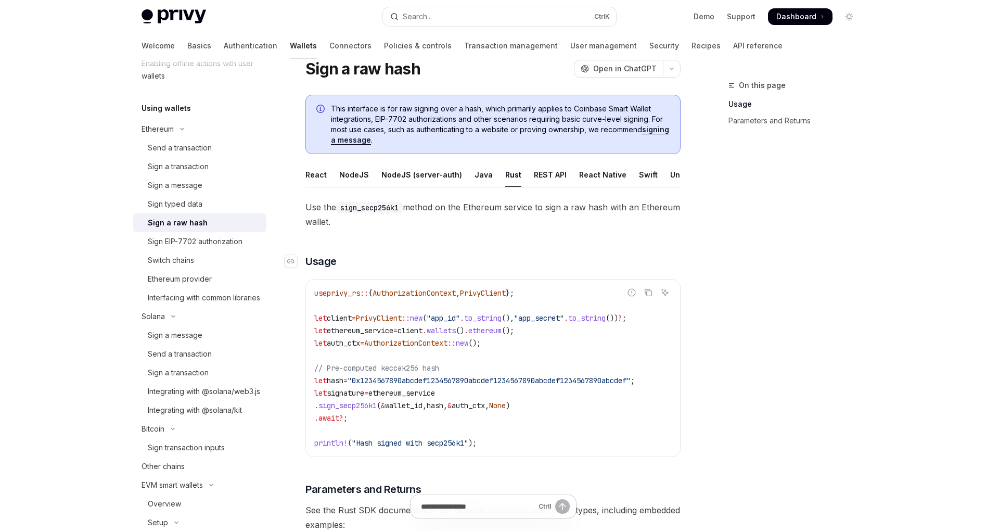
scroll to position [35, 0]
click at [476, 178] on div "Java" at bounding box center [484, 176] width 18 height 24
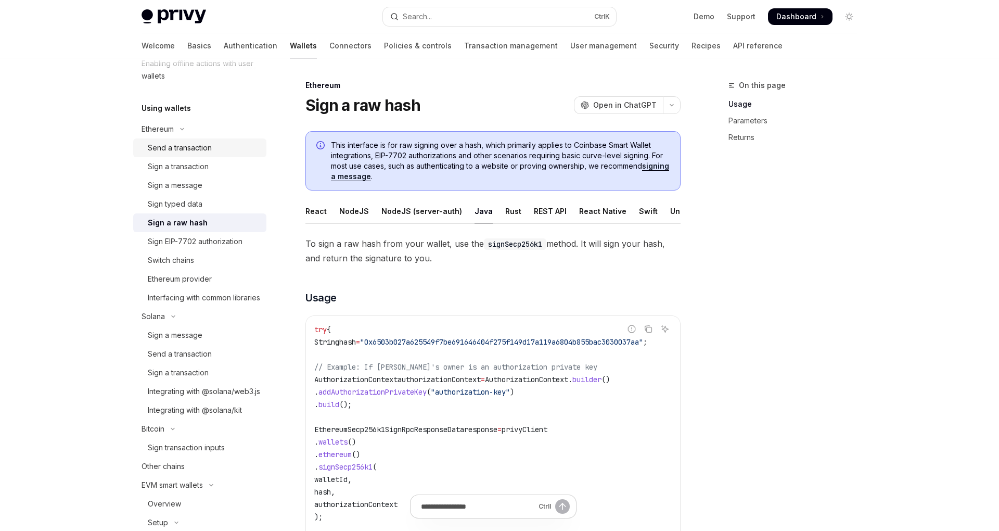
click at [176, 148] on div "Send a transaction" at bounding box center [180, 148] width 64 height 12
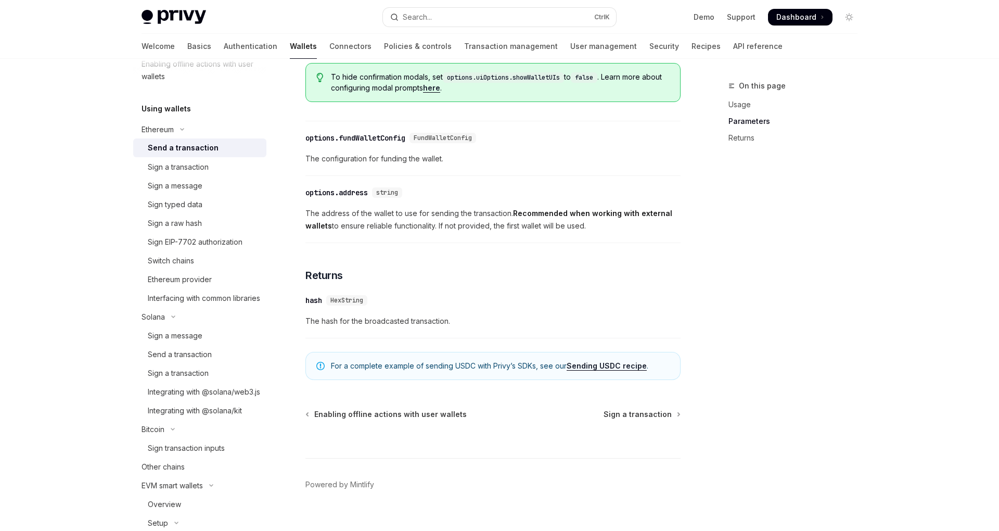
scroll to position [579, 0]
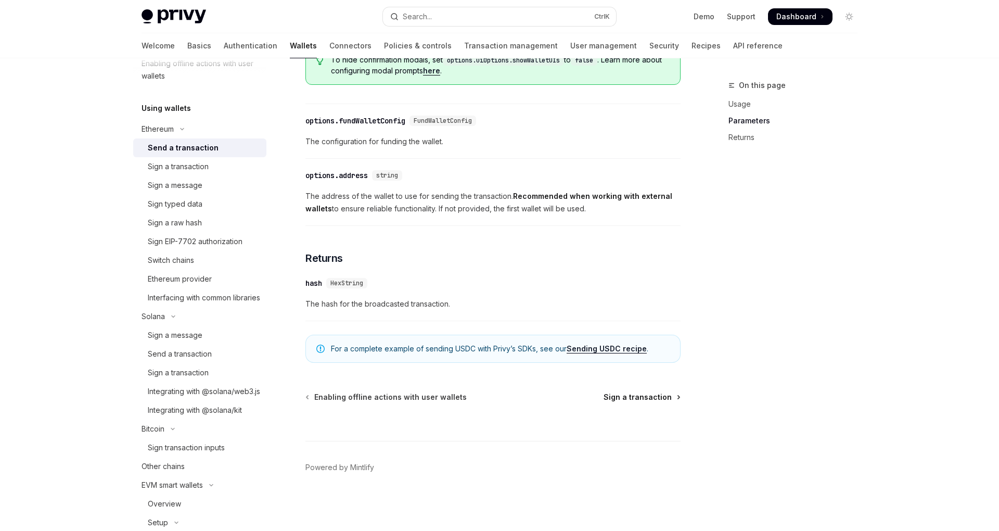
click at [633, 400] on span "Sign a transaction" at bounding box center [638, 397] width 68 height 10
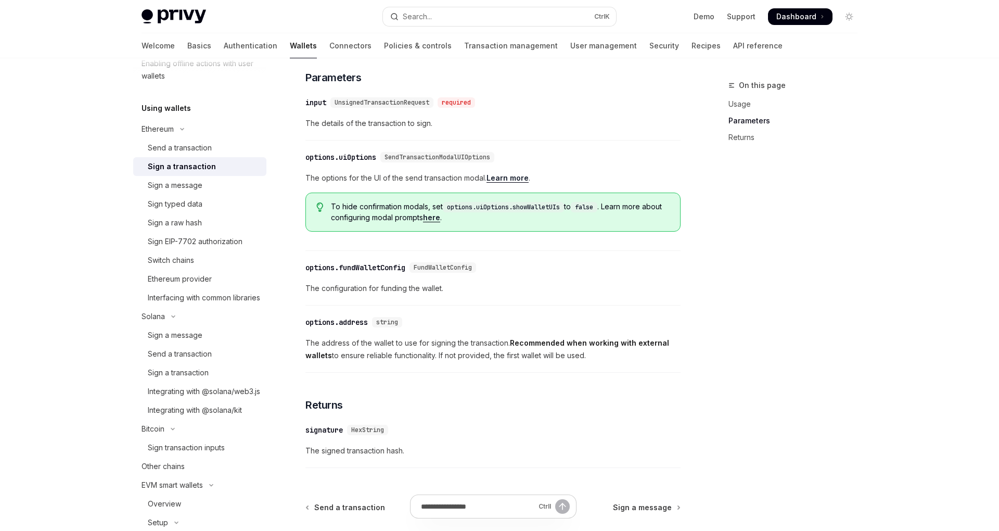
scroll to position [542, 0]
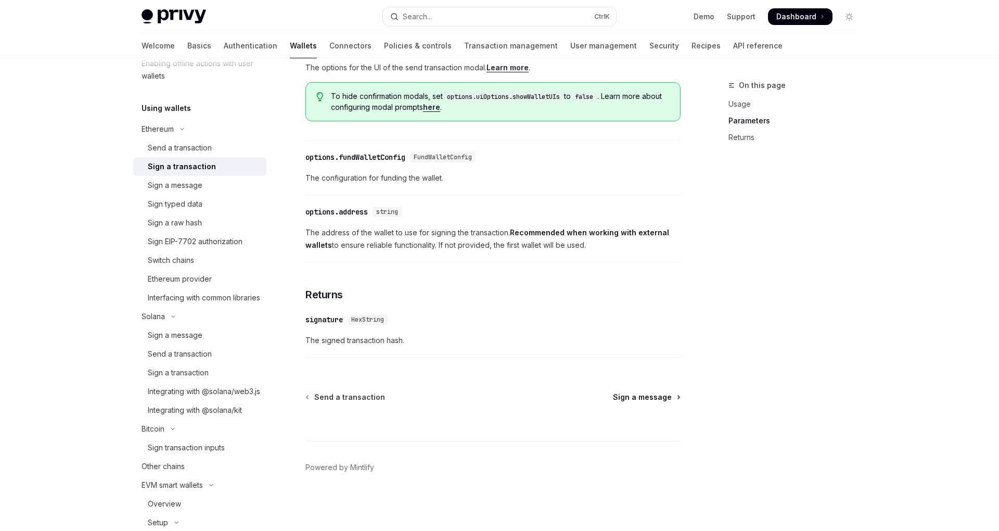
click at [638, 394] on span "Sign a message" at bounding box center [642, 397] width 59 height 10
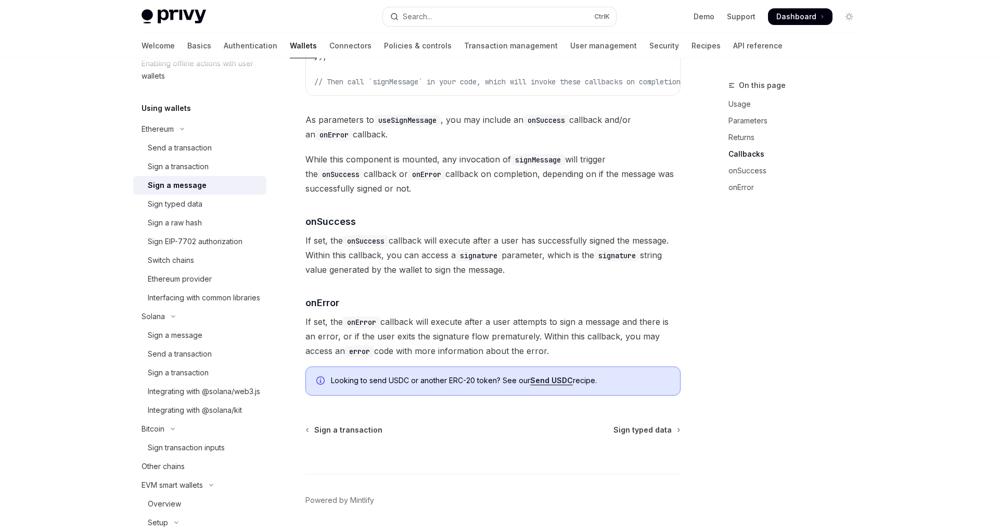
scroll to position [1146, 0]
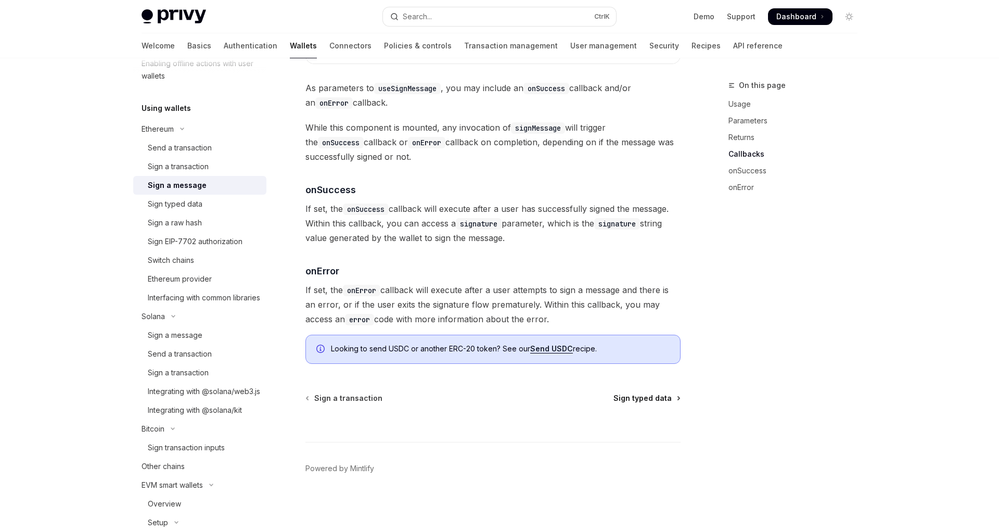
click at [645, 394] on span "Sign typed data" at bounding box center [642, 398] width 58 height 10
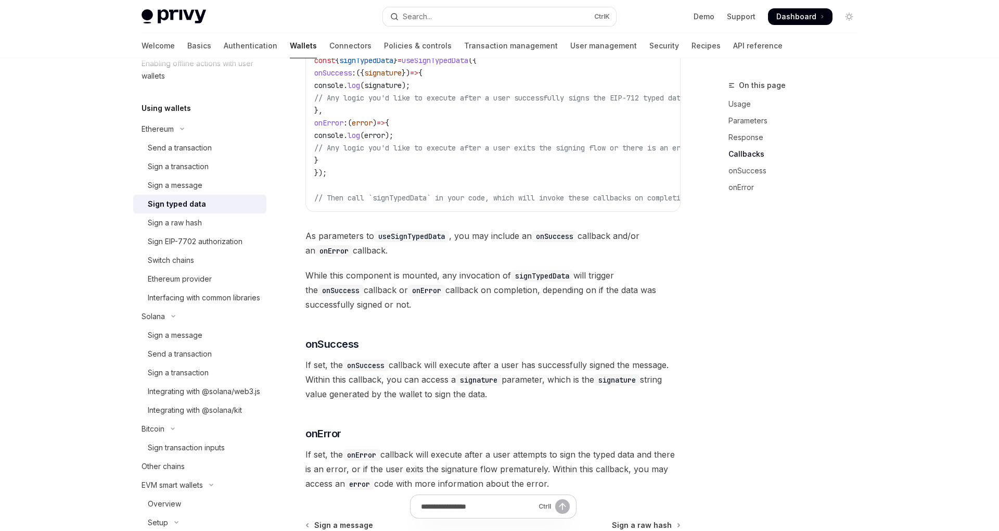
scroll to position [1018, 0]
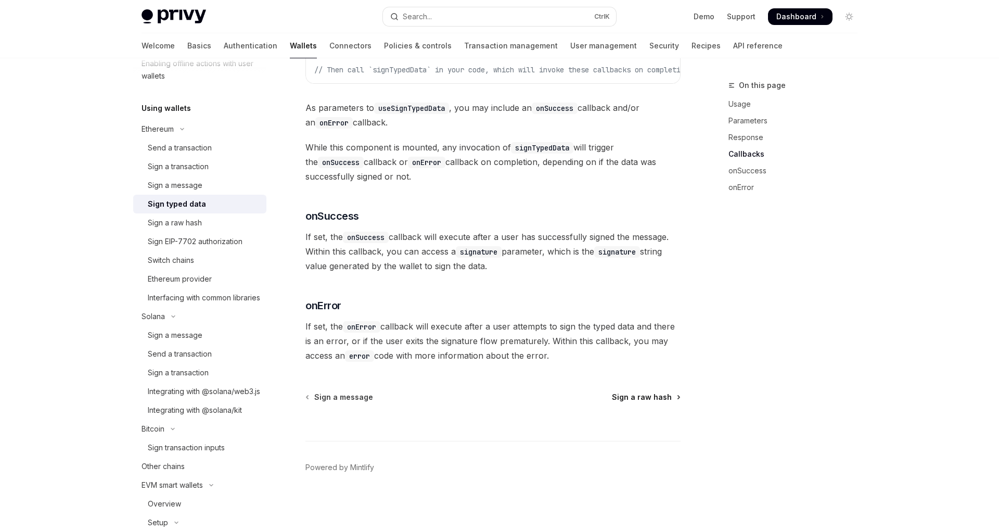
click at [645, 396] on span "Sign a raw hash" at bounding box center [642, 397] width 60 height 10
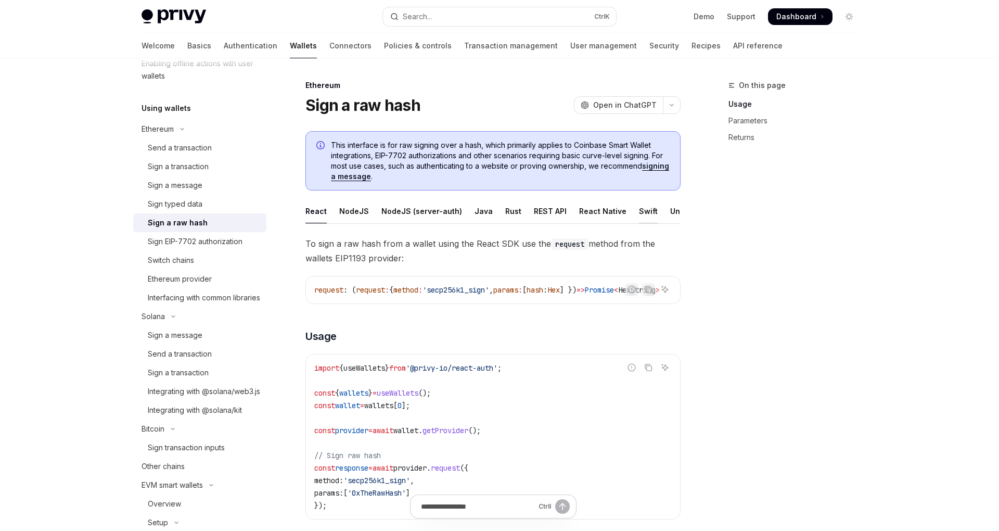
click at [639, 213] on div "Swift" at bounding box center [648, 211] width 19 height 24
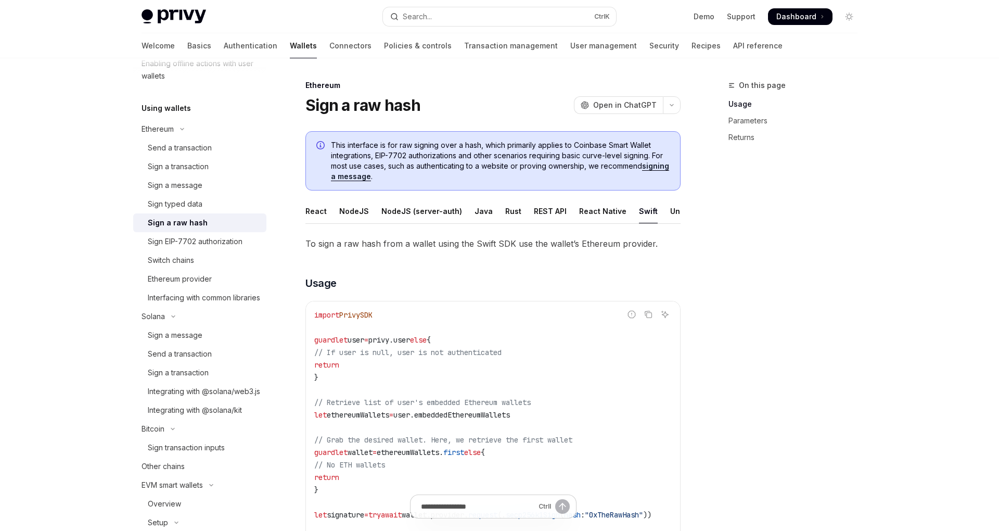
scroll to position [0, 71]
click at [634, 213] on div "Android" at bounding box center [644, 211] width 29 height 24
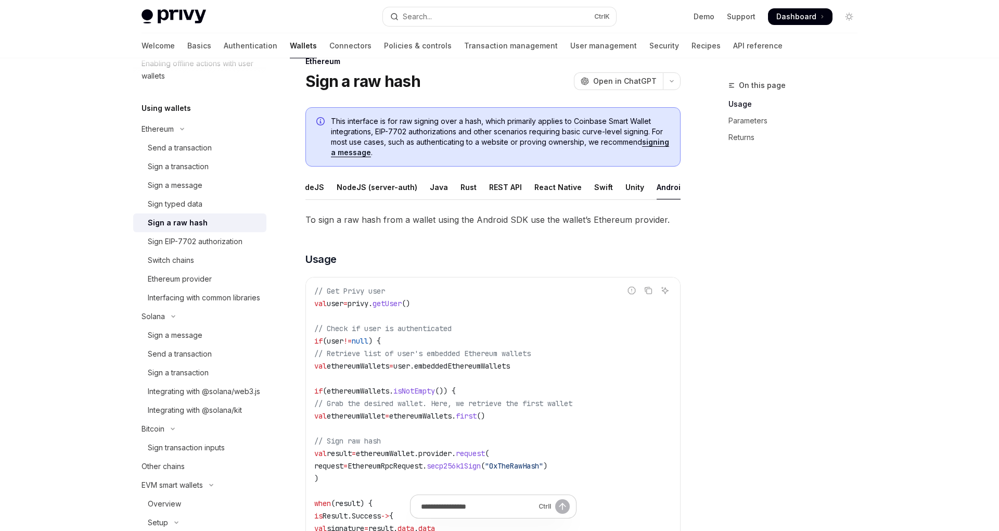
scroll to position [0, 47]
click at [592, 190] on div "Swift" at bounding box center [601, 187] width 19 height 24
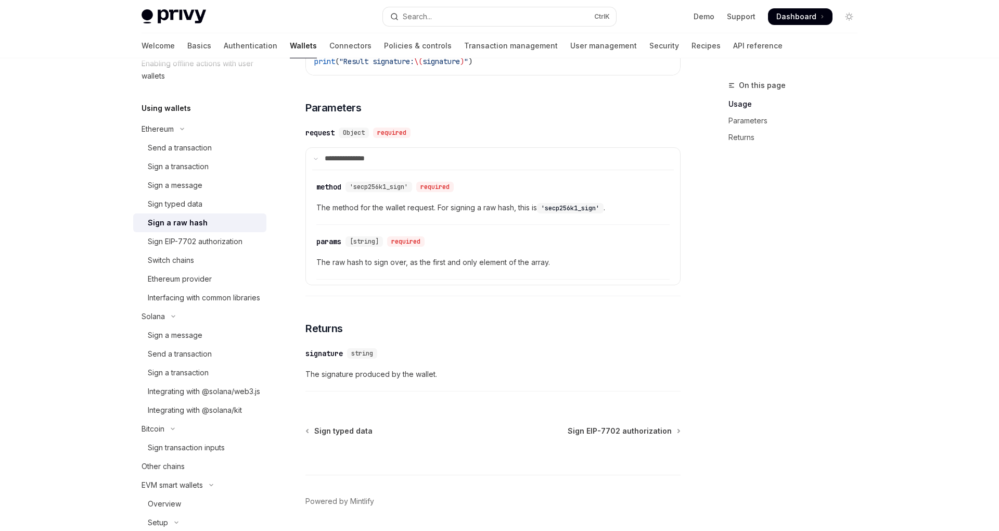
scroll to position [479, 0]
click at [600, 430] on span "Sign EIP-7702 authorization" at bounding box center [620, 430] width 104 height 10
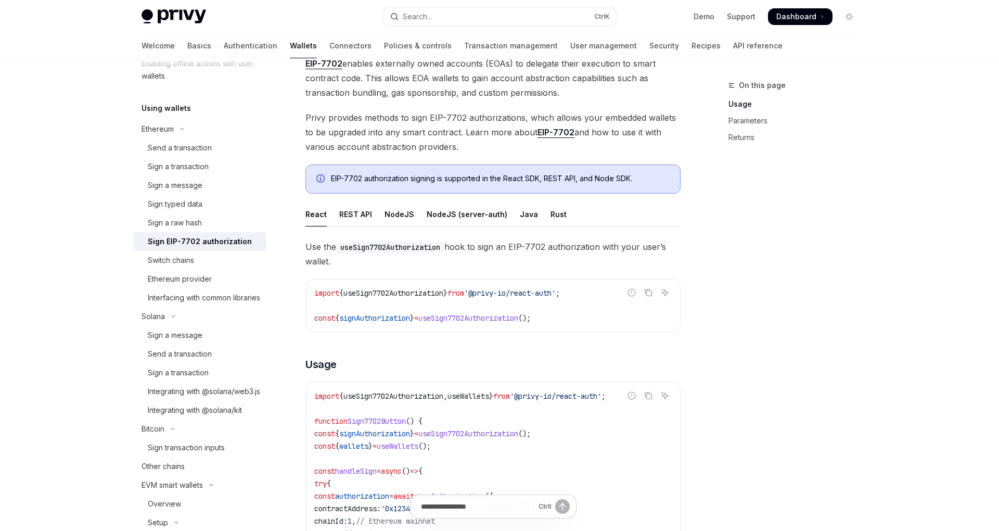
scroll to position [74, 0]
click at [192, 150] on div "Send a transaction" at bounding box center [180, 148] width 64 height 12
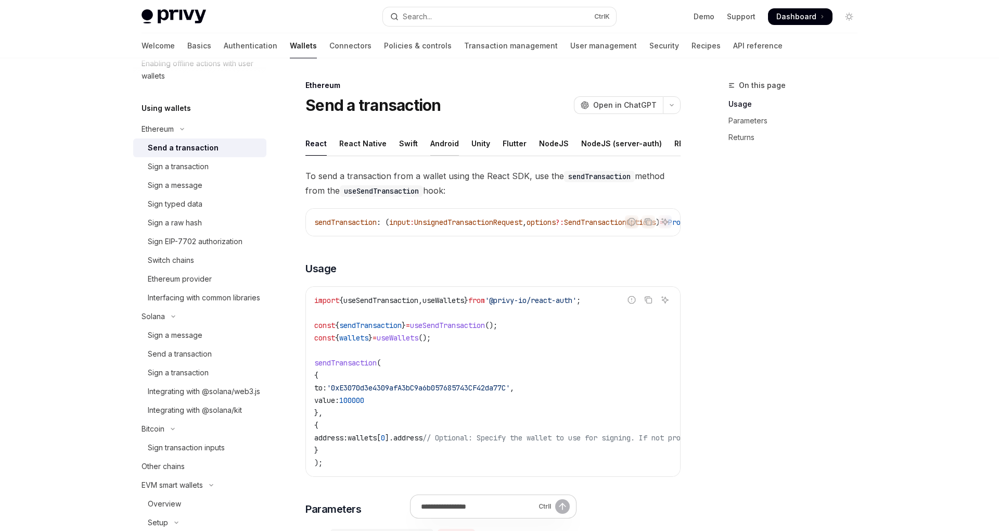
click at [437, 146] on div "Android" at bounding box center [444, 143] width 29 height 24
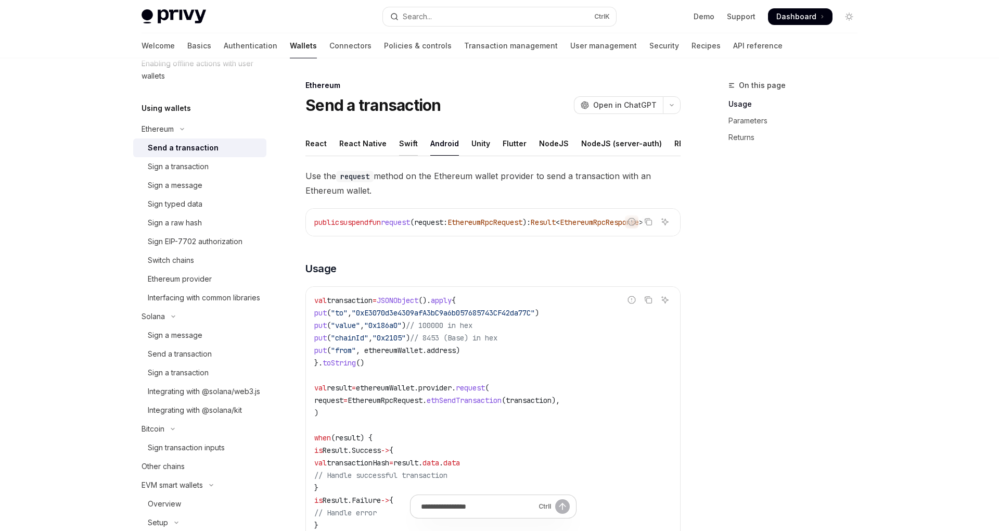
click at [405, 145] on div "Swift" at bounding box center [408, 143] width 19 height 24
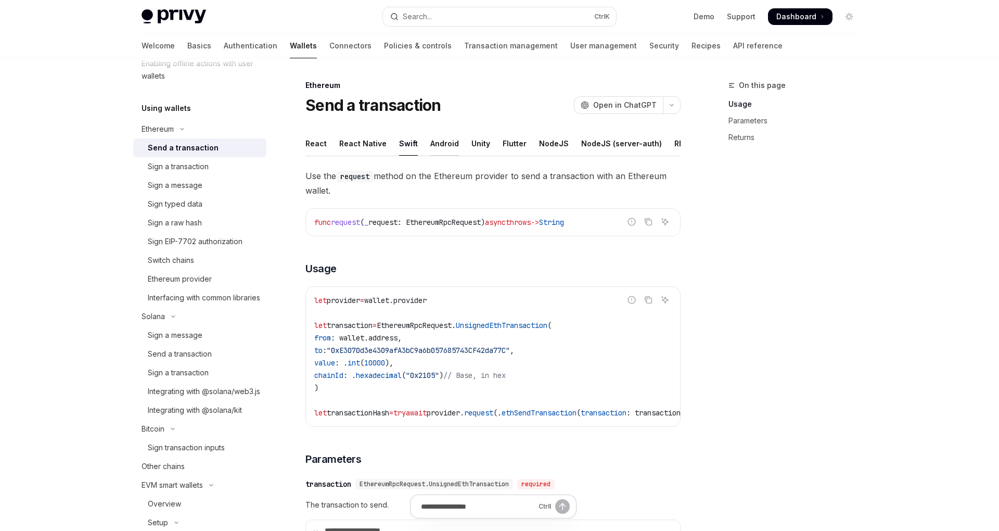
click at [439, 146] on div "Android" at bounding box center [444, 143] width 29 height 24
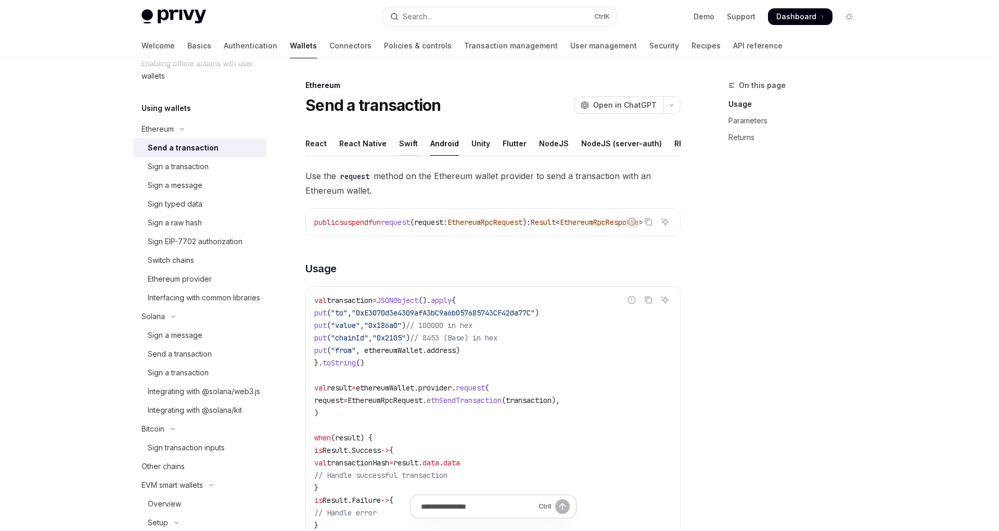
click at [407, 145] on div "Swift" at bounding box center [408, 143] width 19 height 24
type textarea "*"
